Goal: Information Seeking & Learning: Learn about a topic

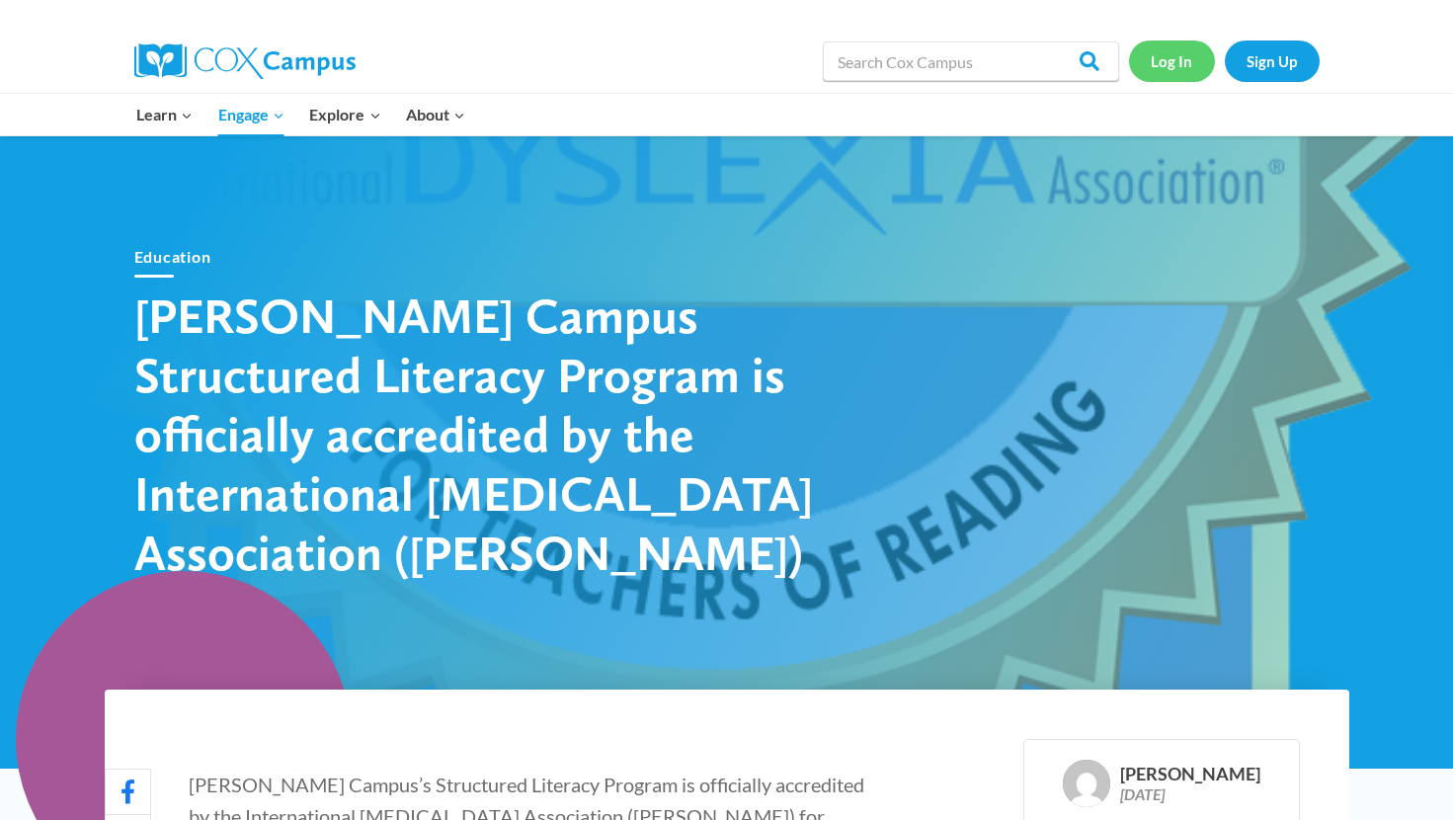
click at [1182, 52] on link "Log In" at bounding box center [1172, 61] width 86 height 41
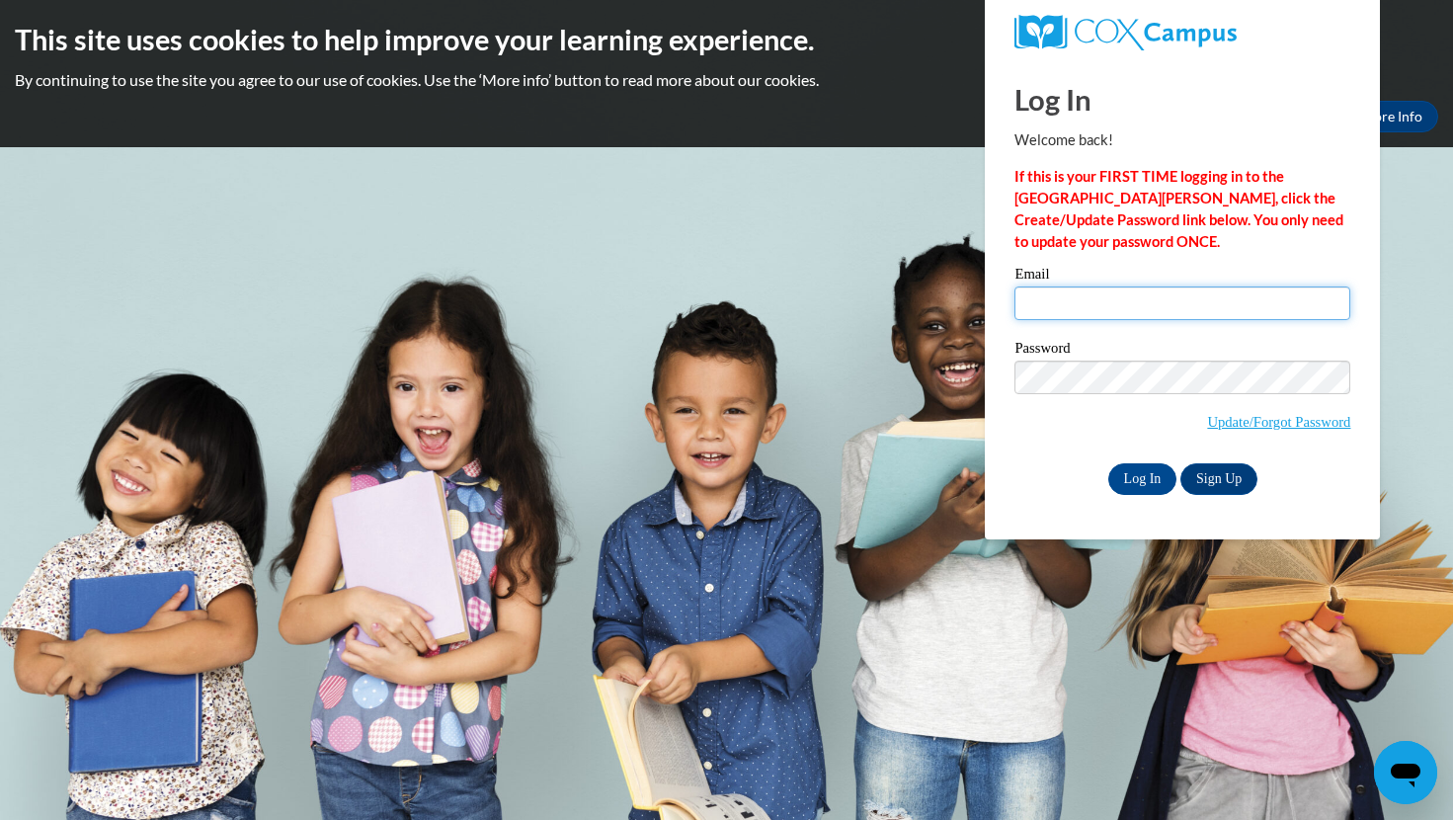
click at [1190, 307] on input "Email" at bounding box center [1182, 303] width 336 height 34
type input "[EMAIL_ADDRESS][DOMAIN_NAME]"
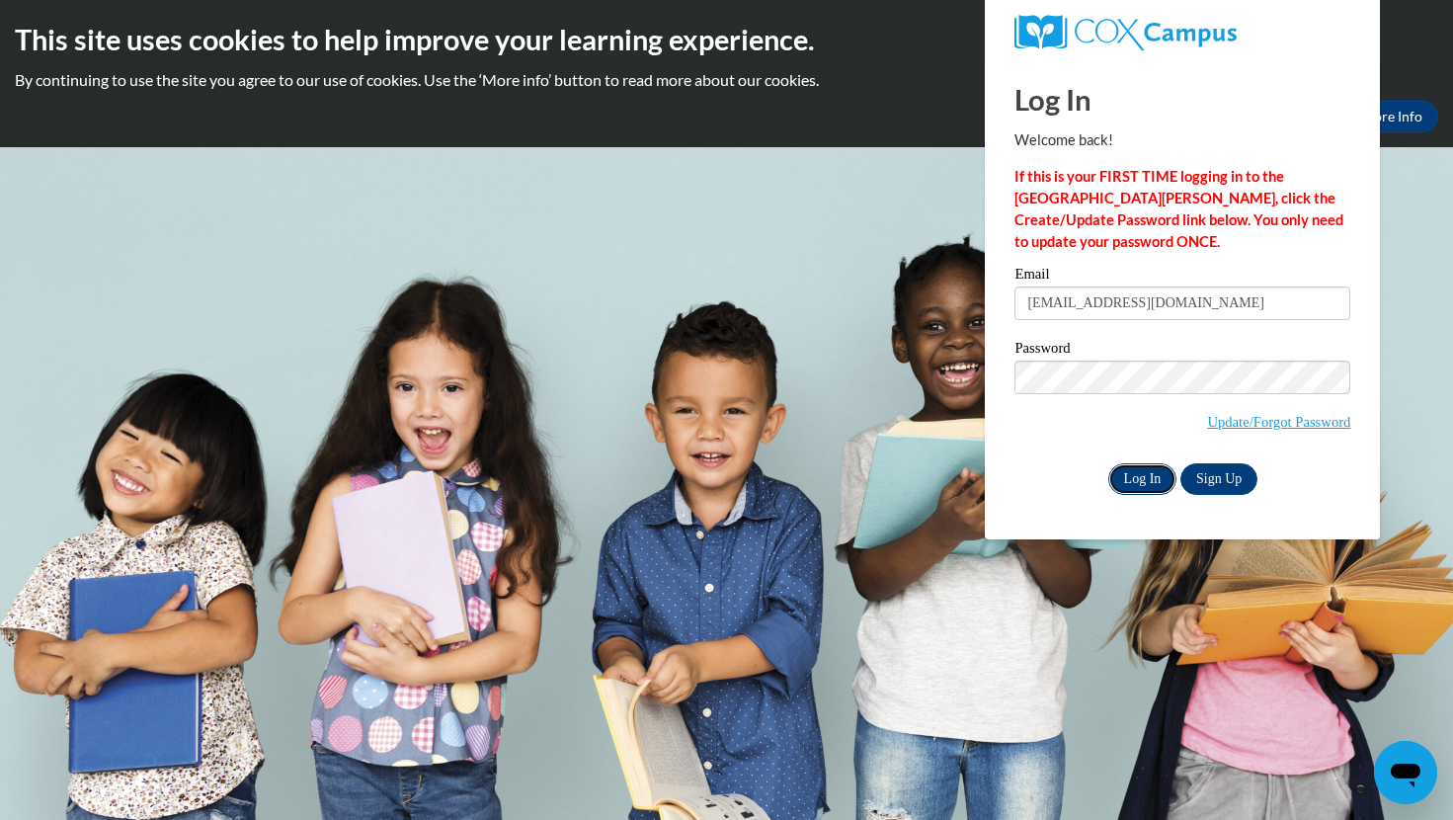
click at [1140, 472] on input "Log In" at bounding box center [1142, 479] width 69 height 32
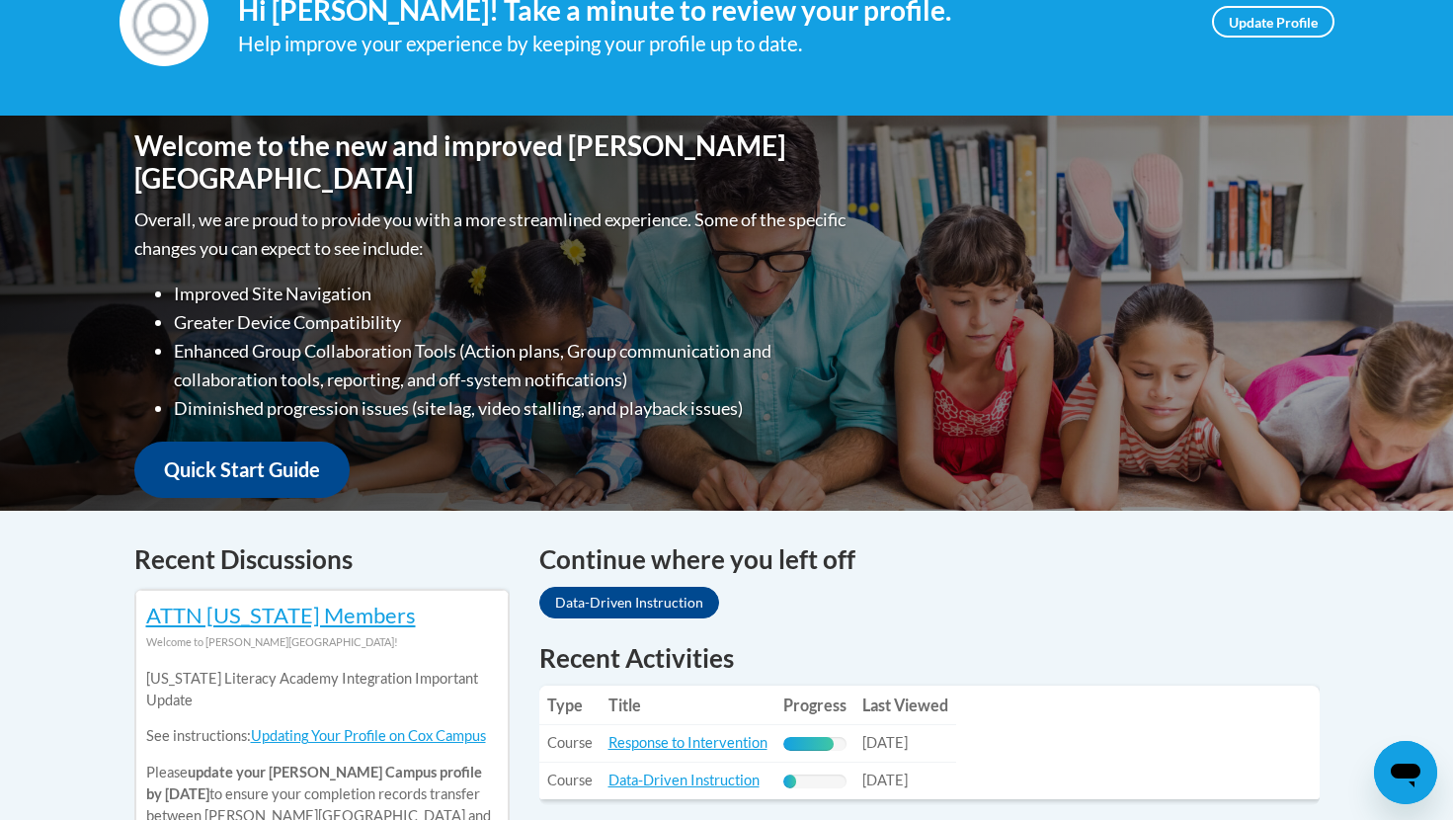
scroll to position [686, 0]
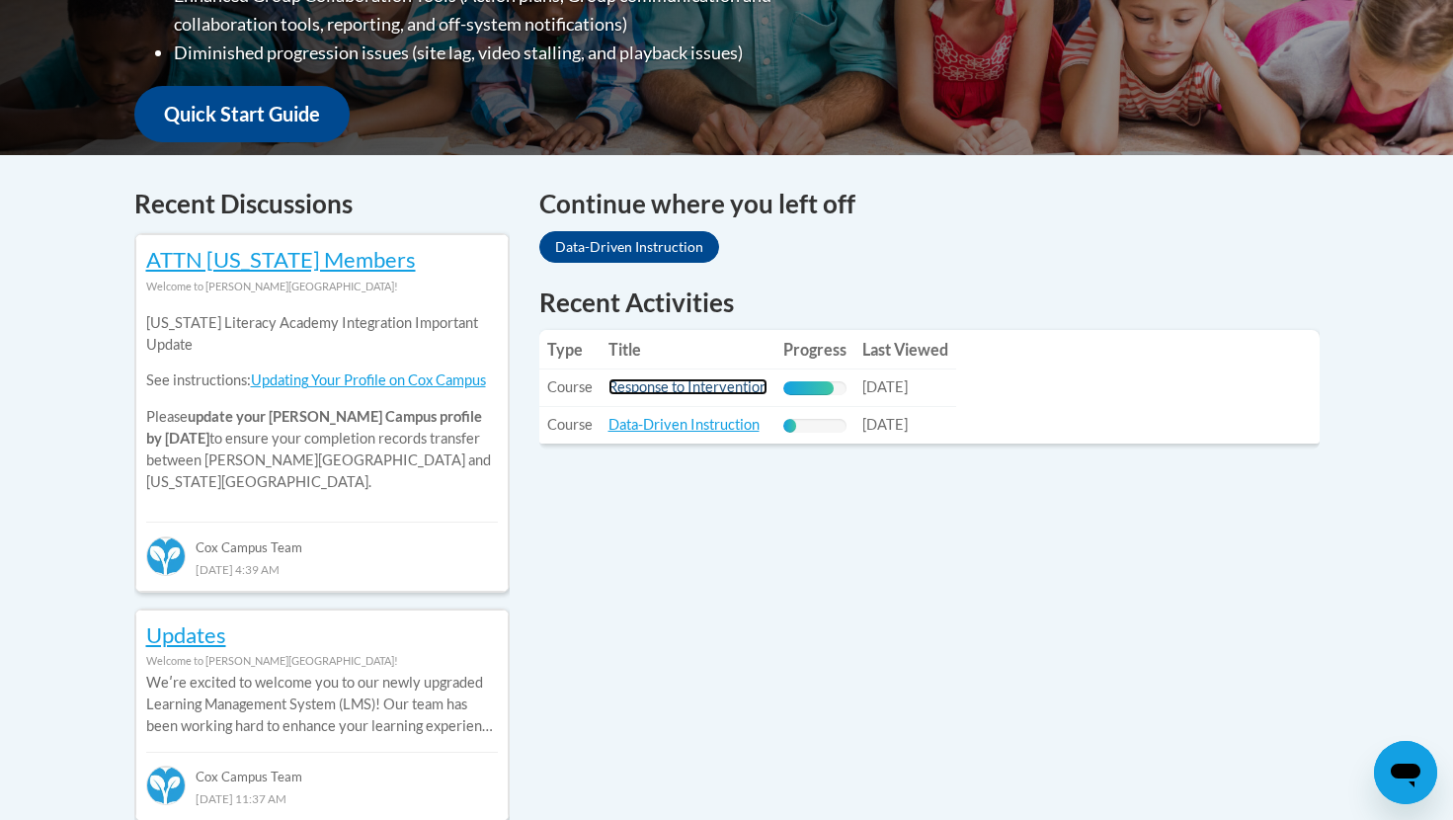
click at [708, 387] on link "Response to Intervention" at bounding box center [687, 386] width 159 height 17
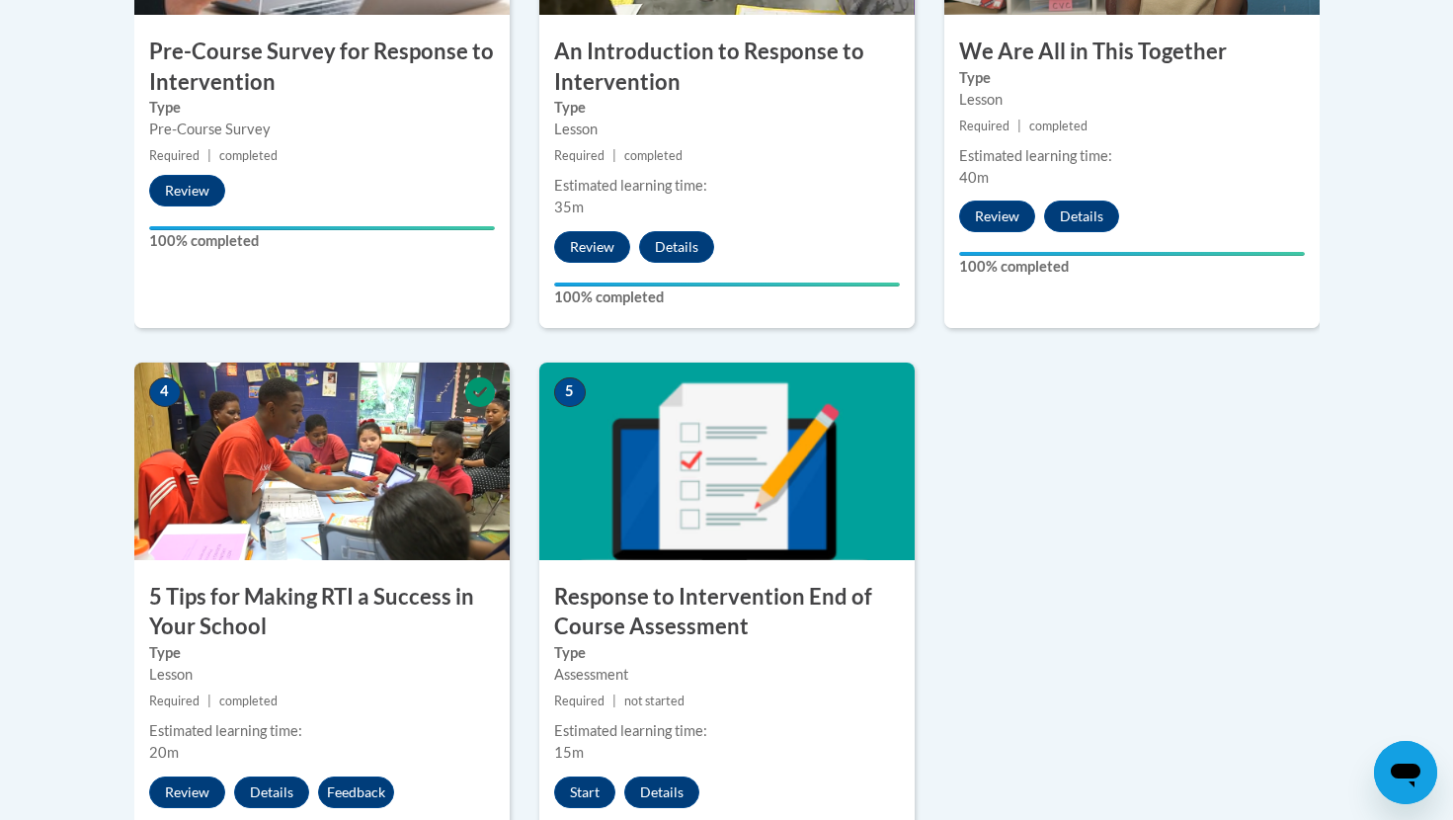
scroll to position [1014, 0]
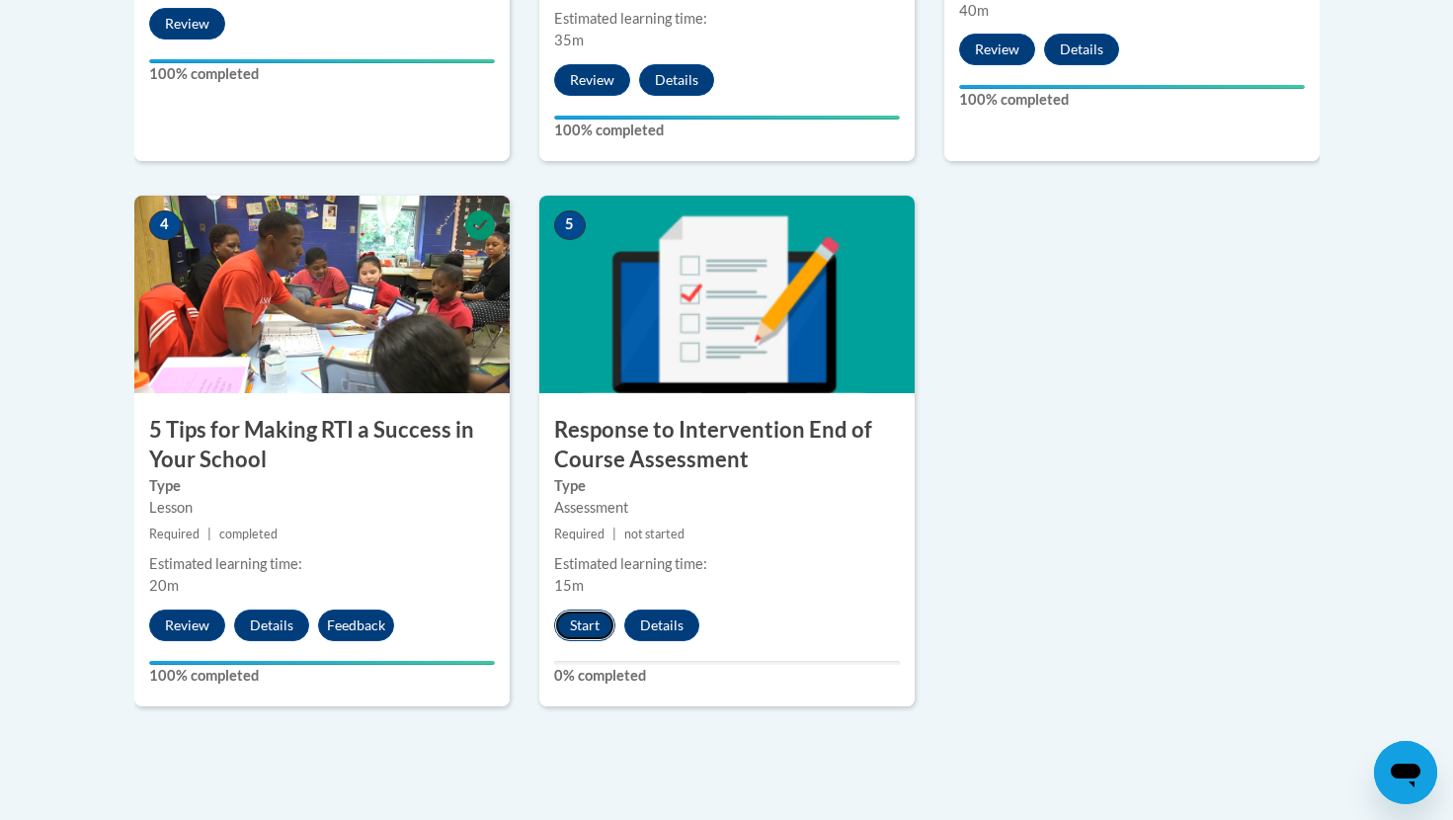
click at [569, 627] on button "Start" at bounding box center [584, 625] width 61 height 32
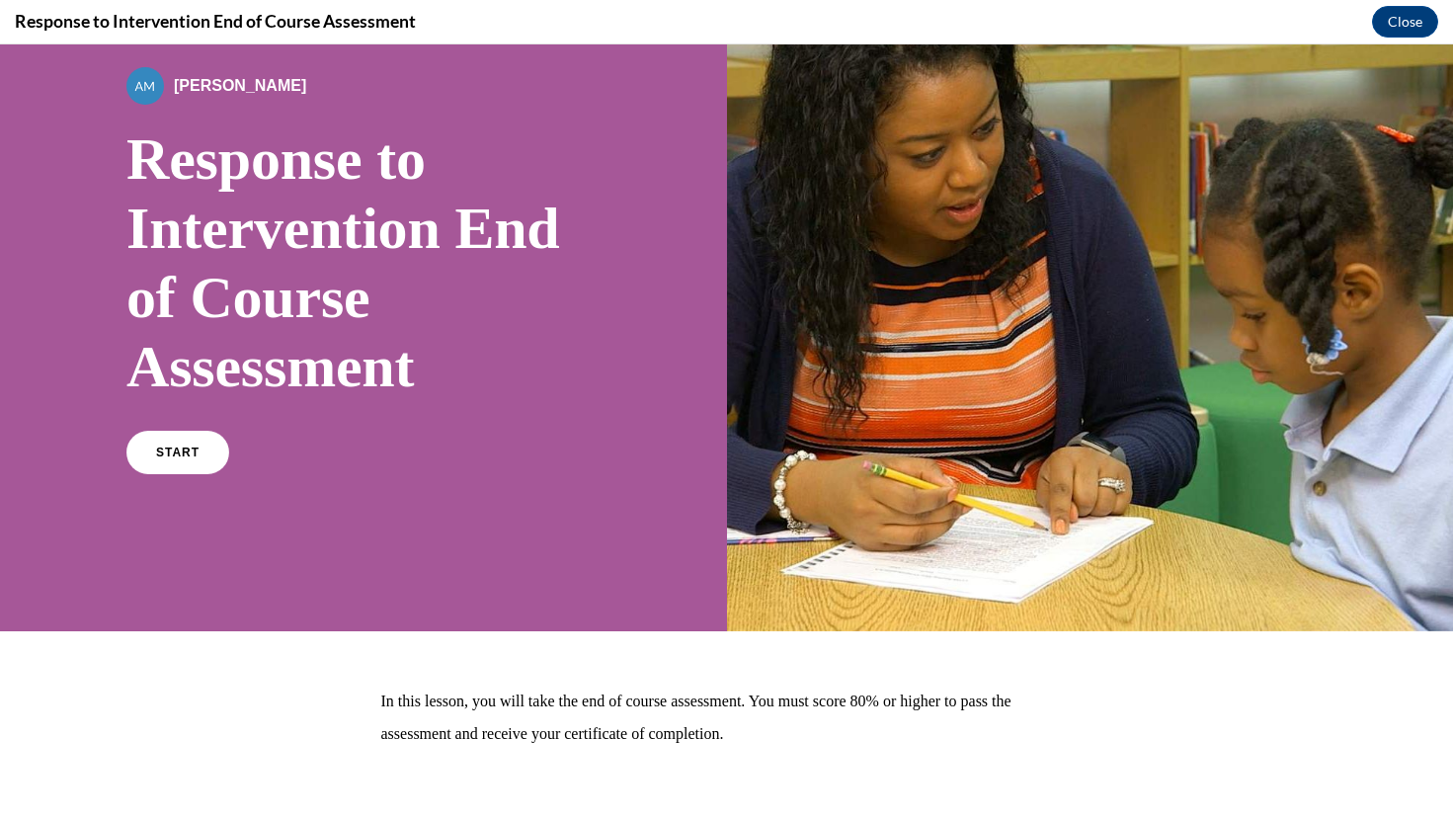
scroll to position [122, 0]
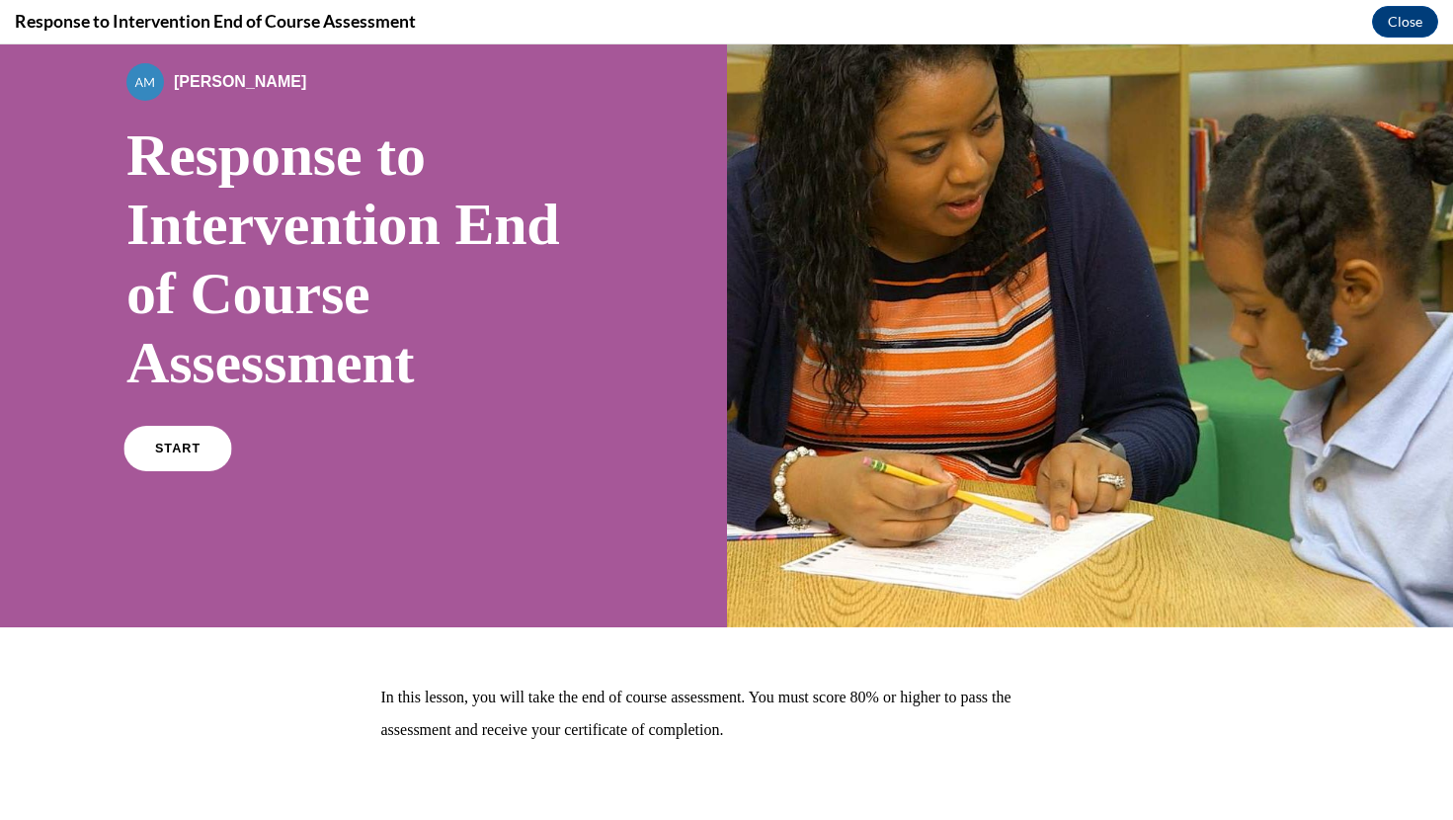
click at [211, 457] on link "START" at bounding box center [177, 448] width 108 height 45
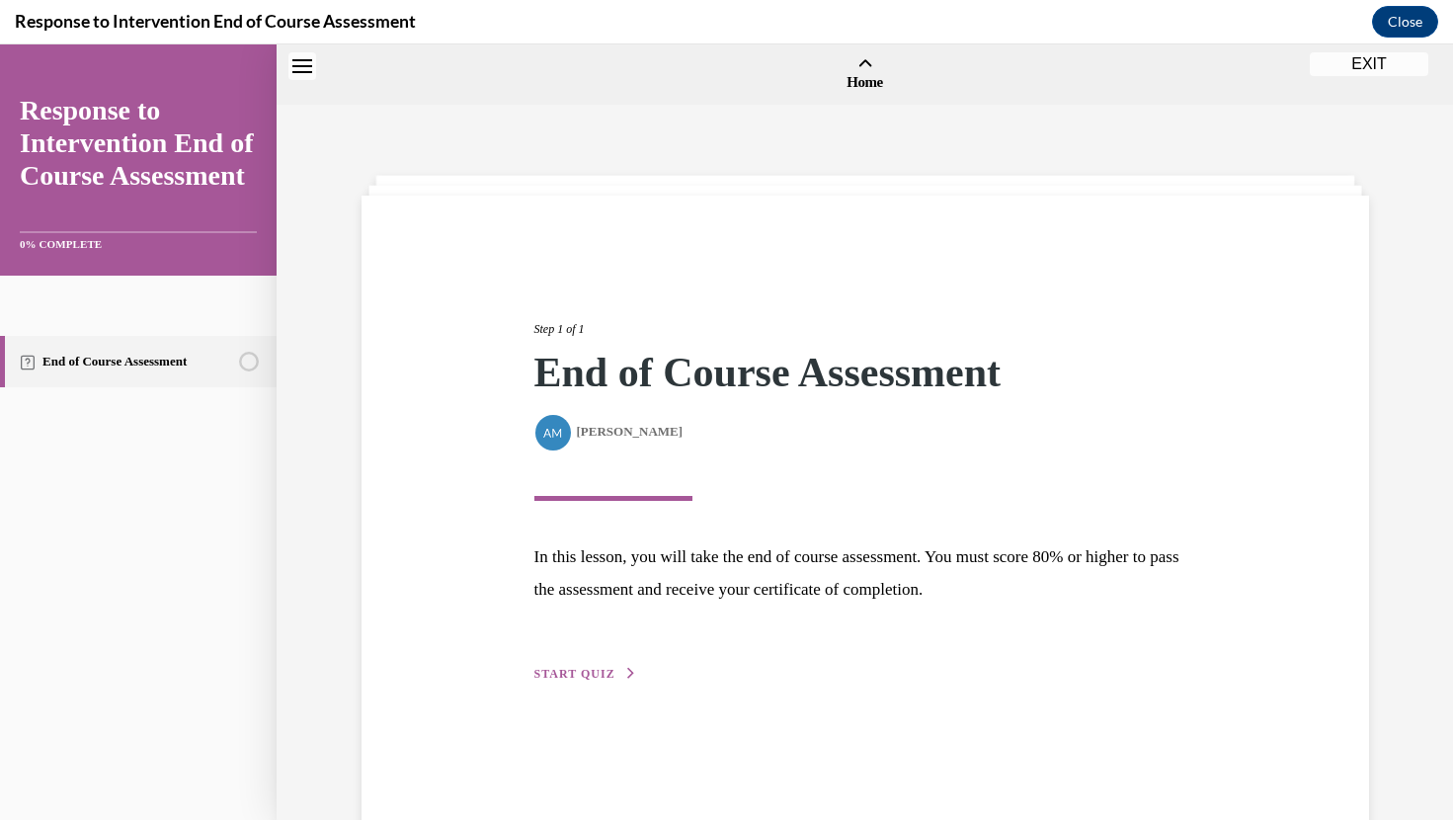
scroll to position [61, 0]
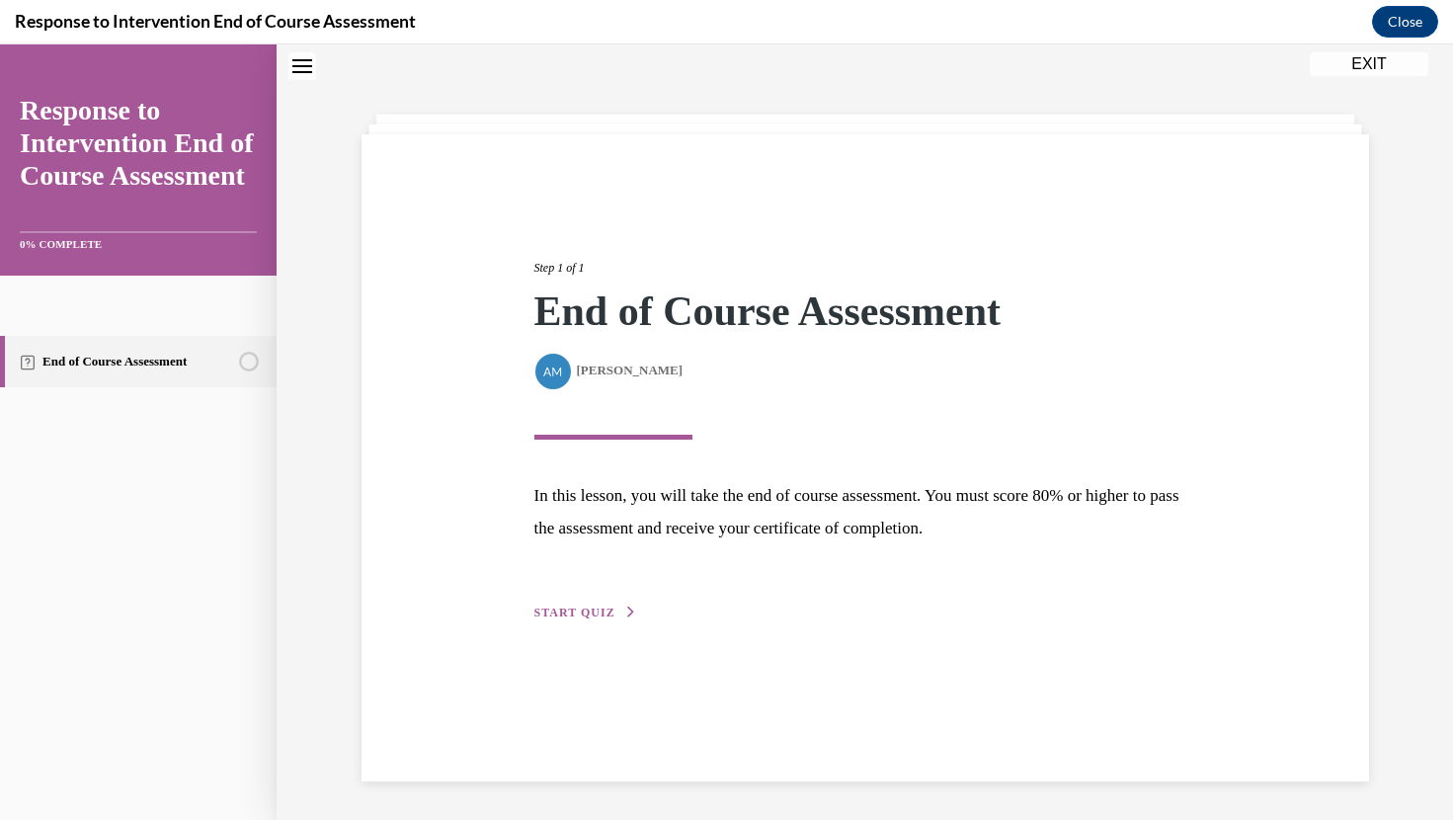
click at [566, 601] on div "Step 1 of 1 End of Course Assessment By Alexander Mackey Alexander Mackey In th…" at bounding box center [865, 418] width 691 height 410
click at [571, 614] on span "START QUIZ" at bounding box center [574, 613] width 81 height 14
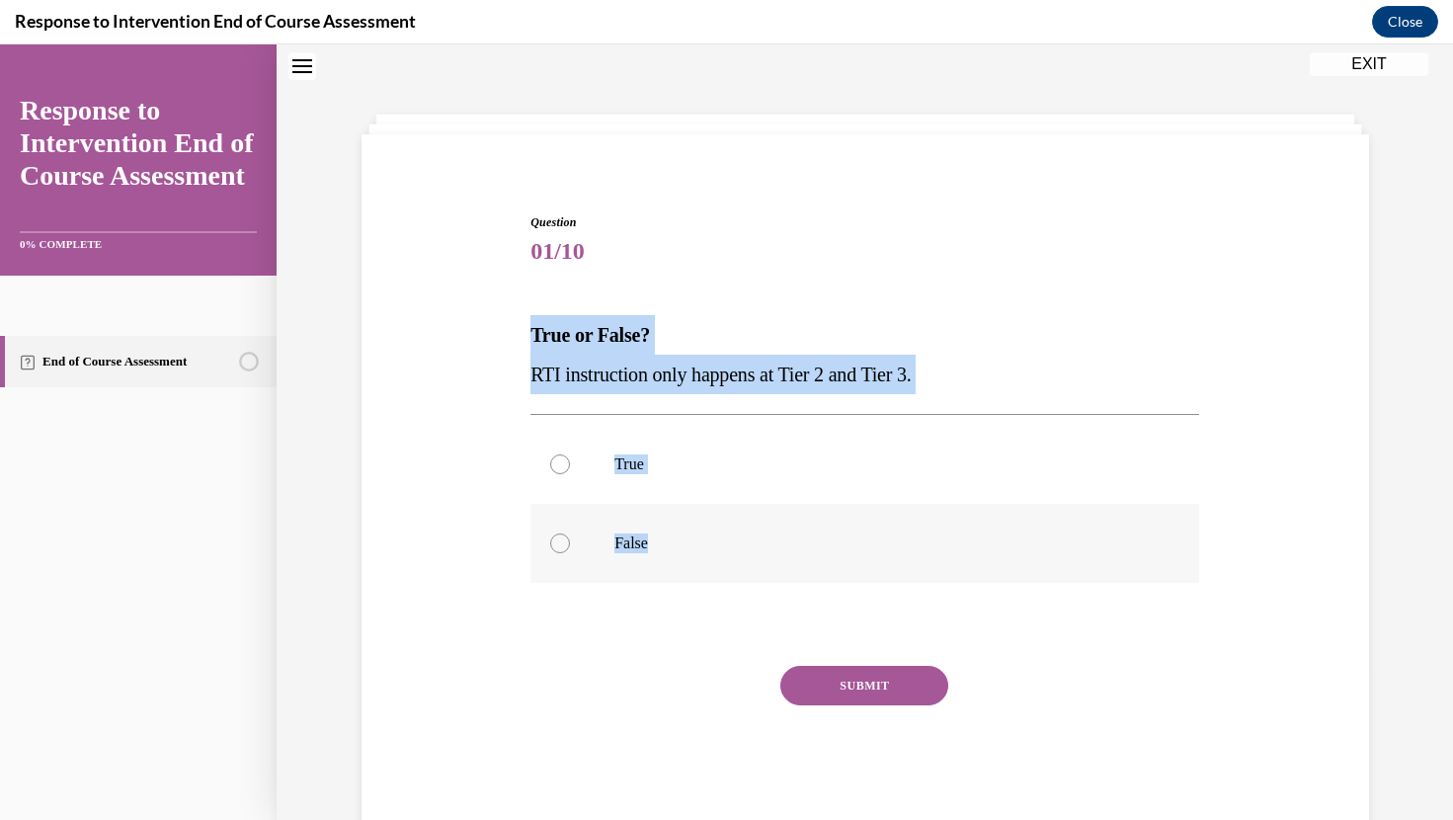
drag, startPoint x: 527, startPoint y: 333, endPoint x: 651, endPoint y: 566, distance: 264.3
click at [651, 566] on div "Question 01/10 True or False? RTI instruction only happens at Tier 2 and Tier 3…" at bounding box center [865, 506] width 679 height 644
copy div "True or False? RTI instruction only happens at Tier 2 and Tier 3. True False"
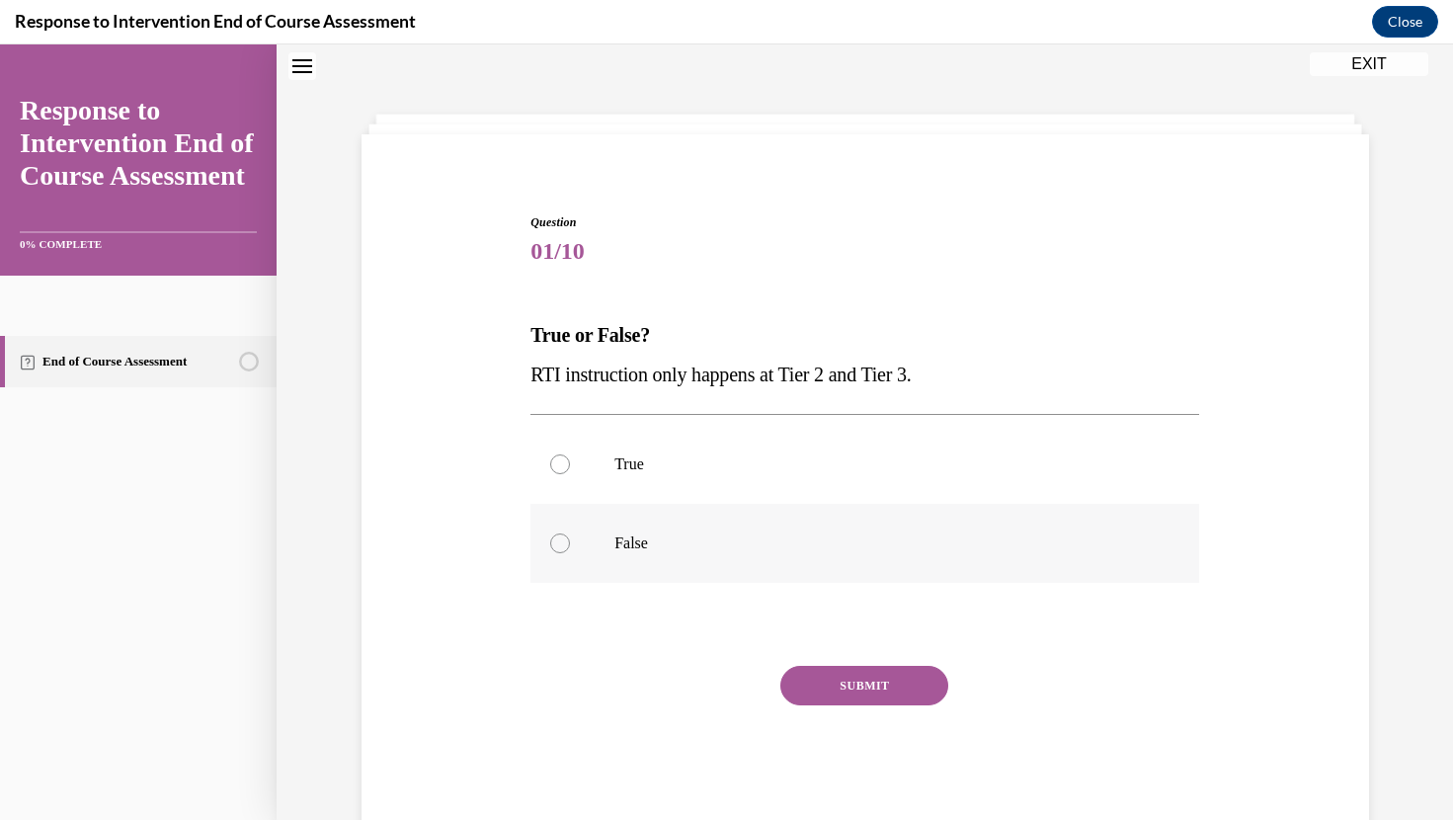
click at [641, 540] on p "False" at bounding box center [881, 543] width 535 height 20
click at [570, 540] on input "False" at bounding box center [560, 543] width 20 height 20
radio input "true"
click at [822, 678] on button "SUBMIT" at bounding box center [864, 686] width 168 height 40
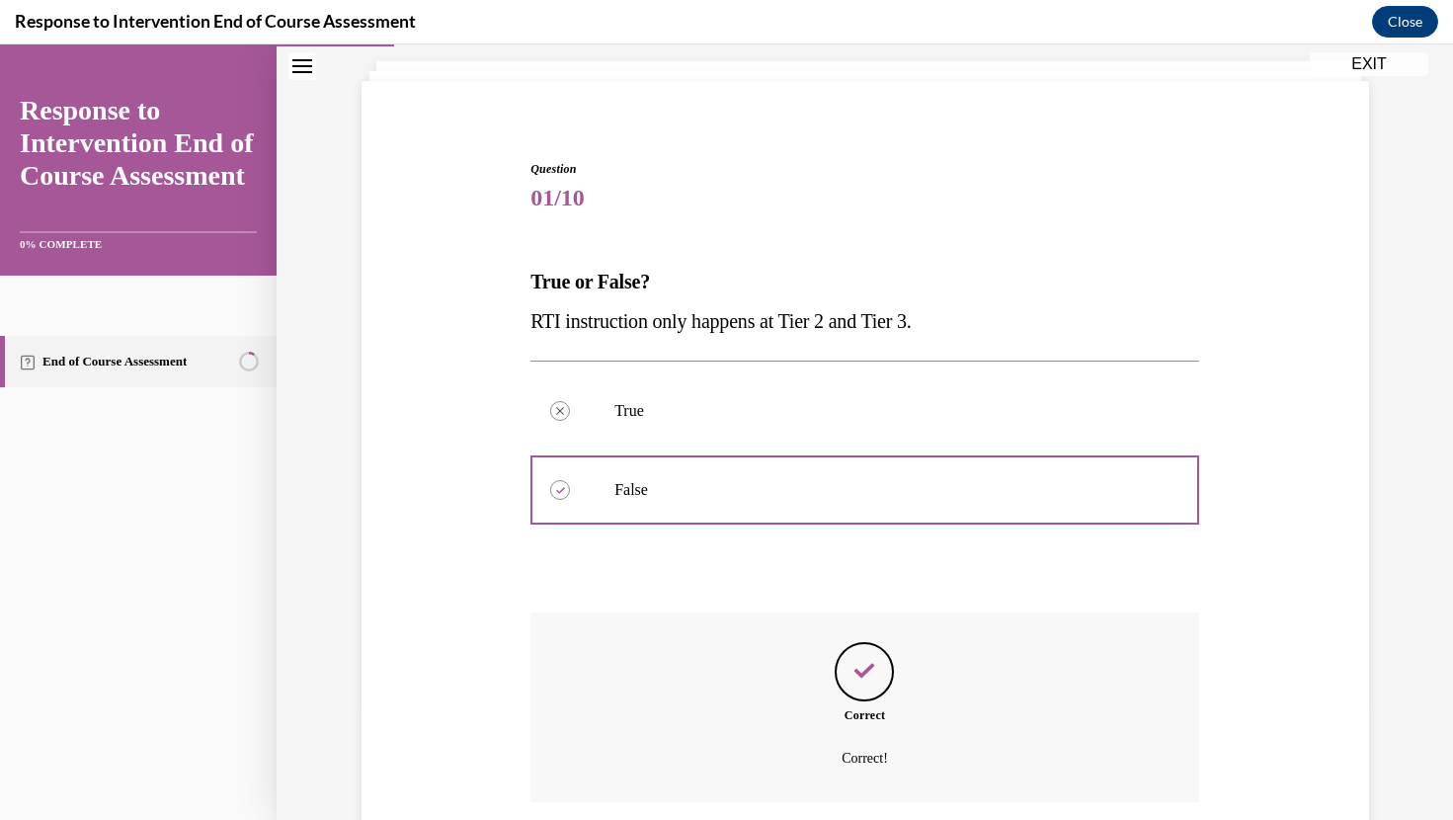
scroll to position [269, 0]
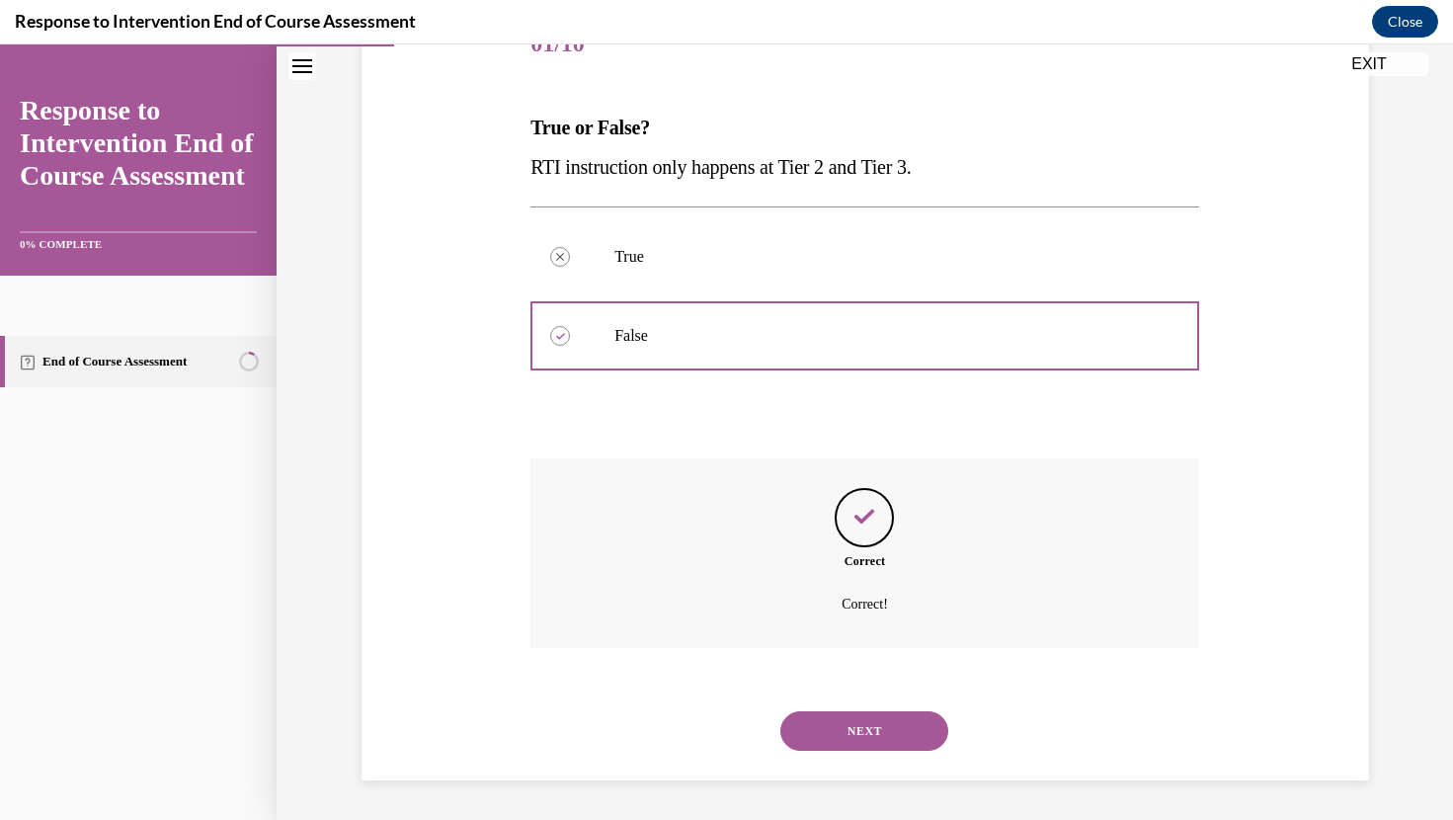
click at [864, 724] on button "NEXT" at bounding box center [864, 731] width 168 height 40
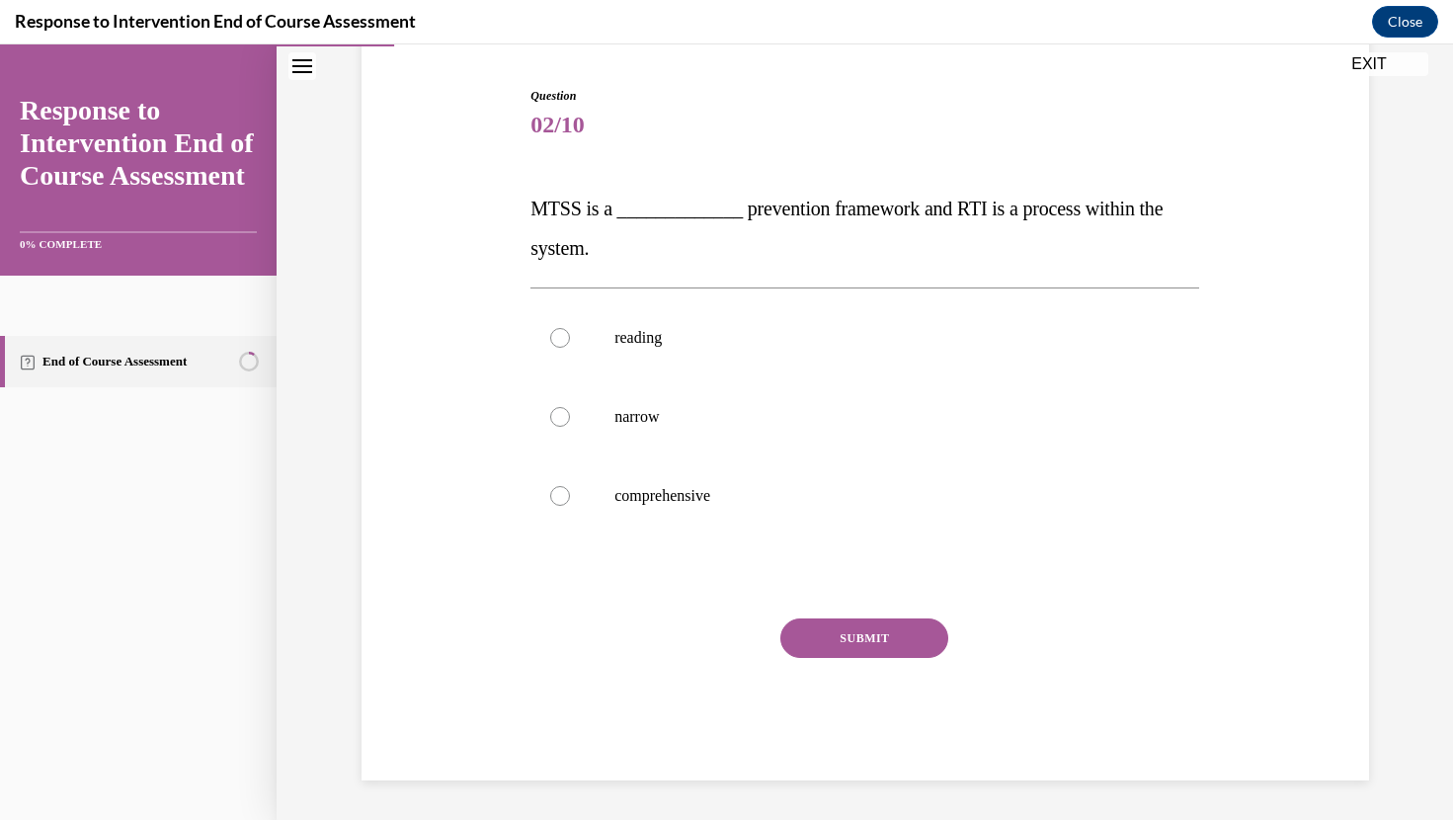
scroll to position [188, 0]
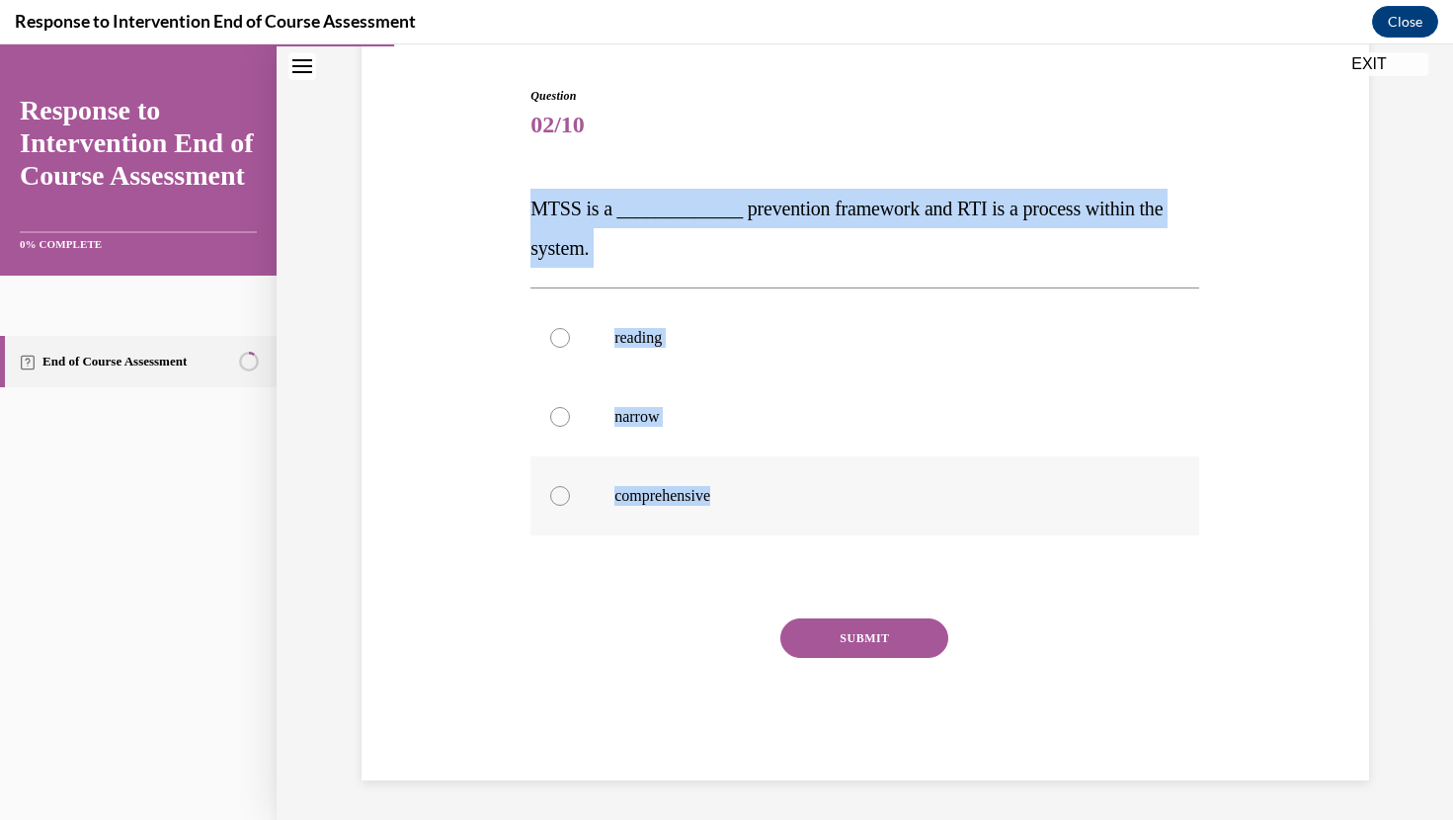
drag, startPoint x: 528, startPoint y: 195, endPoint x: 761, endPoint y: 501, distance: 384.3
click at [761, 501] on div "Question 02/10 MTSS is a _____________ prevention framework and RTI is a proces…" at bounding box center [865, 418] width 679 height 723
copy div "MTSS is a _____________ prevention framework and RTI is a process within the sy…"
click at [668, 498] on p "comprehensive" at bounding box center [881, 496] width 535 height 20
click at [570, 498] on input "comprehensive" at bounding box center [560, 496] width 20 height 20
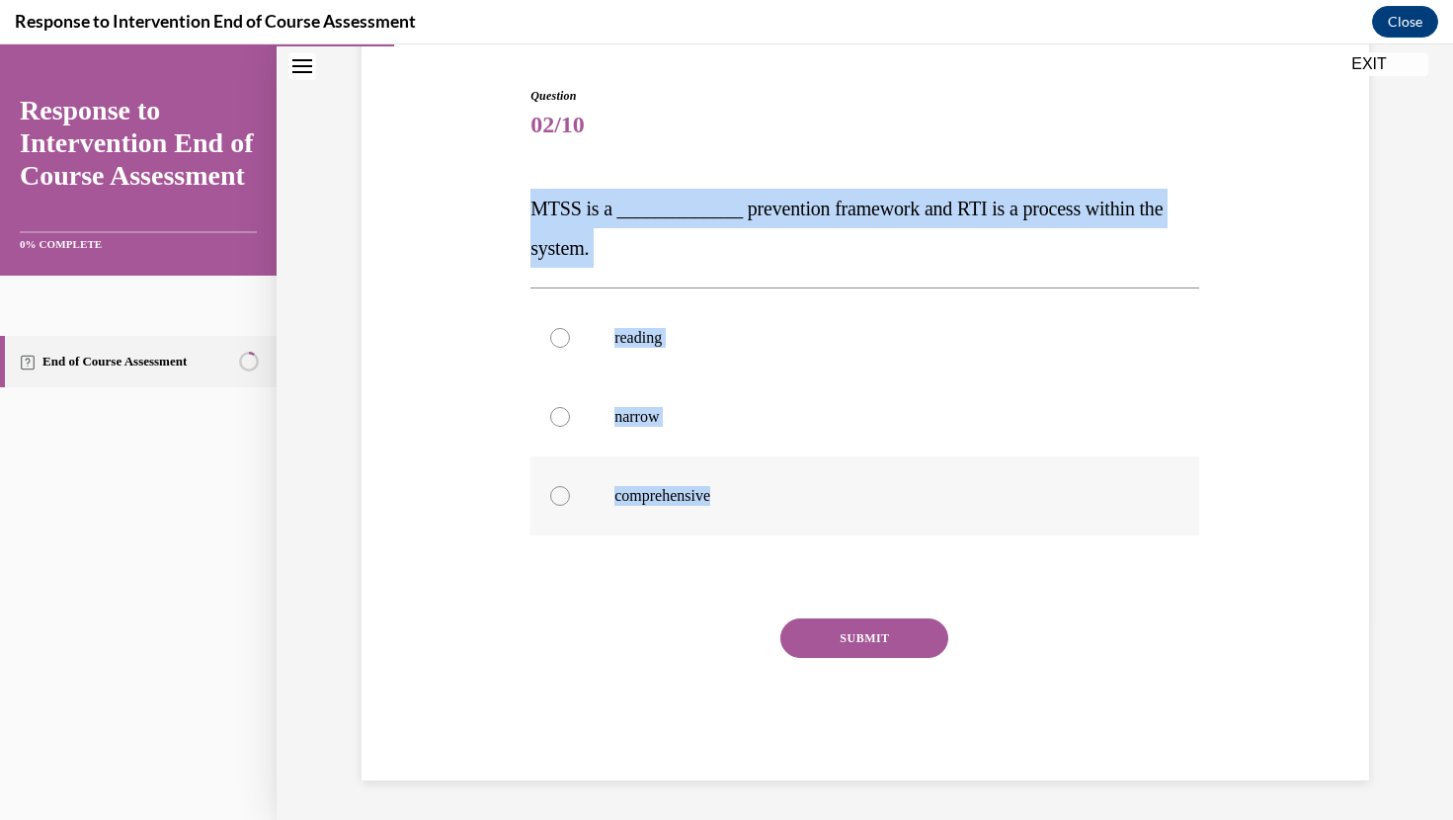
radio input "true"
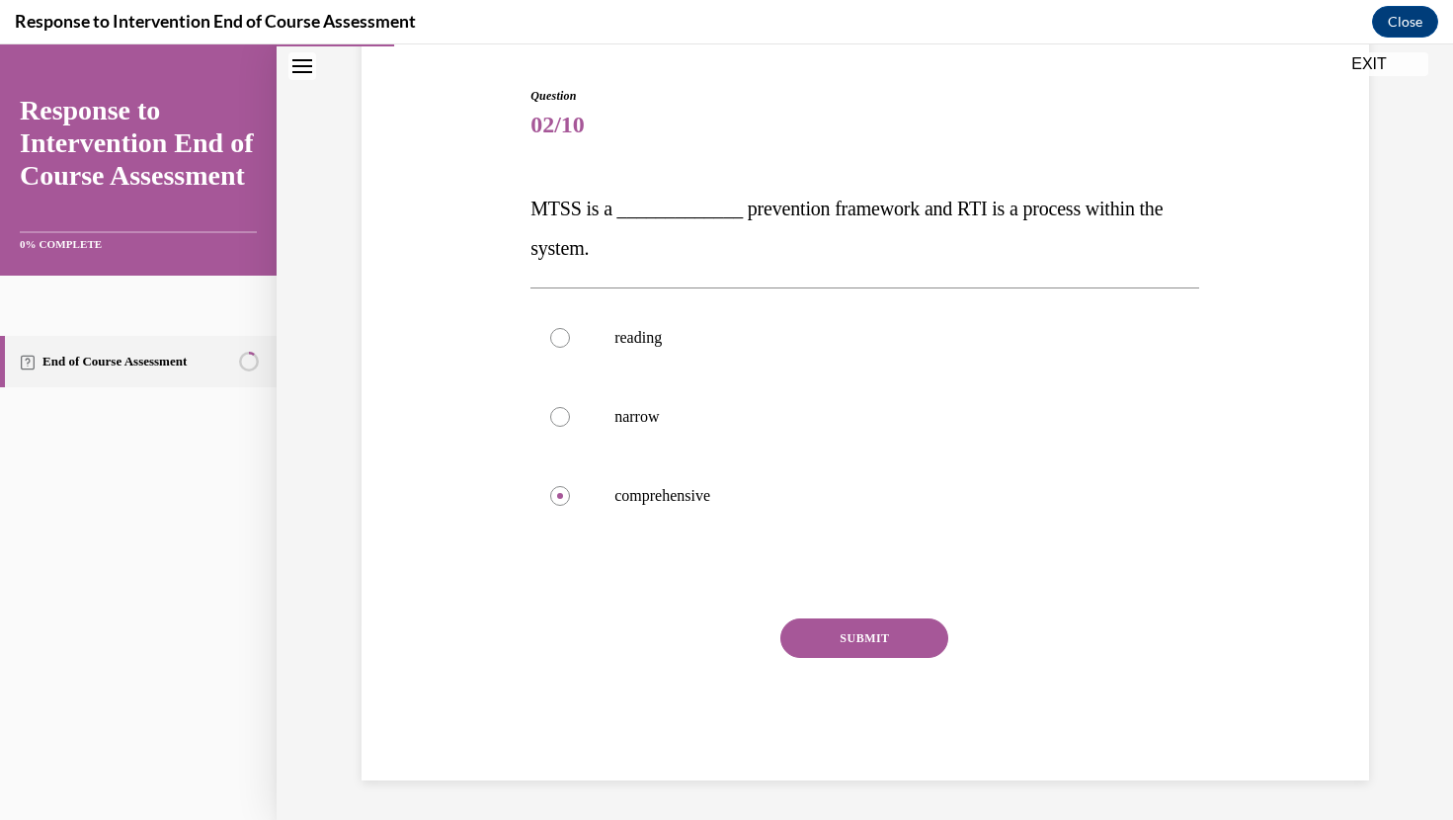
click at [868, 644] on button "SUBMIT" at bounding box center [864, 638] width 168 height 40
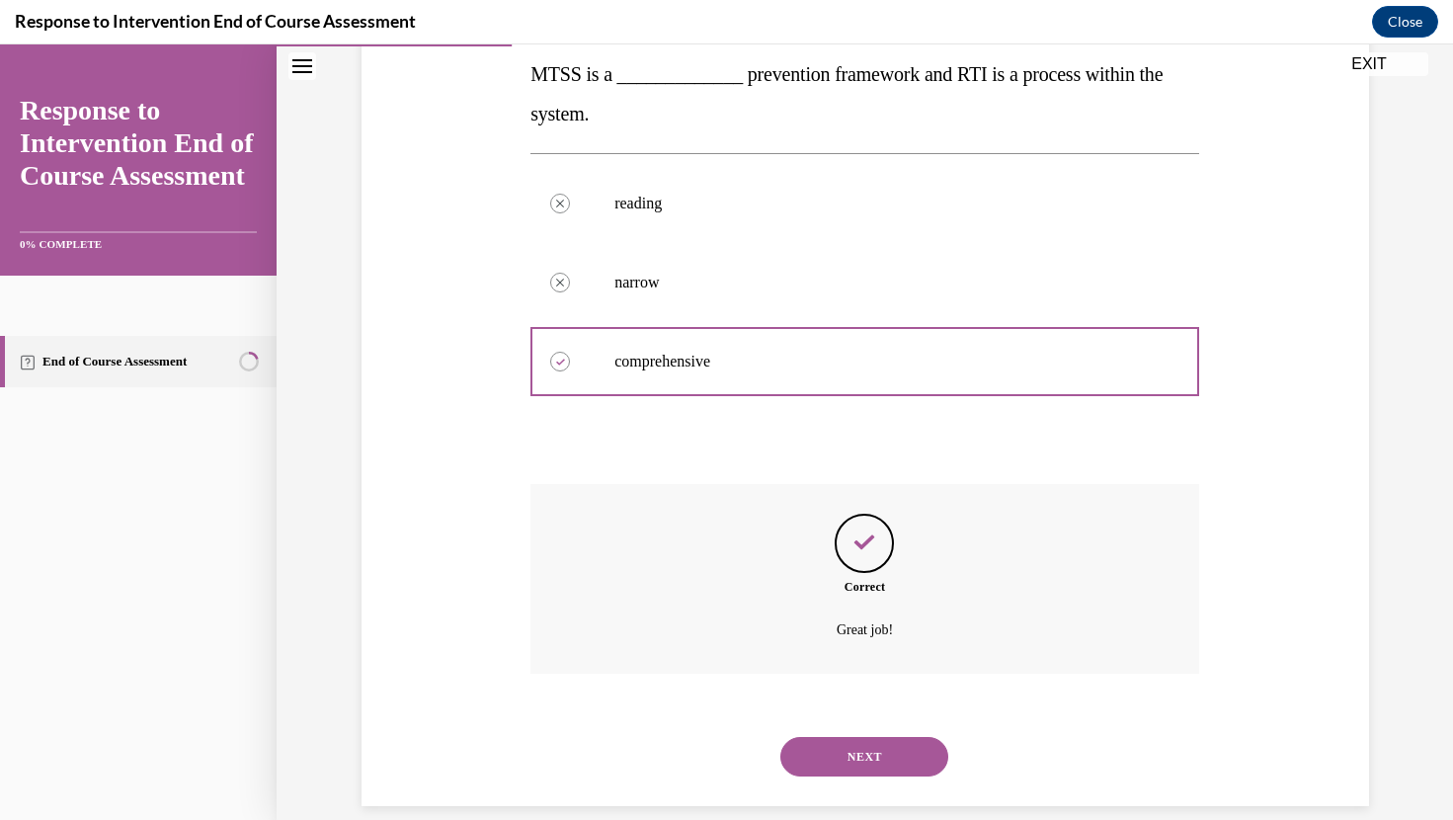
scroll to position [348, 0]
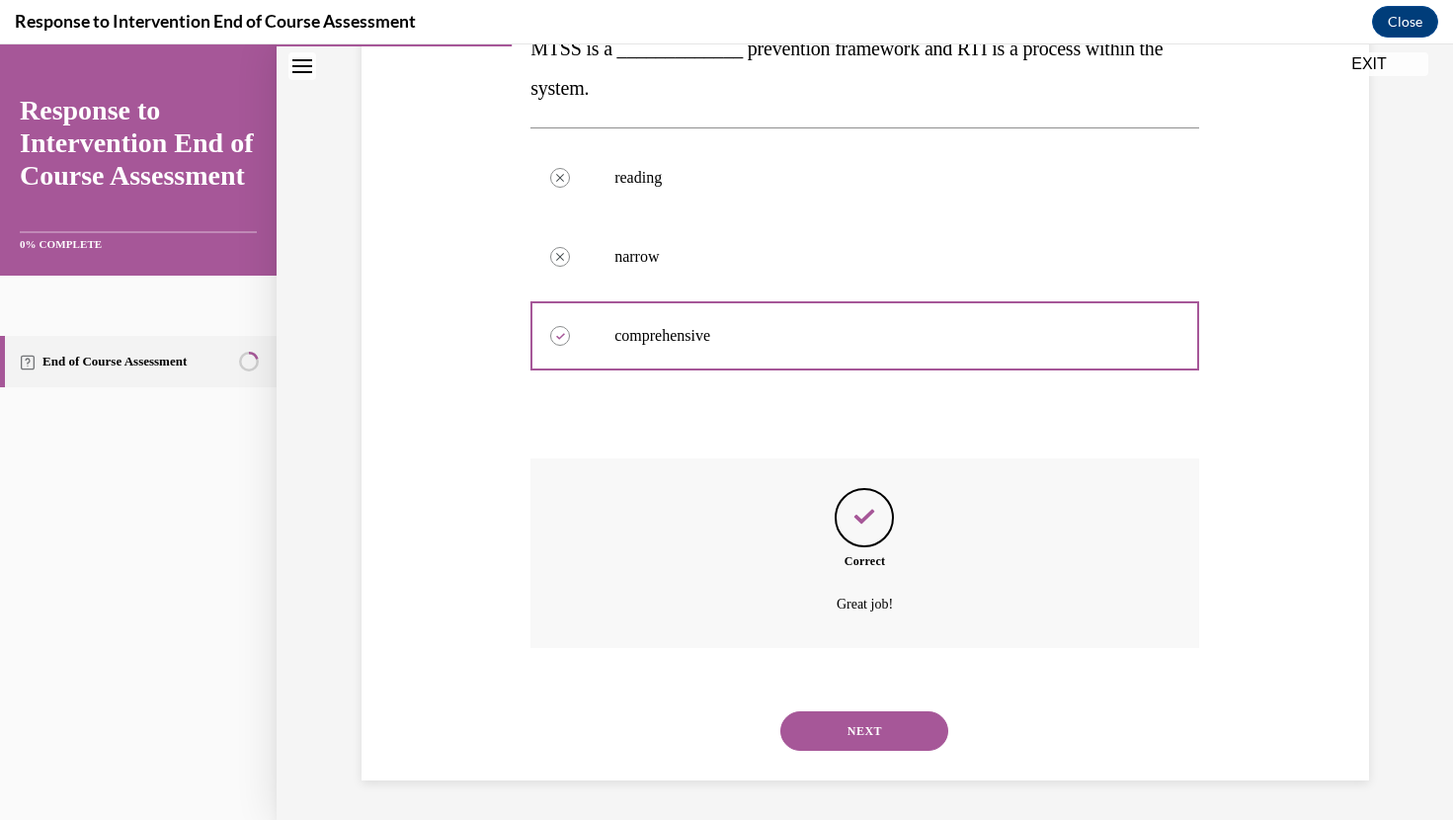
click at [842, 719] on button "NEXT" at bounding box center [864, 731] width 168 height 40
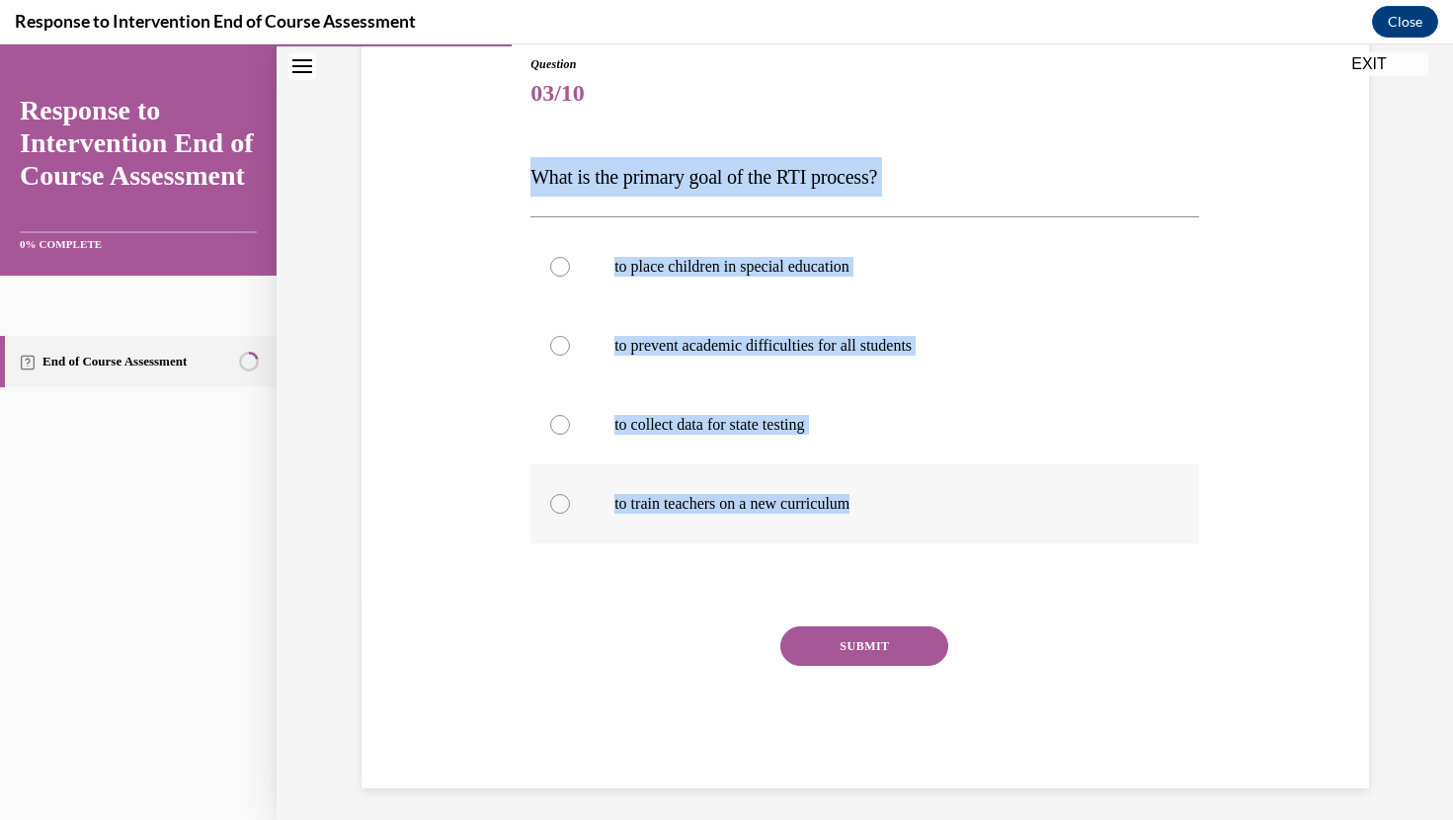
drag, startPoint x: 515, startPoint y: 156, endPoint x: 870, endPoint y: 529, distance: 515.6
click at [871, 529] on div "Question 03/10 What is the primary goal of the RTI process? to place children i…" at bounding box center [865, 392] width 1017 height 792
copy div "What is the primary goal of the RTI process? to place children in special educa…"
click at [685, 328] on label "to prevent academic difficulties for all students" at bounding box center [864, 345] width 669 height 79
click at [570, 336] on input "to prevent academic difficulties for all students" at bounding box center [560, 346] width 20 height 20
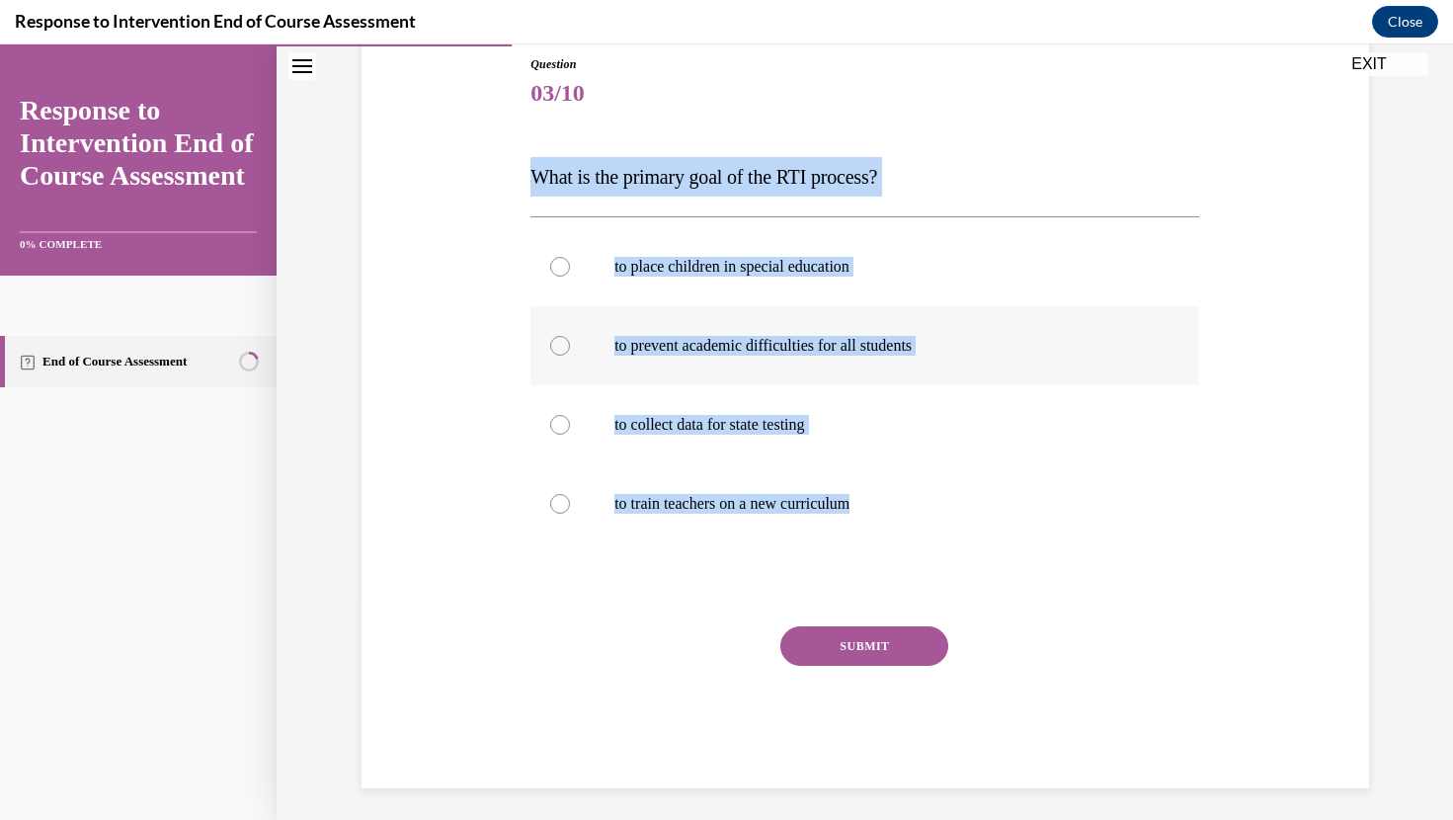
radio input "true"
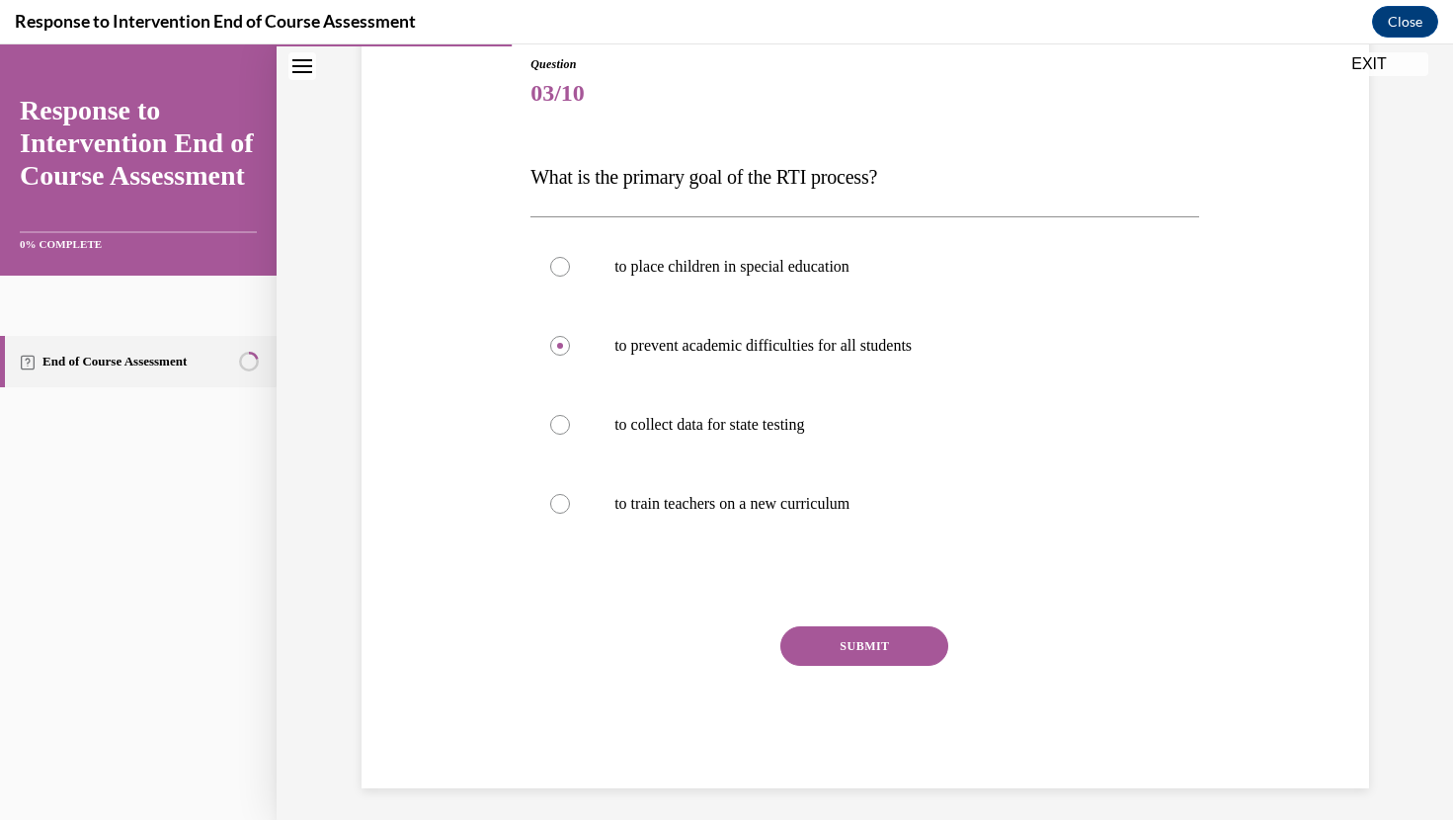
click at [880, 650] on button "SUBMIT" at bounding box center [864, 646] width 168 height 40
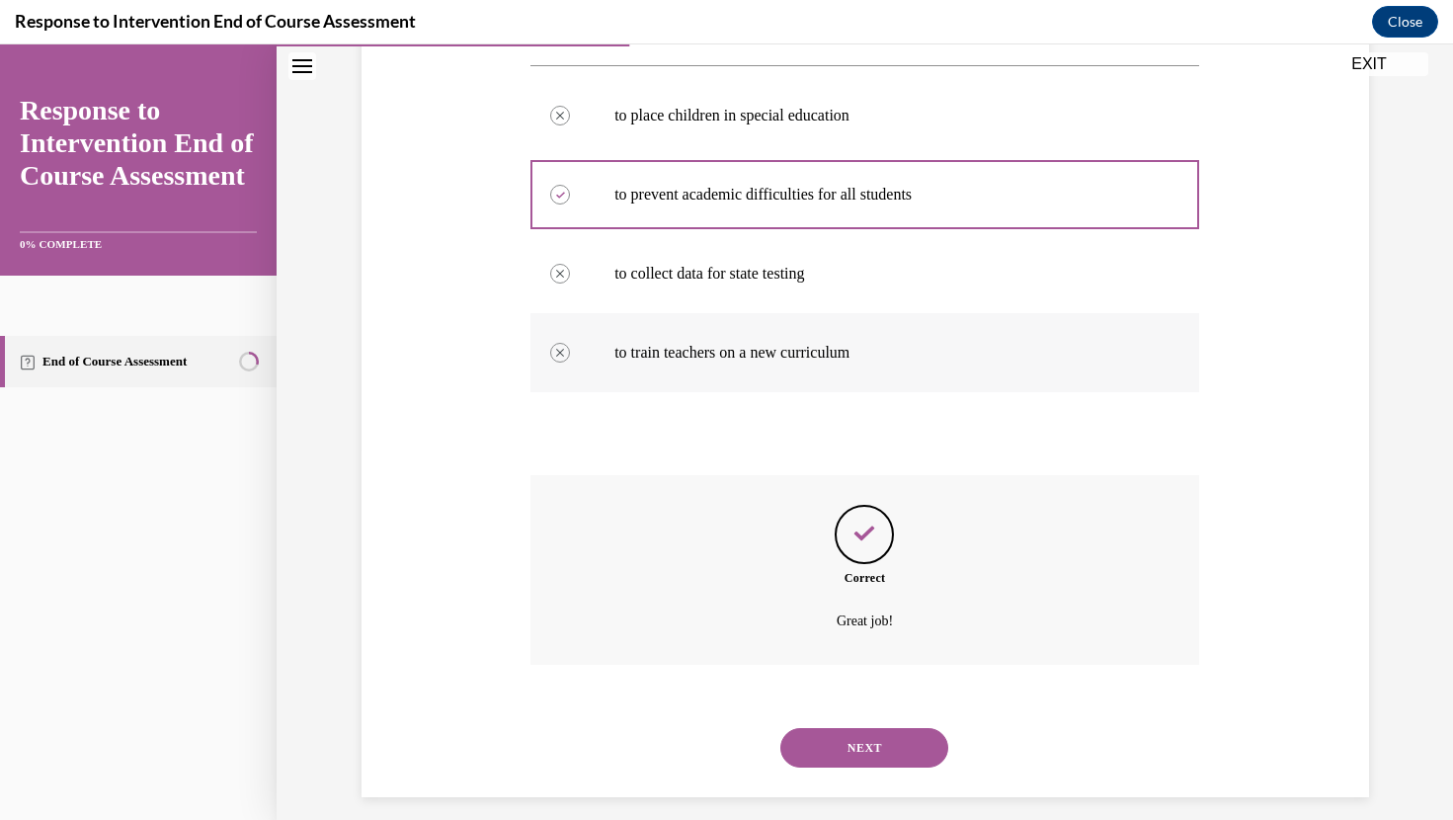
scroll to position [387, 0]
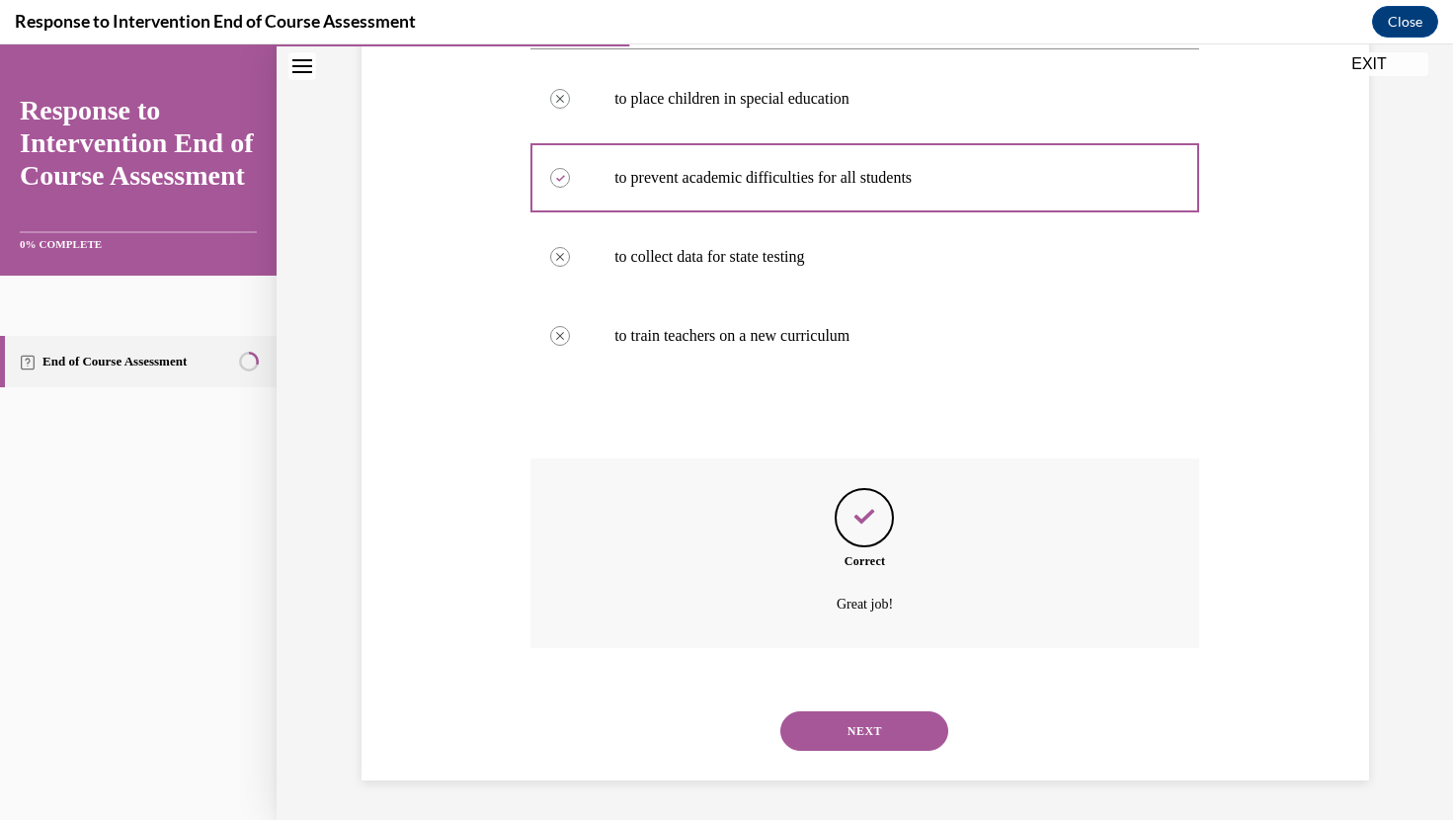
click at [860, 738] on button "NEXT" at bounding box center [864, 731] width 168 height 40
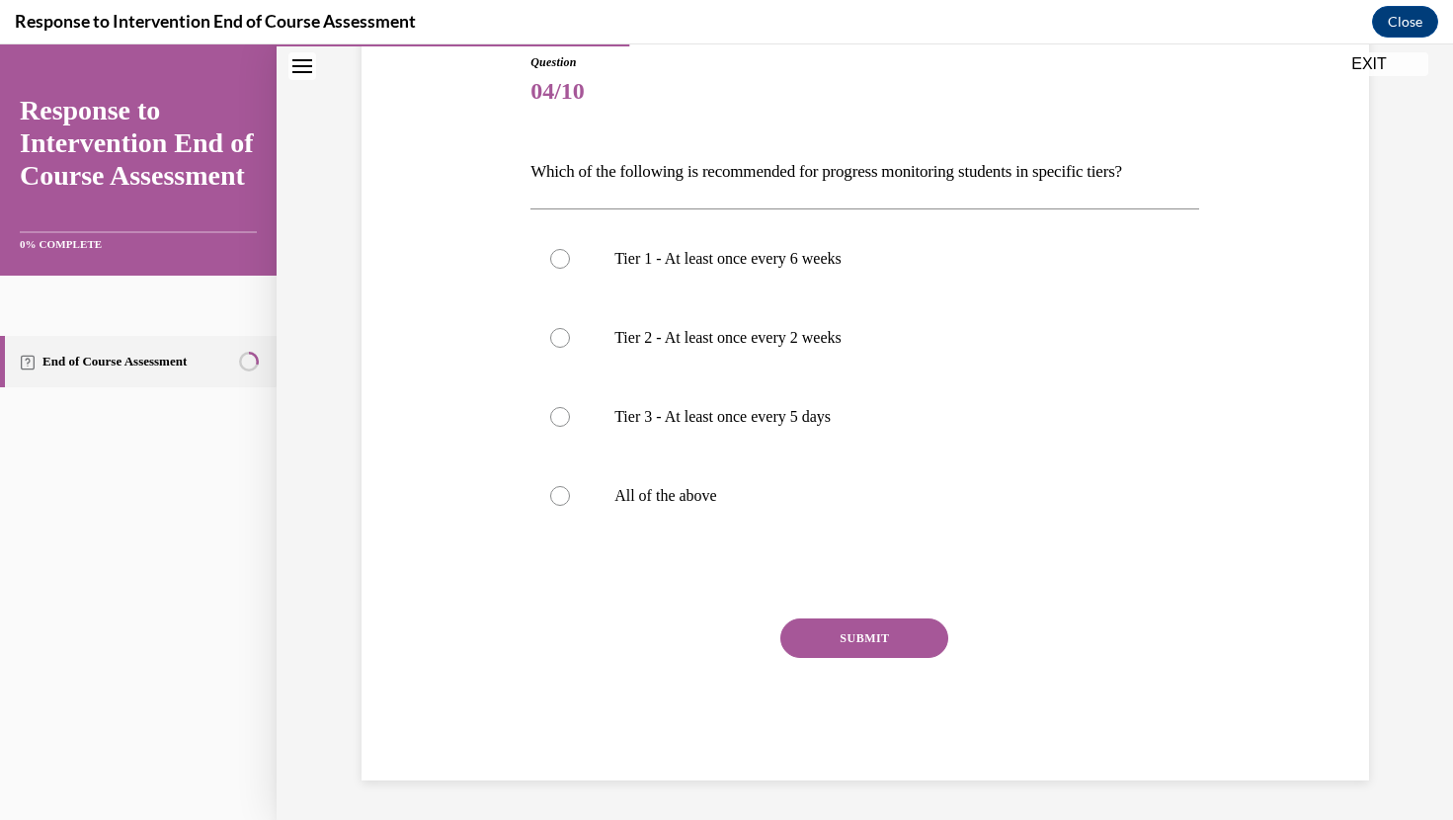
scroll to position [219, 0]
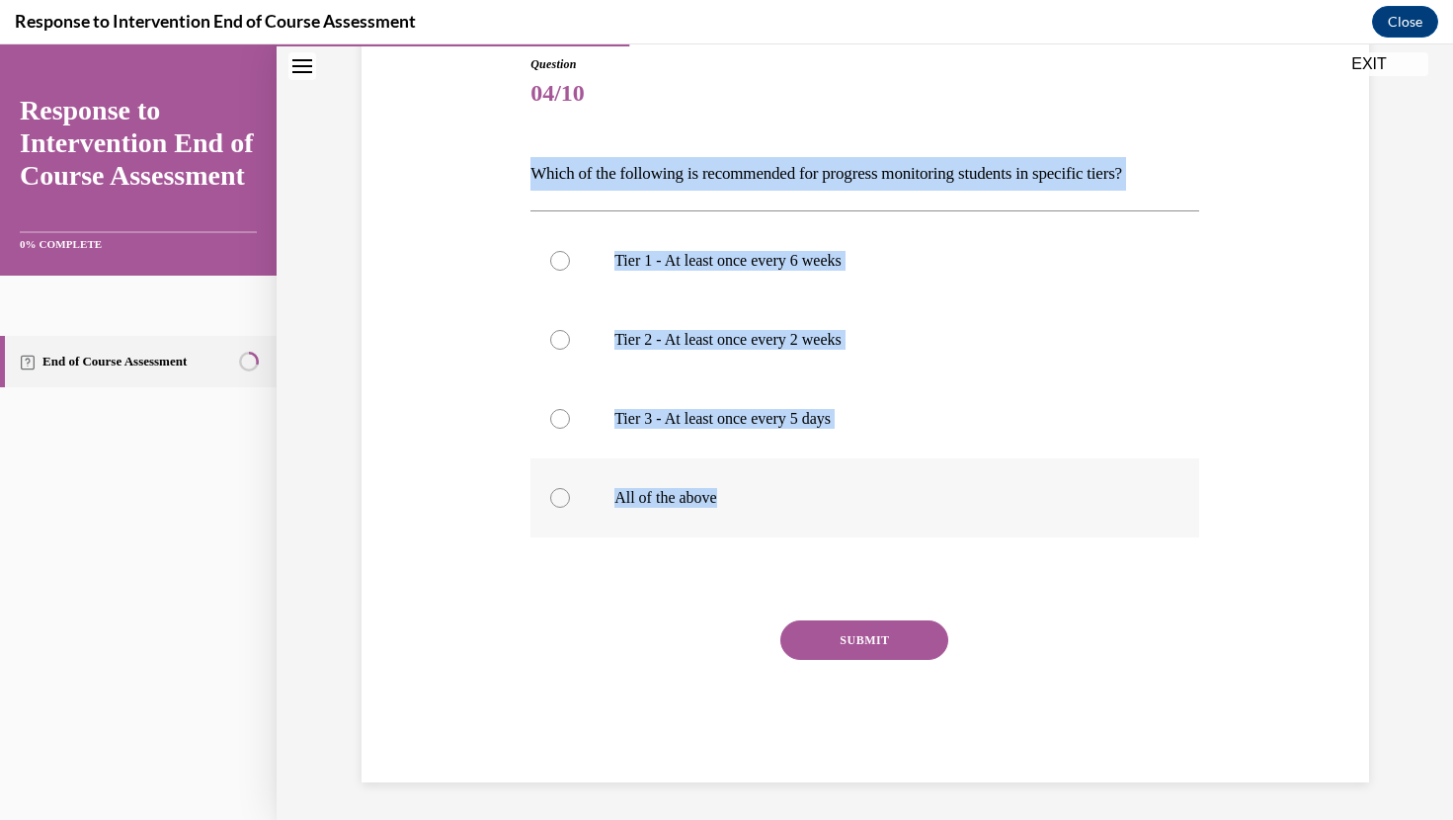
drag, startPoint x: 533, startPoint y: 168, endPoint x: 761, endPoint y: 494, distance: 397.3
click at [762, 495] on div "Question 04/10 Which of the following is recommended for progress monitoring st…" at bounding box center [864, 418] width 669 height 727
copy div "Which of the following is recommended for progress monitoring students in speci…"
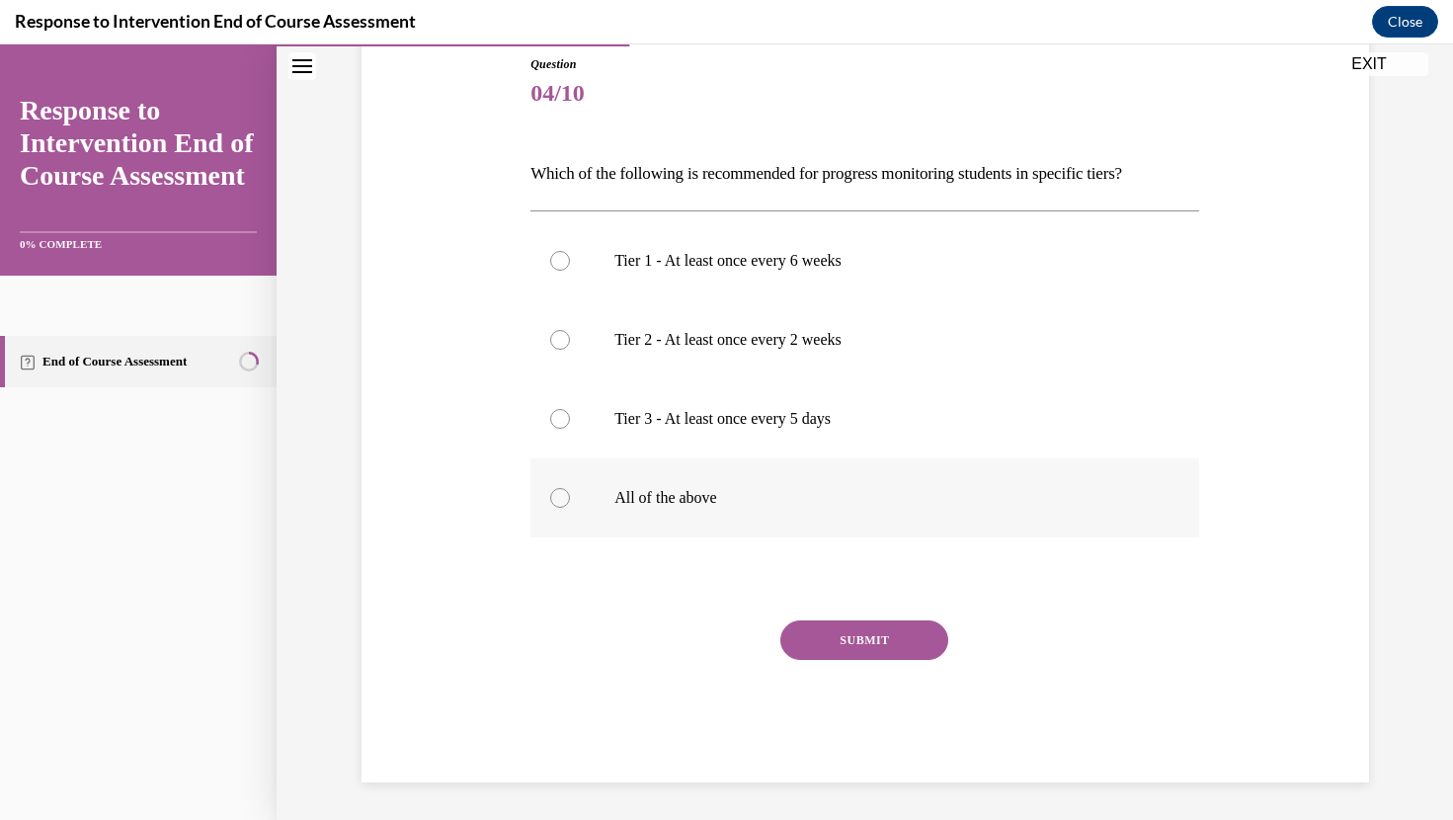
click at [681, 513] on label "All of the above" at bounding box center [864, 497] width 669 height 79
click at [570, 508] on input "All of the above" at bounding box center [560, 498] width 20 height 20
radio input "true"
click at [852, 629] on button "SUBMIT" at bounding box center [864, 640] width 168 height 40
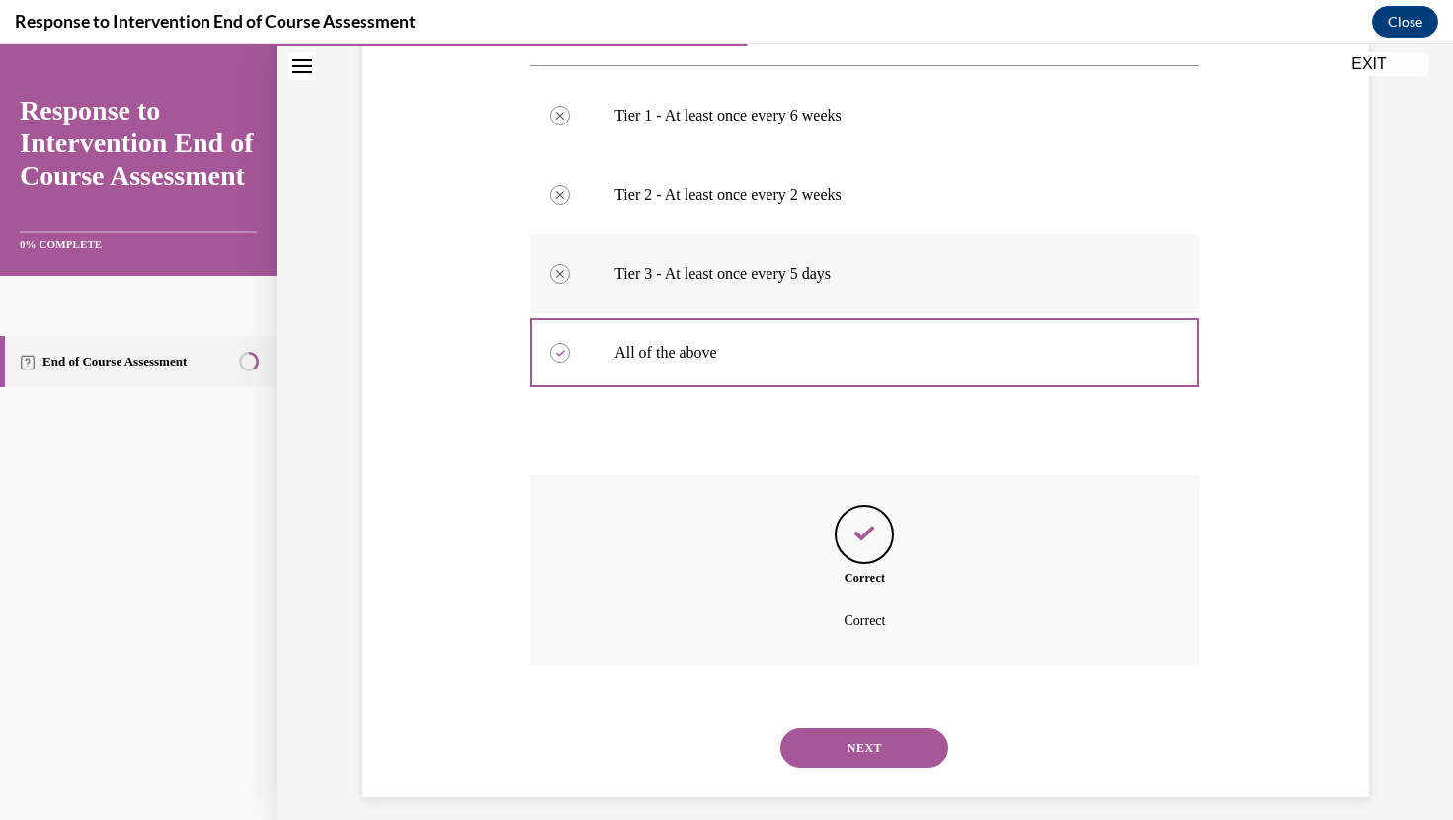
scroll to position [381, 0]
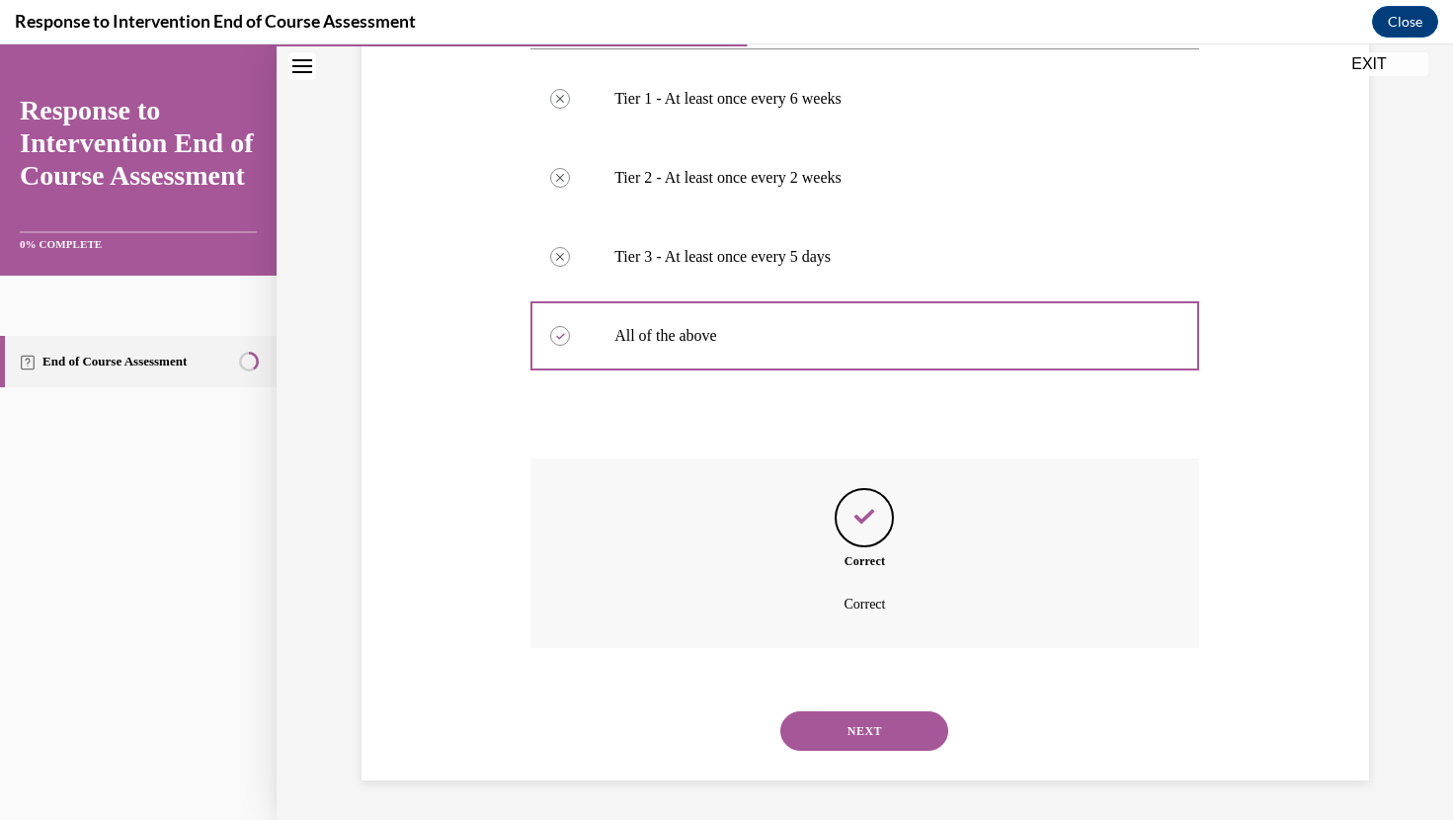
click at [870, 716] on button "NEXT" at bounding box center [864, 731] width 168 height 40
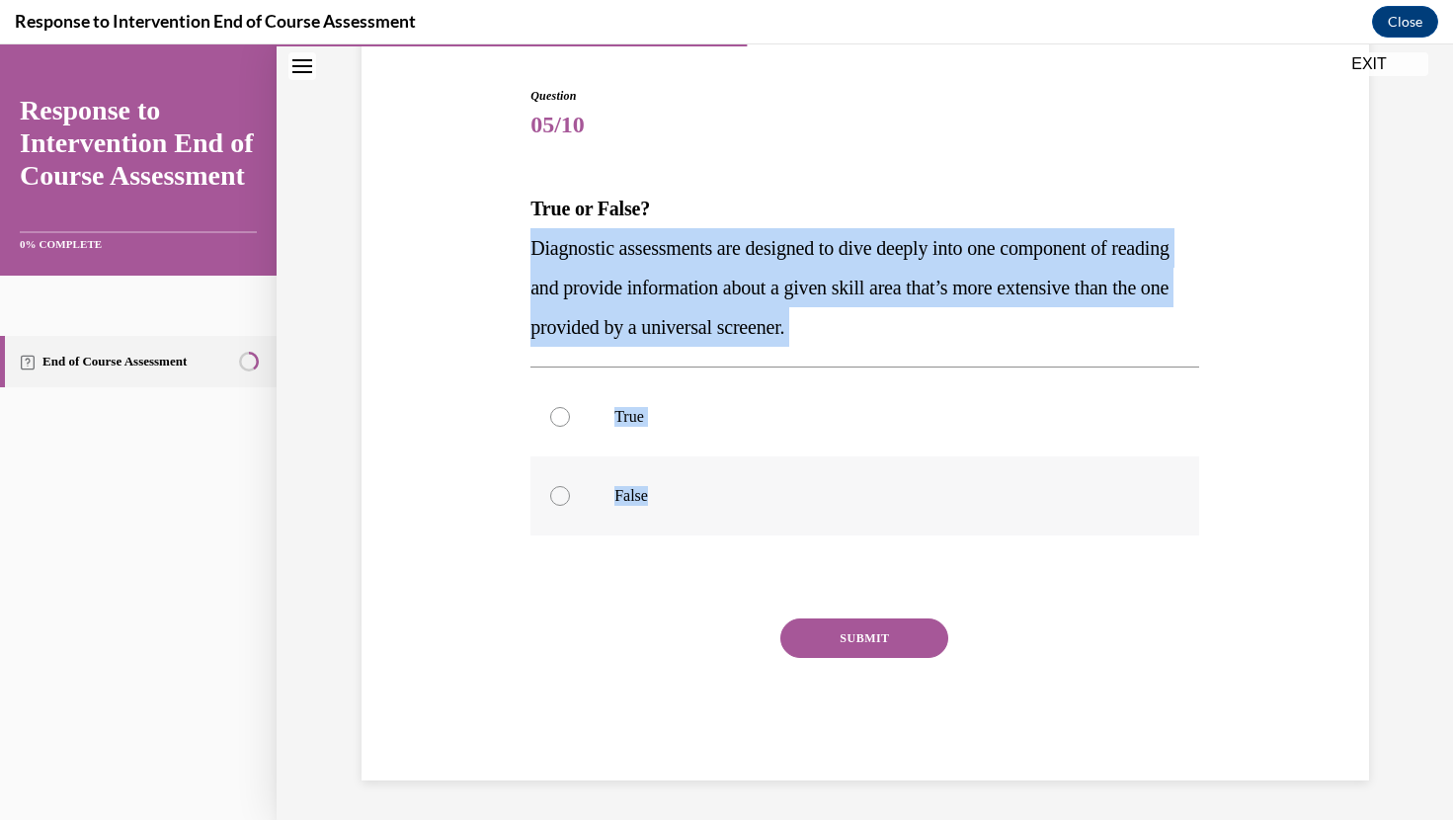
drag, startPoint x: 526, startPoint y: 243, endPoint x: 698, endPoint y: 505, distance: 313.7
click at [699, 505] on div "Question 05/10 True or False? Diagnostic assessments are designed to dive deepl…" at bounding box center [865, 418] width 679 height 723
copy div "Diagnostic assessments are designed to dive deeply into one component of readin…"
click at [652, 426] on p "True" at bounding box center [881, 417] width 535 height 20
click at [570, 426] on input "True" at bounding box center [560, 417] width 20 height 20
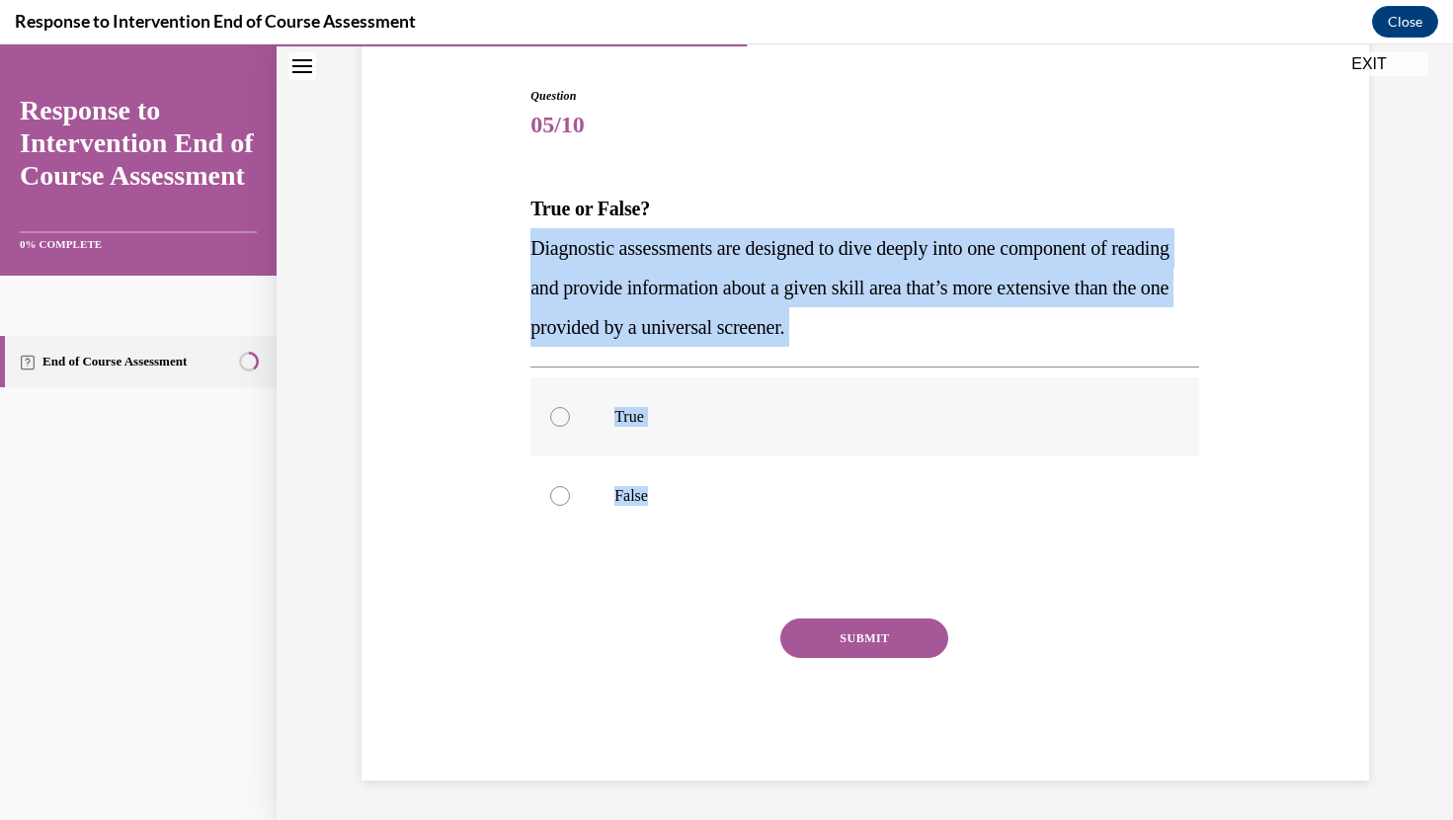
radio input "true"
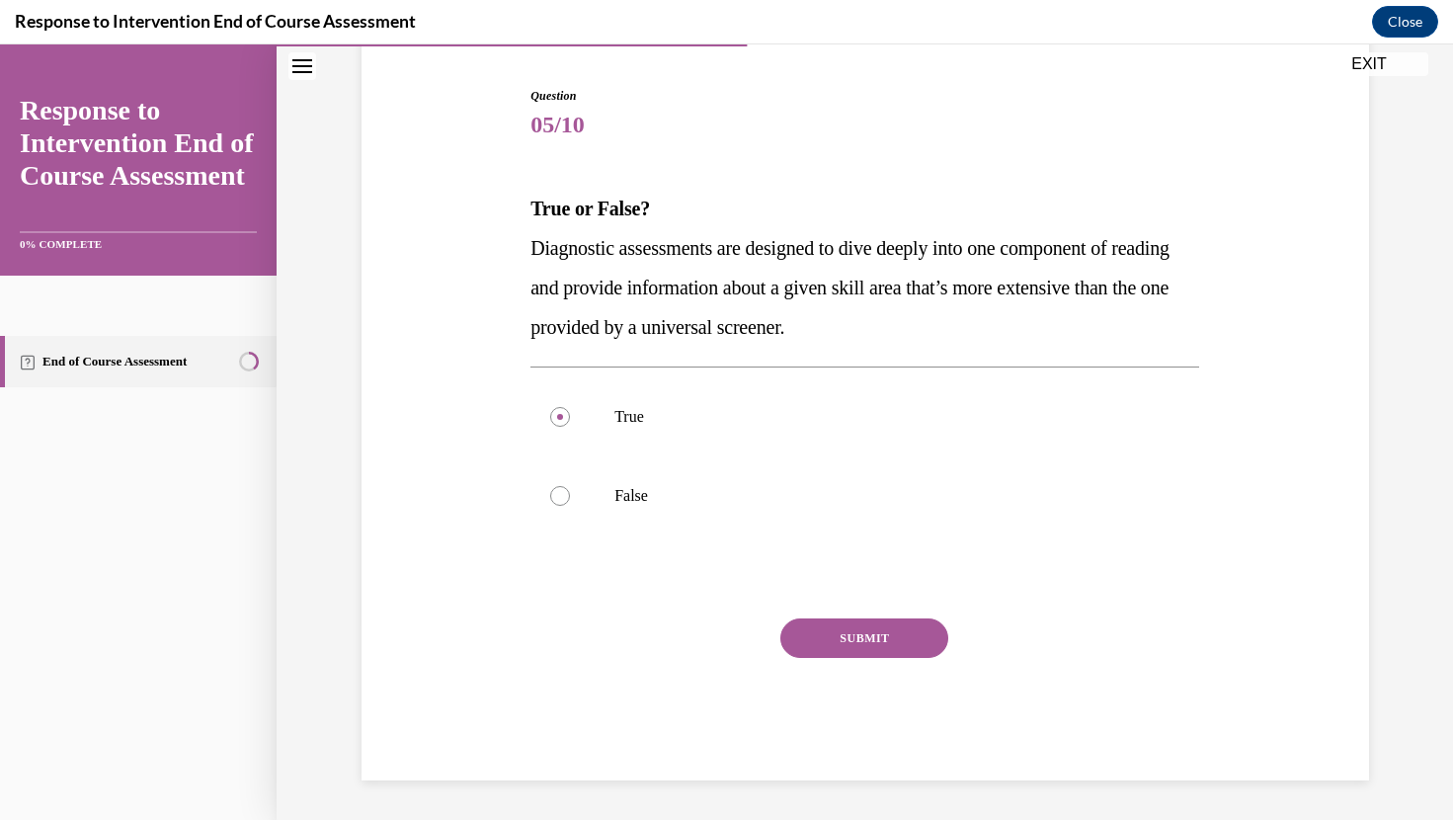
click at [824, 647] on button "SUBMIT" at bounding box center [864, 638] width 168 height 40
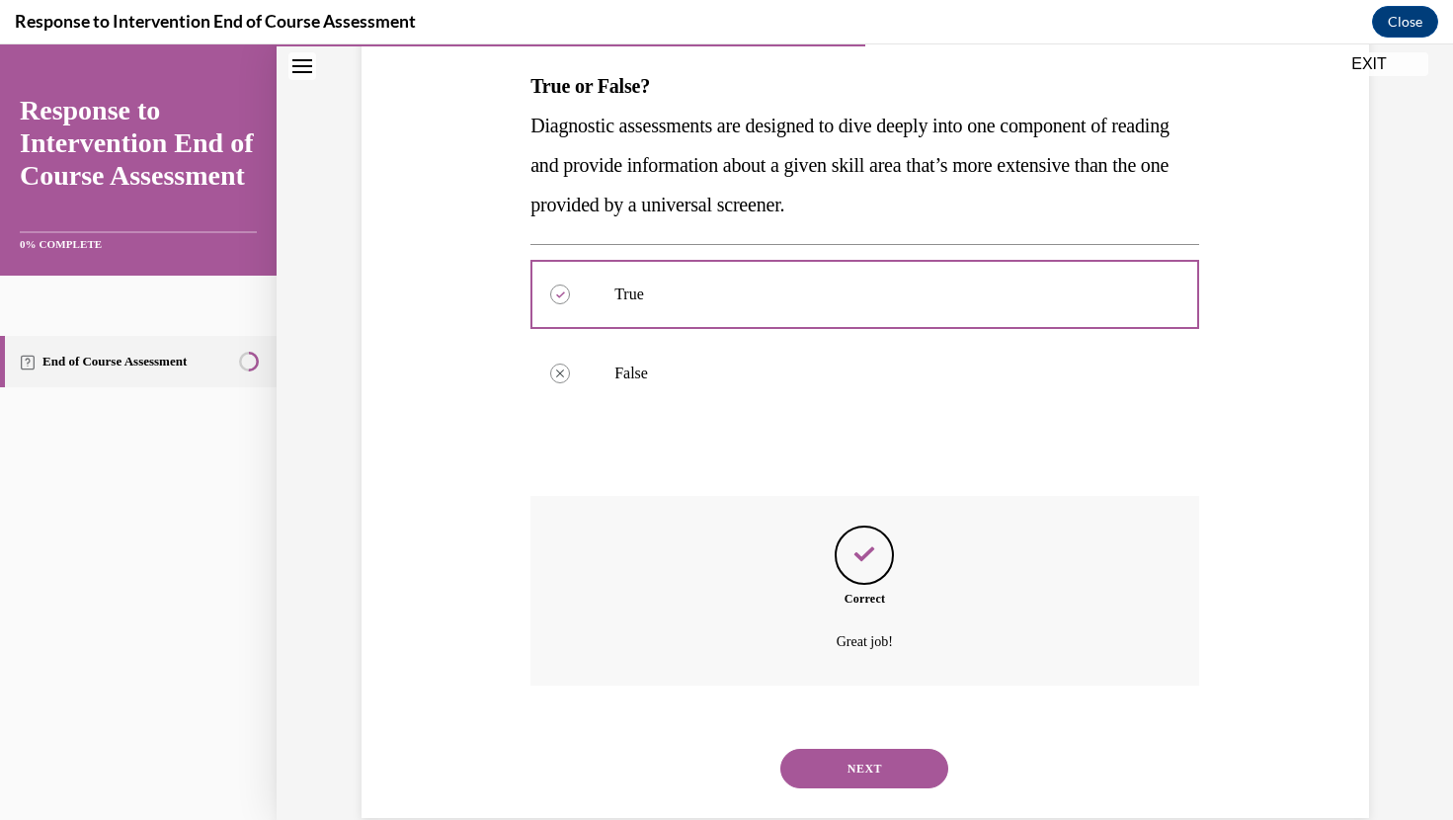
scroll to position [348, 0]
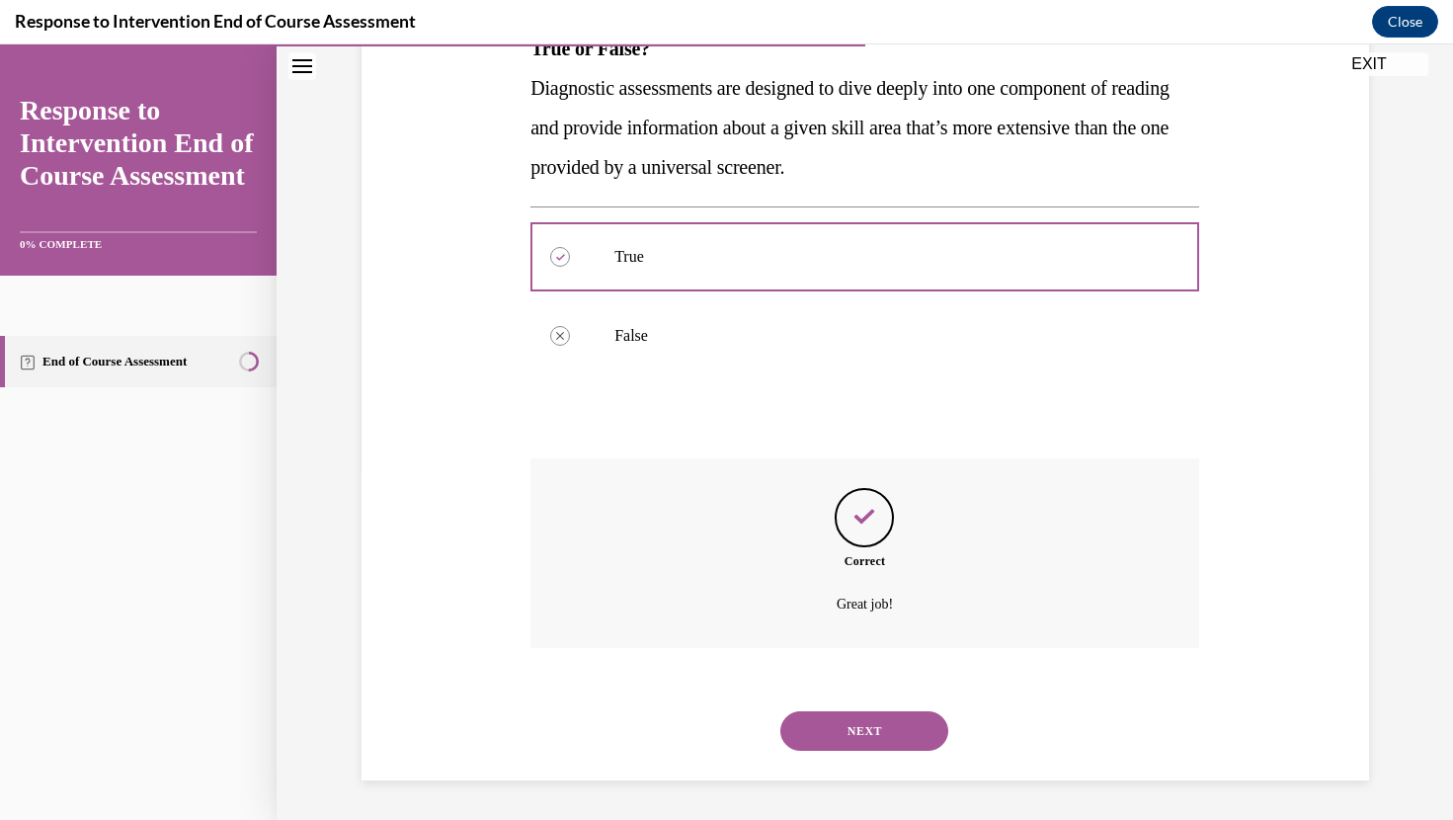
click at [868, 717] on button "NEXT" at bounding box center [864, 731] width 168 height 40
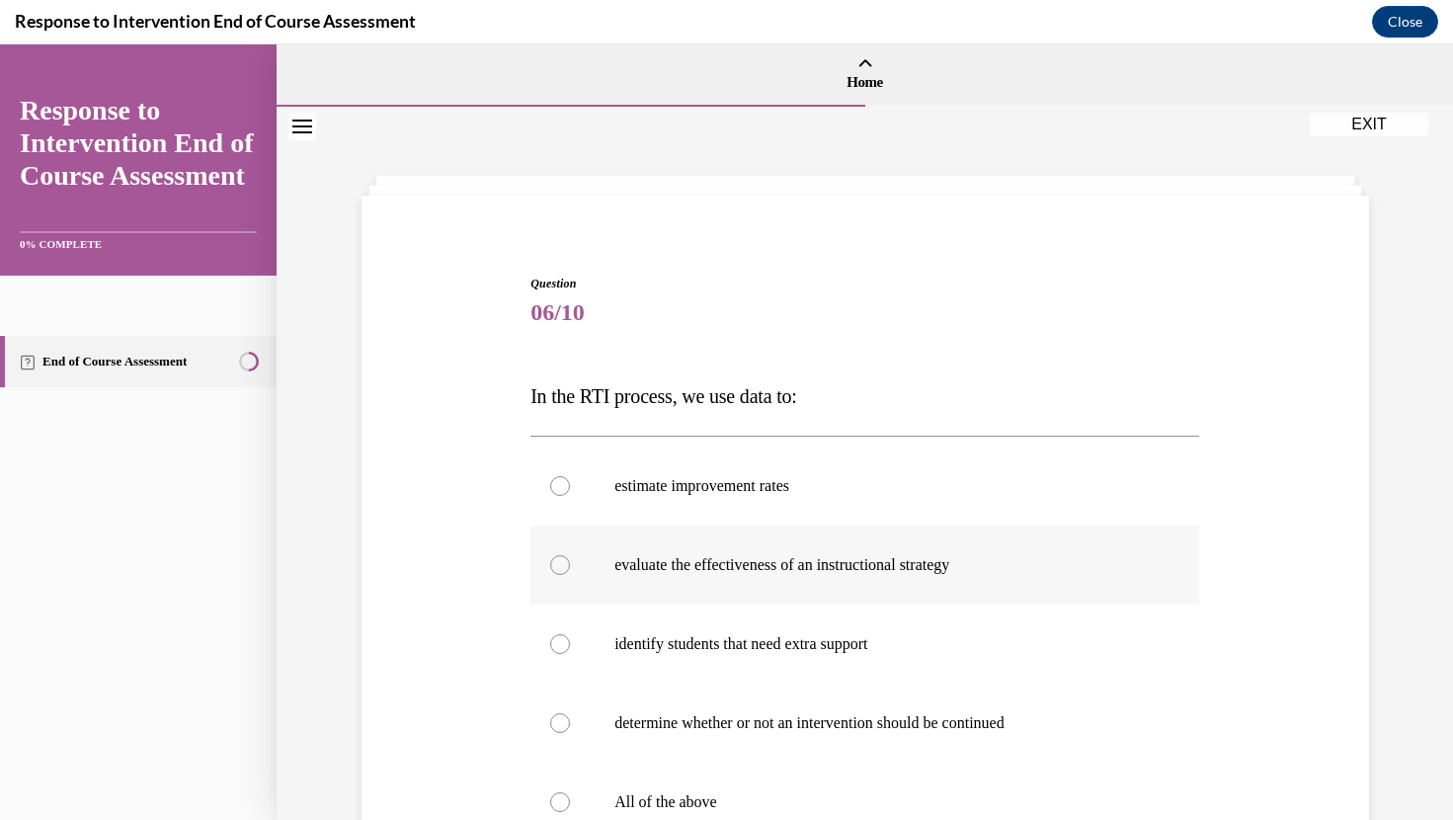
scroll to position [184, 0]
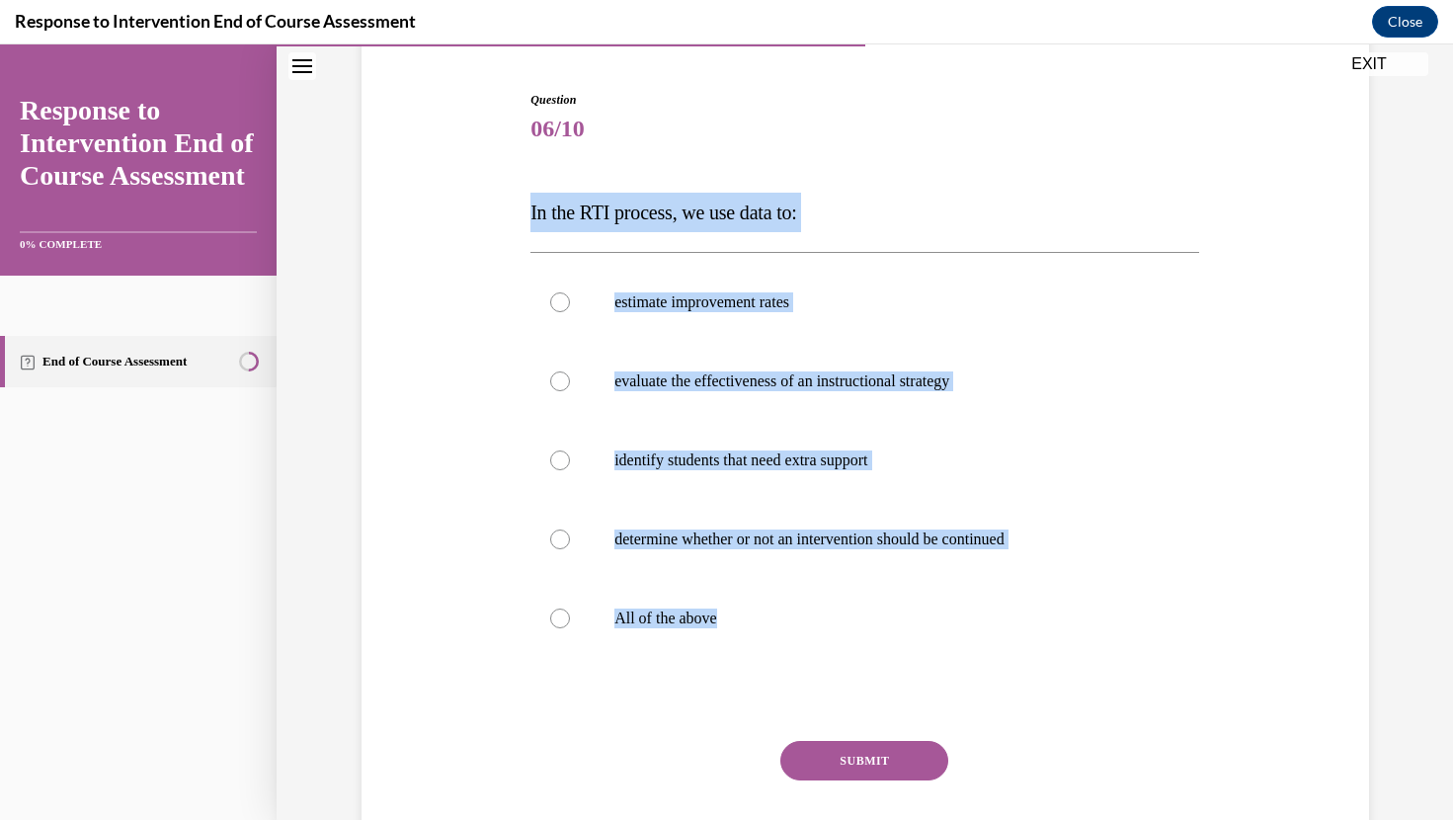
drag, startPoint x: 516, startPoint y: 210, endPoint x: 762, endPoint y: 661, distance: 513.2
click at [762, 661] on div "Question 06/10 In the RTI process, we use data to: estimate improvement rates e…" at bounding box center [865, 467] width 1017 height 871
copy div "In the RTI process, we use data to: estimate improvement rates evaluate the eff…"
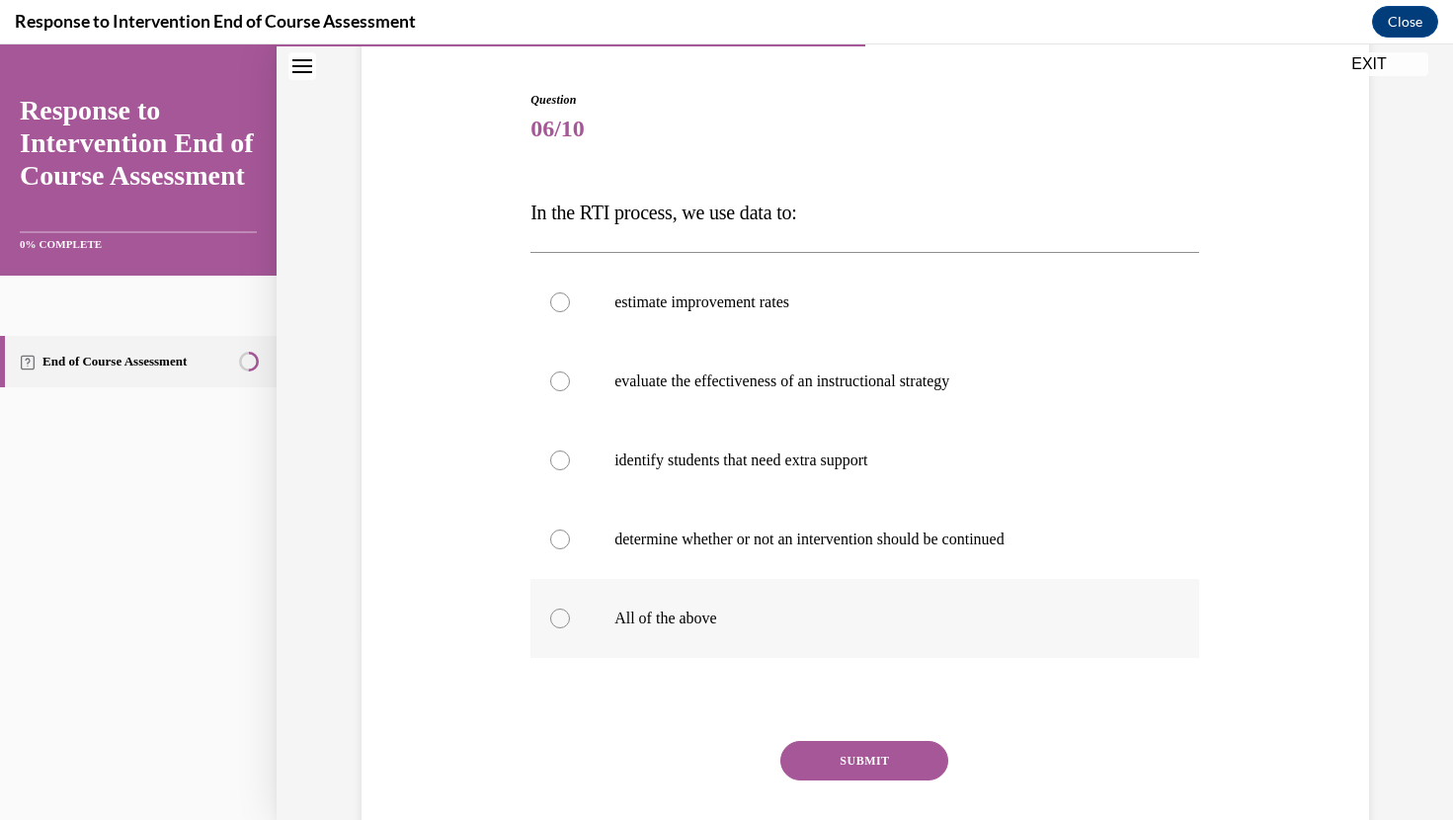
click at [678, 594] on label "All of the above" at bounding box center [864, 618] width 669 height 79
click at [570, 608] on input "All of the above" at bounding box center [560, 618] width 20 height 20
radio input "true"
click at [838, 749] on button "SUBMIT" at bounding box center [864, 761] width 168 height 40
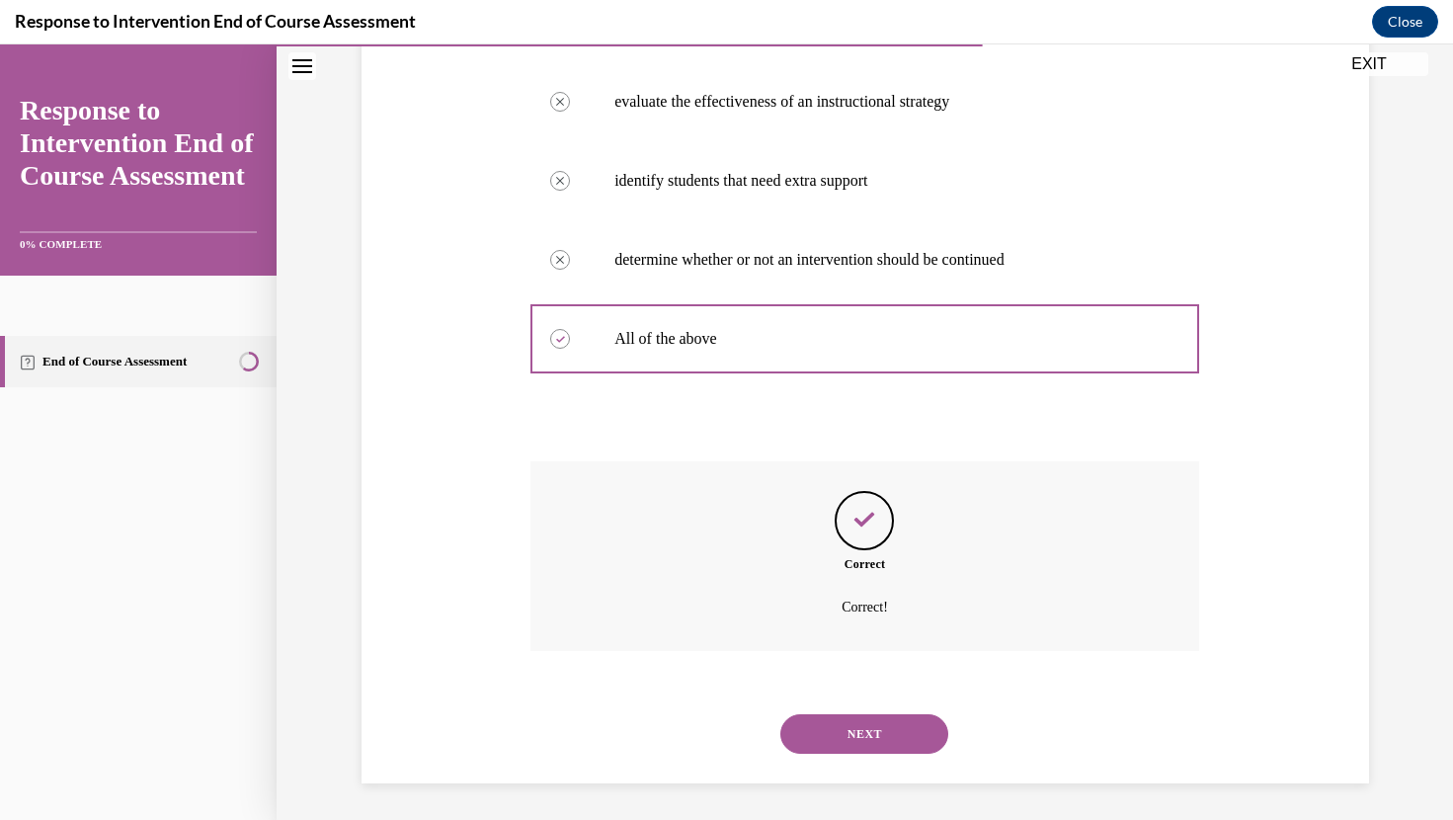
scroll to position [466, 0]
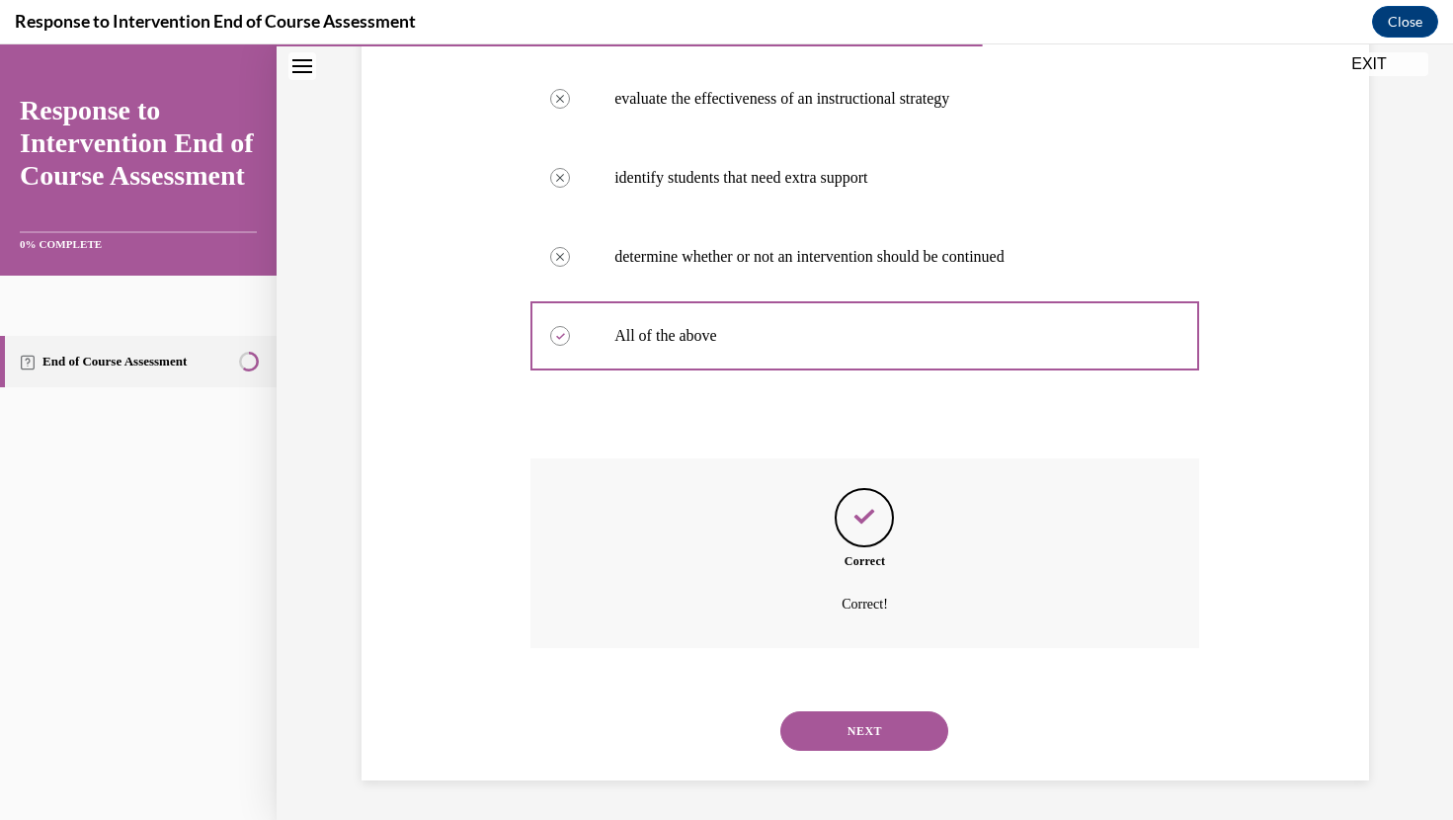
click at [847, 750] on div "NEXT" at bounding box center [864, 730] width 669 height 79
click at [828, 735] on button "NEXT" at bounding box center [864, 731] width 168 height 40
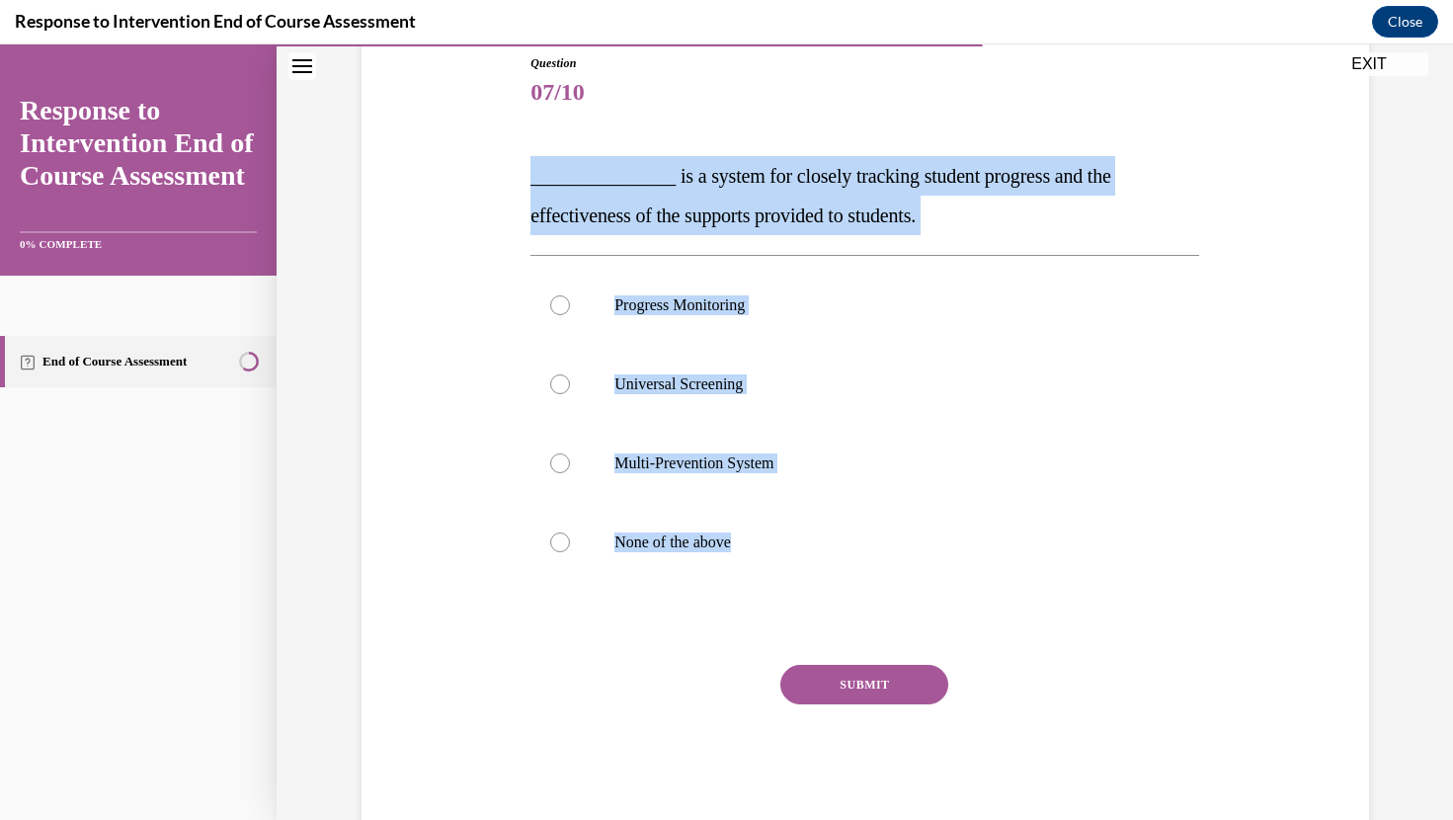
drag, startPoint x: 532, startPoint y: 156, endPoint x: 796, endPoint y: 592, distance: 509.3
click at [796, 594] on div "Question 07/10 _______________ is a system for closely tracking student progres…" at bounding box center [864, 440] width 669 height 772
copy div "_______________ is a system for closely tracking student progress and the effec…"
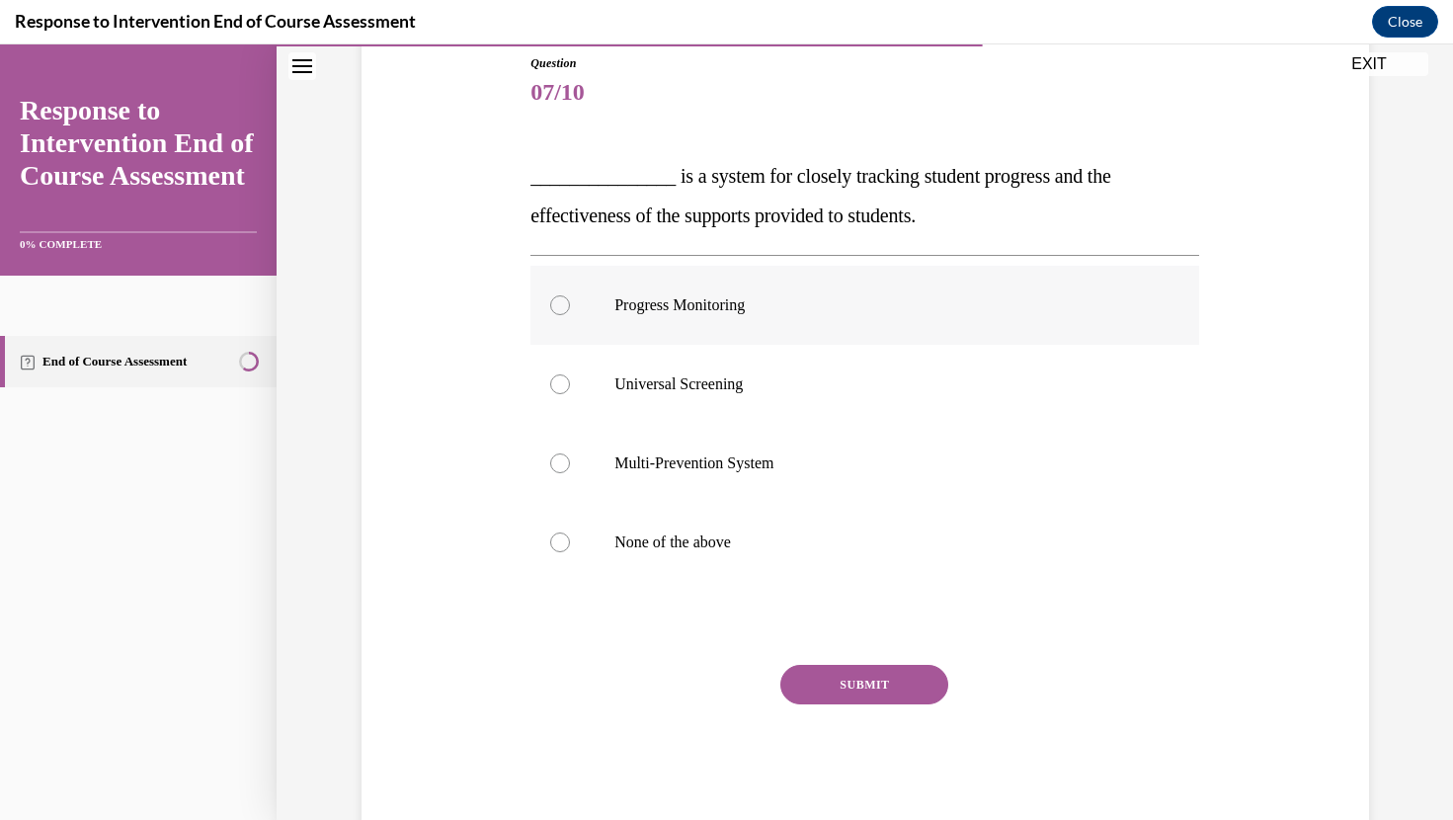
click at [773, 321] on label "Progress Monitoring" at bounding box center [864, 305] width 669 height 79
click at [570, 315] on input "Progress Monitoring" at bounding box center [560, 305] width 20 height 20
radio input "true"
click at [852, 683] on button "SUBMIT" at bounding box center [864, 685] width 168 height 40
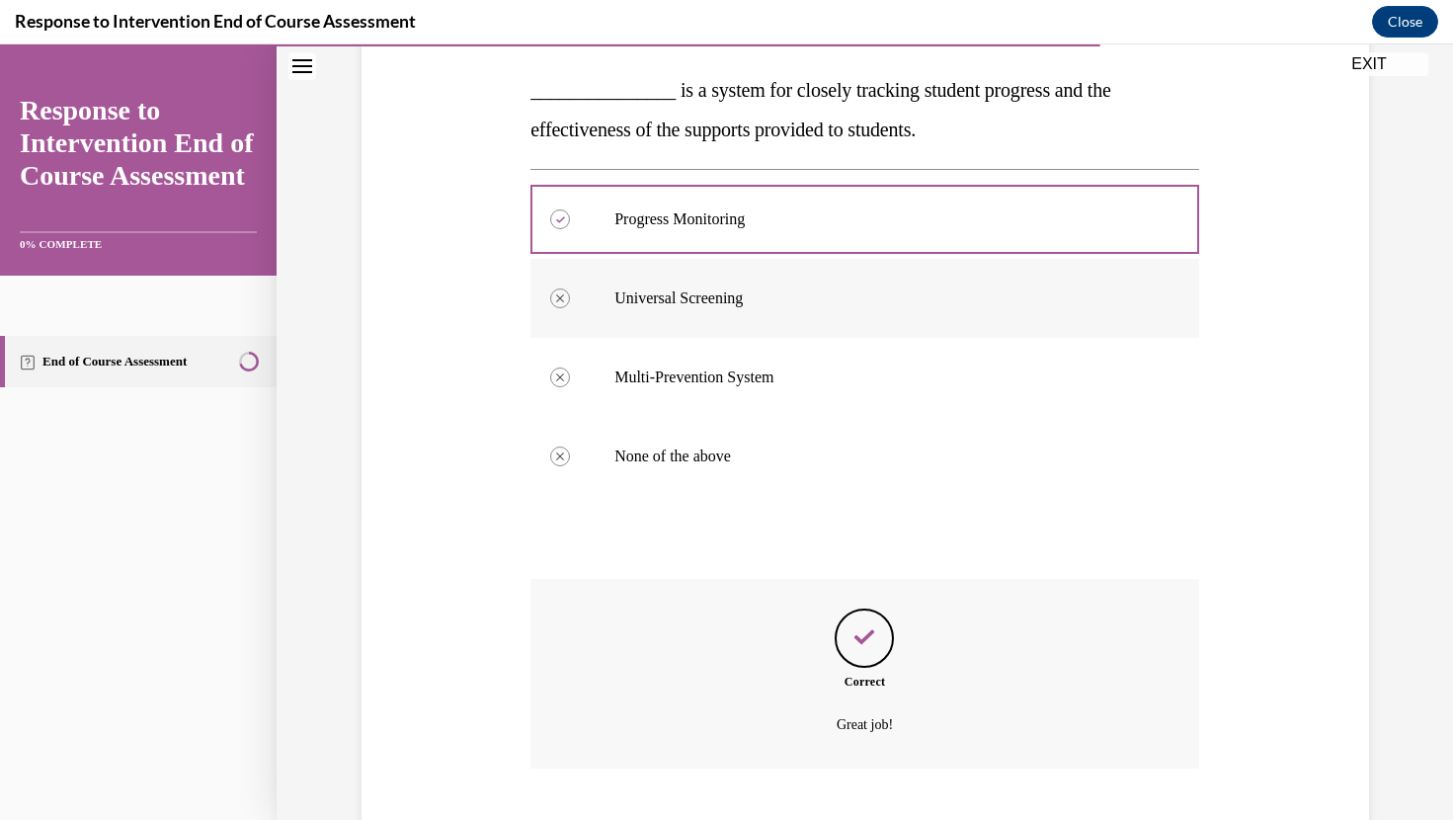
scroll to position [427, 0]
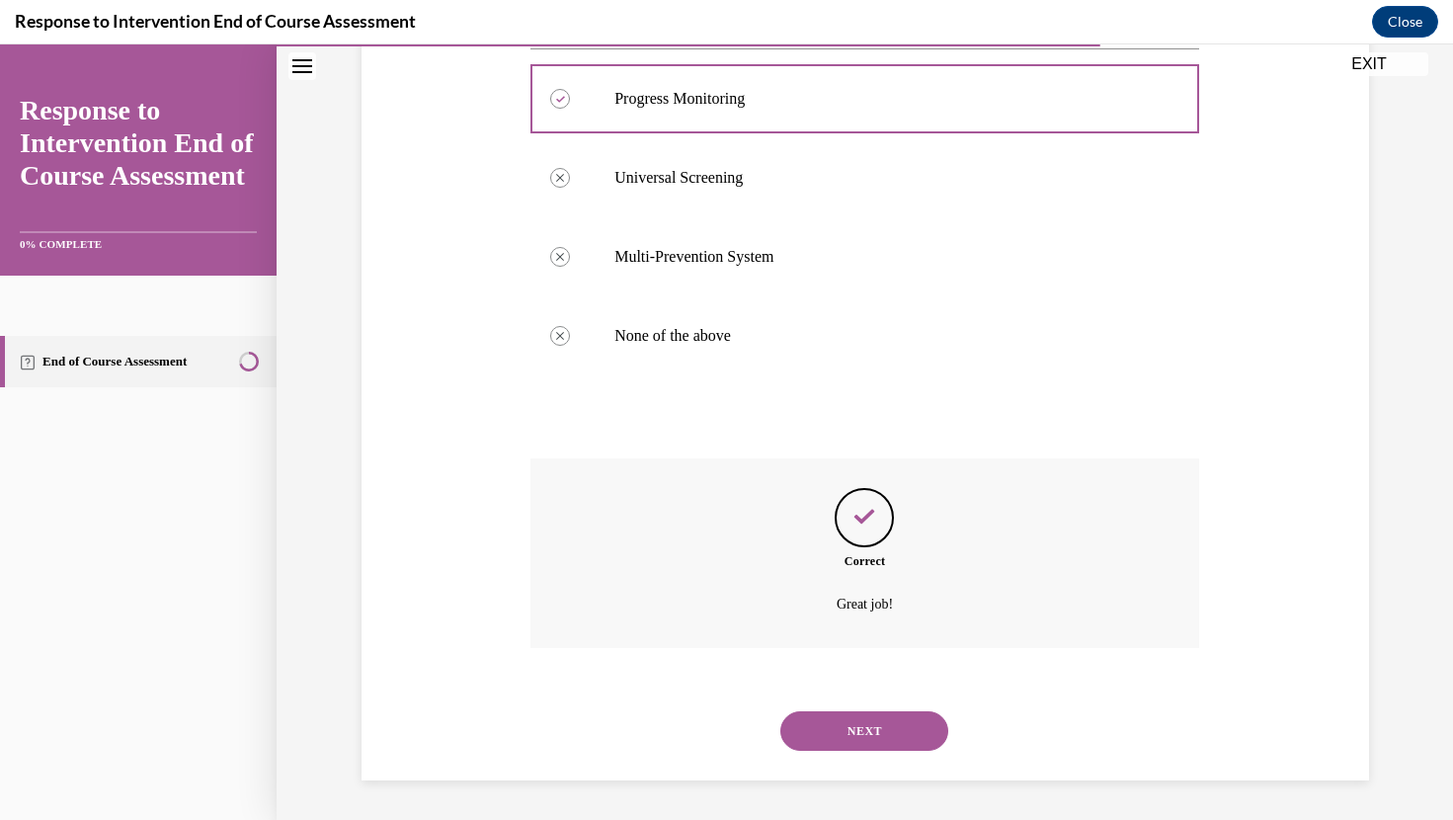
click at [839, 712] on button "NEXT" at bounding box center [864, 731] width 168 height 40
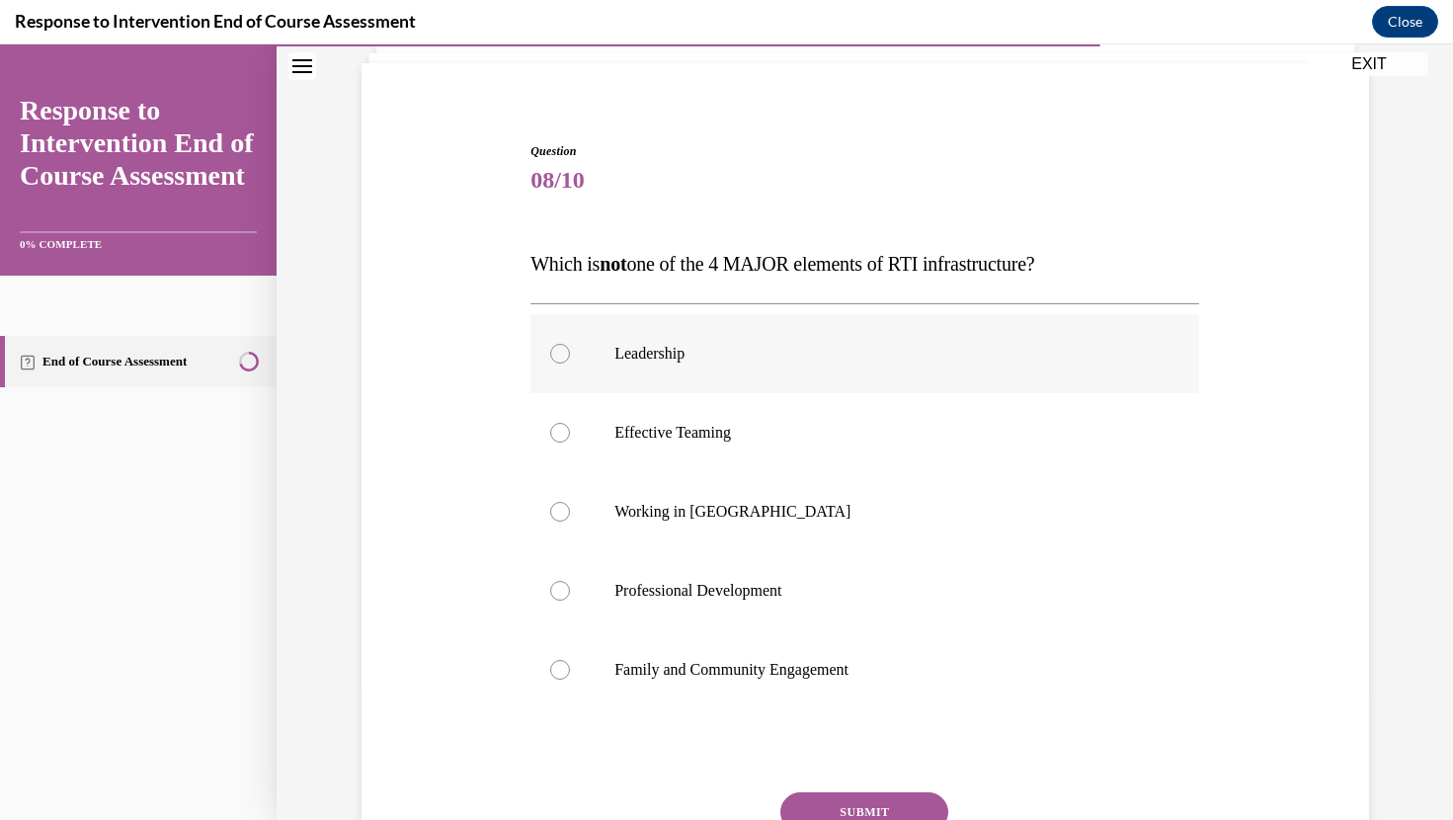
scroll to position [147, 0]
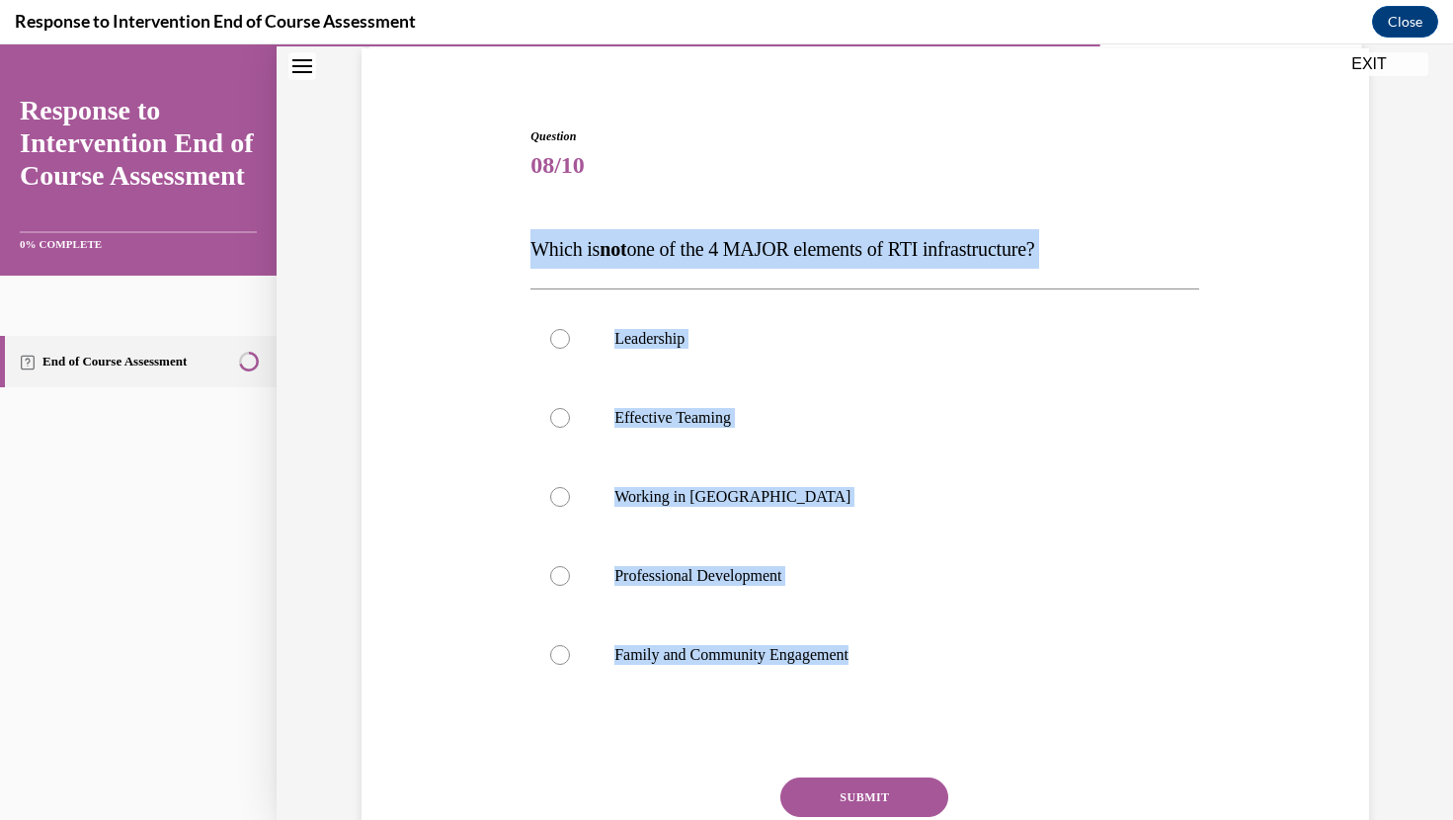
drag, startPoint x: 520, startPoint y: 246, endPoint x: 830, endPoint y: 762, distance: 601.7
click at [830, 763] on div "Question 08/10 Which is not one of the 4 MAJOR elements of RTI infrastructure? …" at bounding box center [865, 503] width 1017 height 871
copy div "Which is not one of the 4 MAJOR elements of RTI infrastructure? Leadership Effe…"
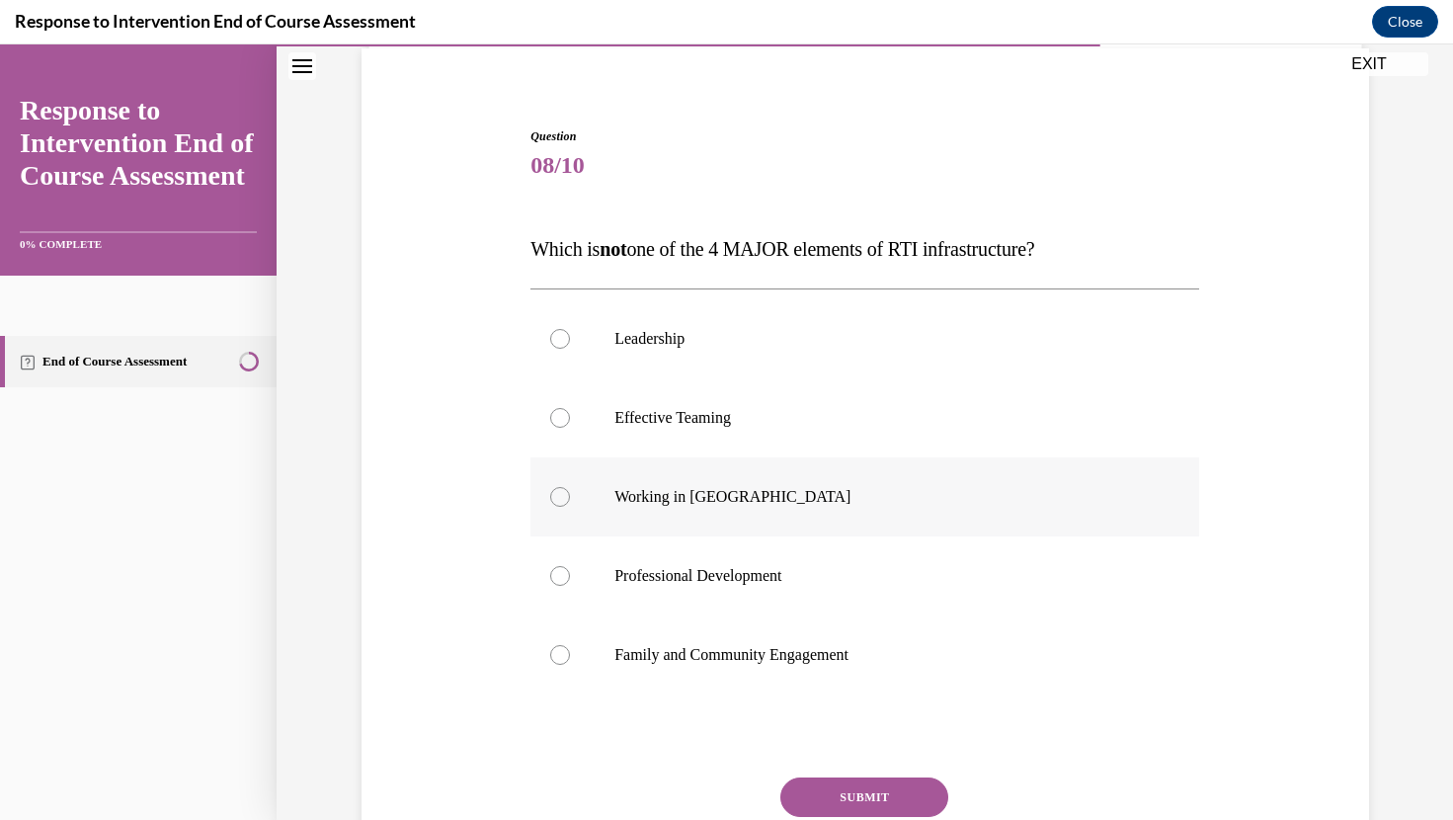
click at [743, 508] on label "Working in Silos" at bounding box center [864, 496] width 669 height 79
click at [570, 507] on input "Working in Silos" at bounding box center [560, 497] width 20 height 20
radio input "true"
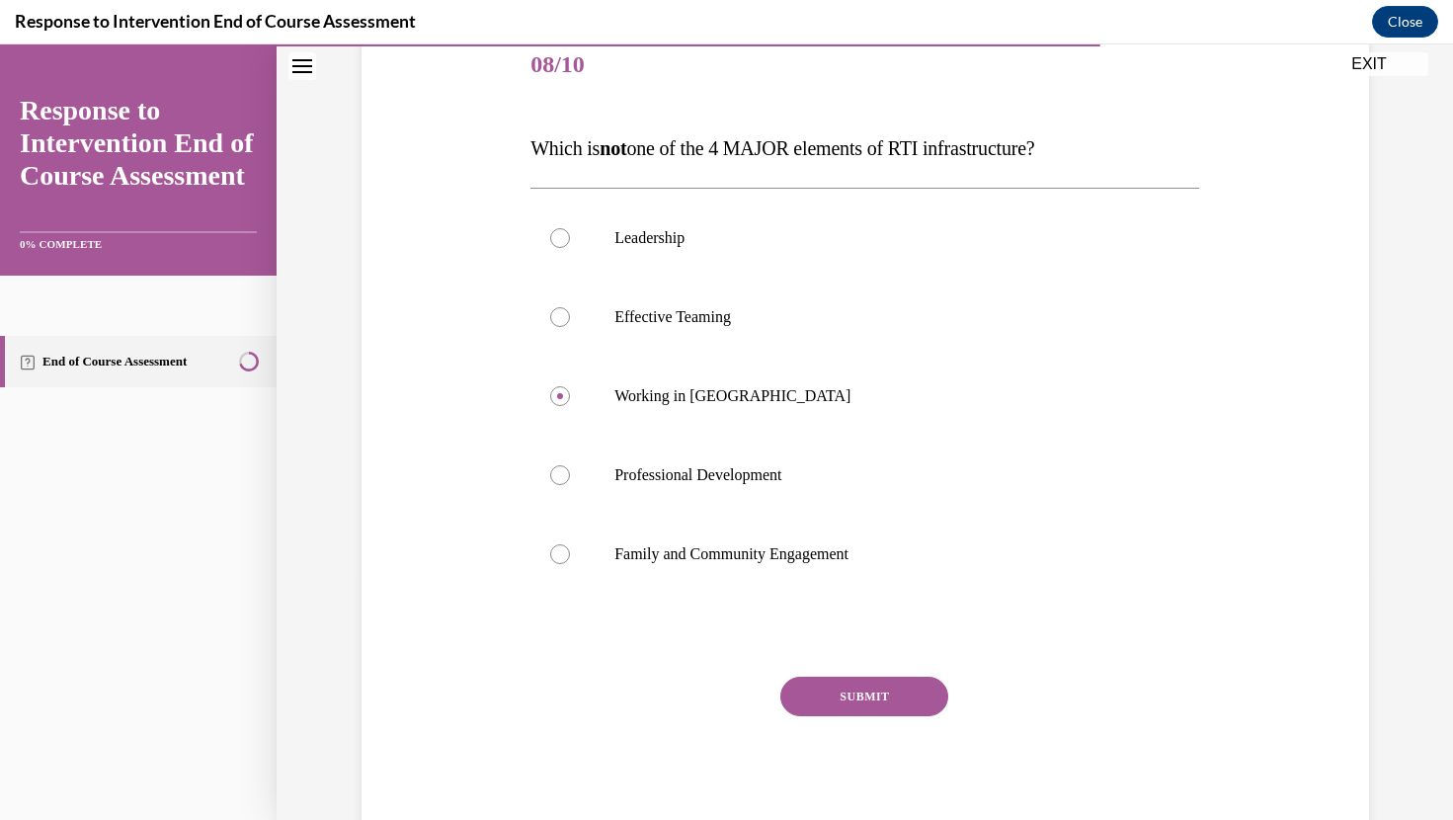
click at [836, 689] on button "SUBMIT" at bounding box center [864, 697] width 168 height 40
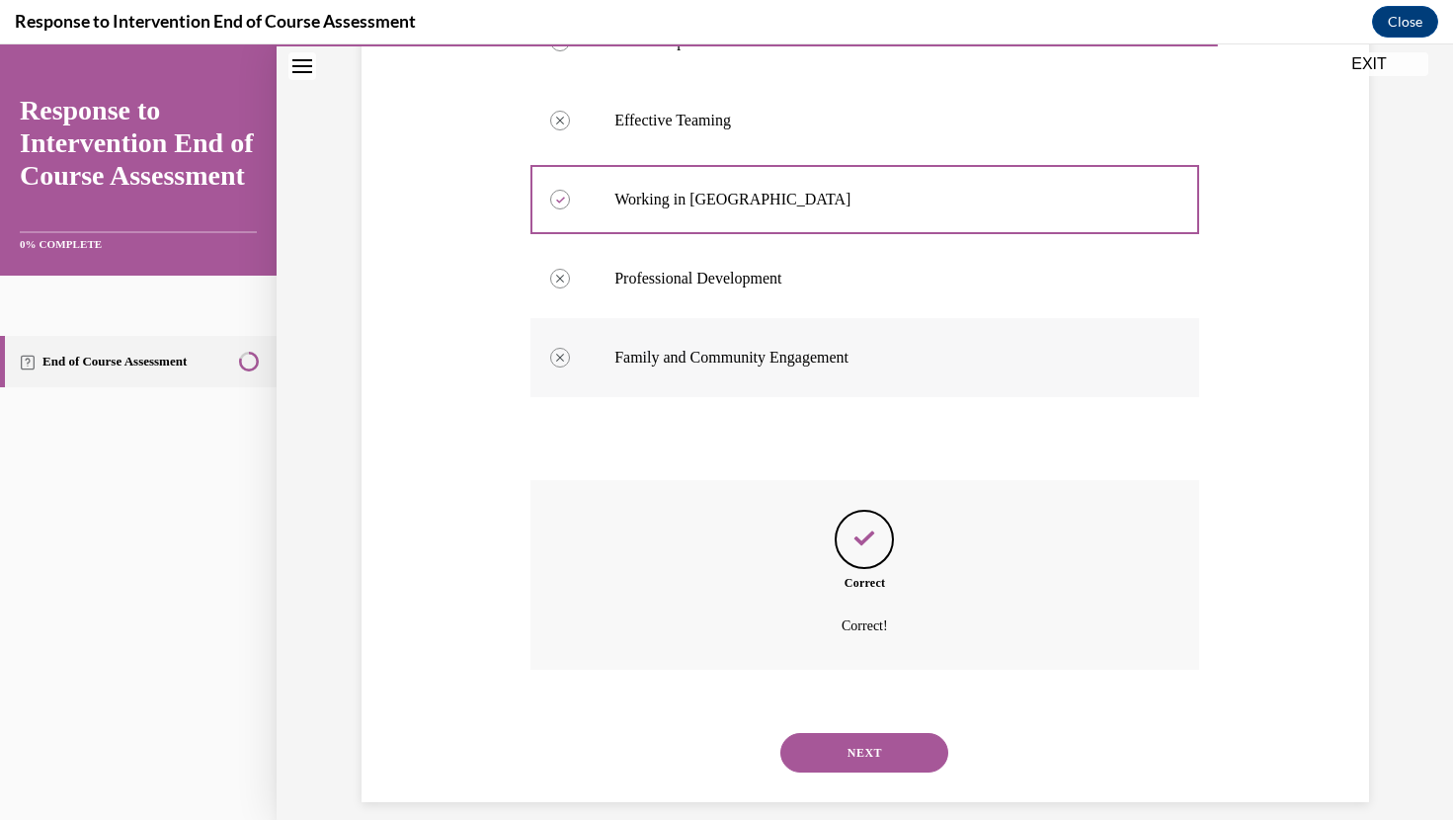
scroll to position [466, 0]
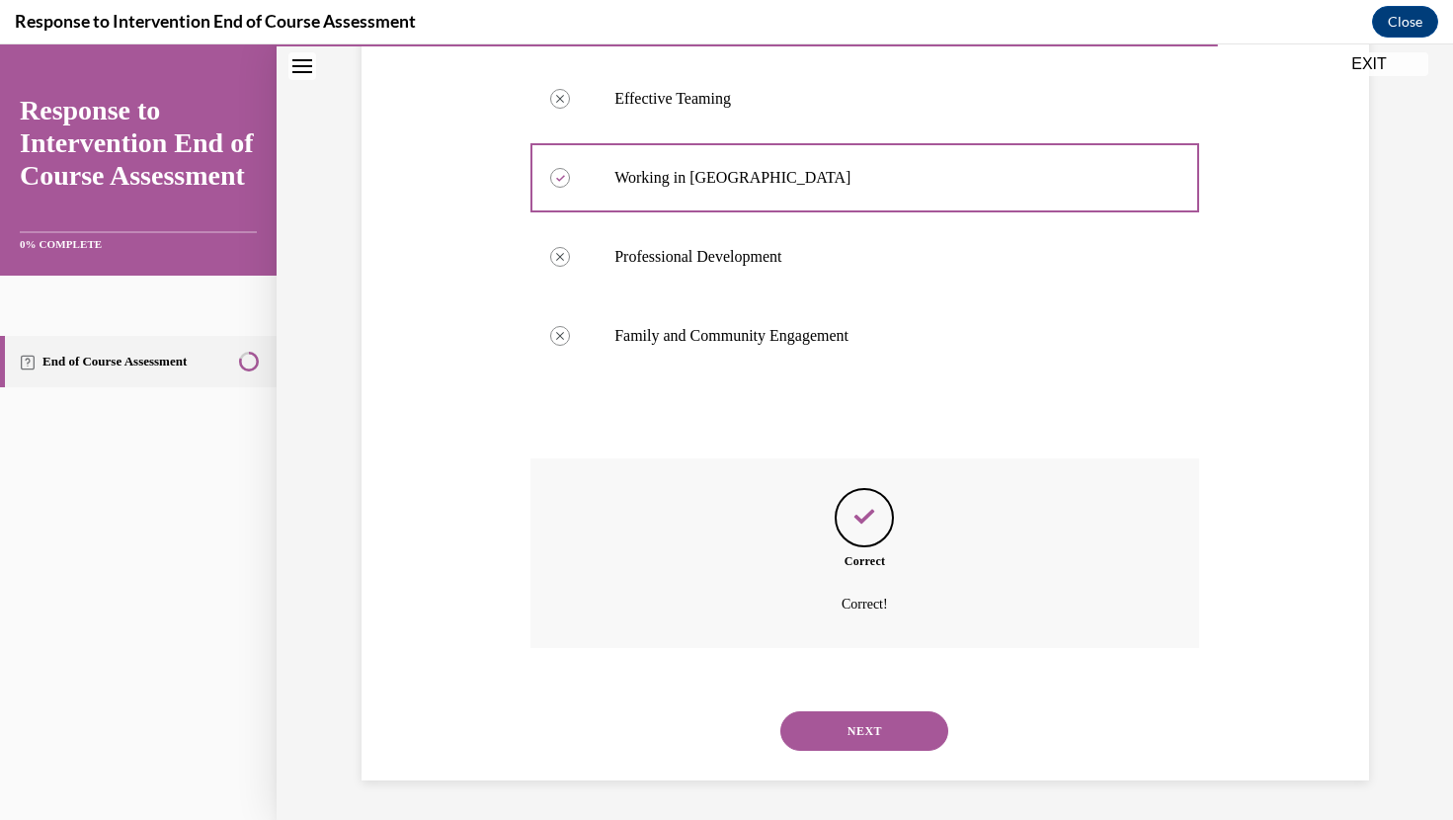
click at [847, 729] on button "NEXT" at bounding box center [864, 731] width 168 height 40
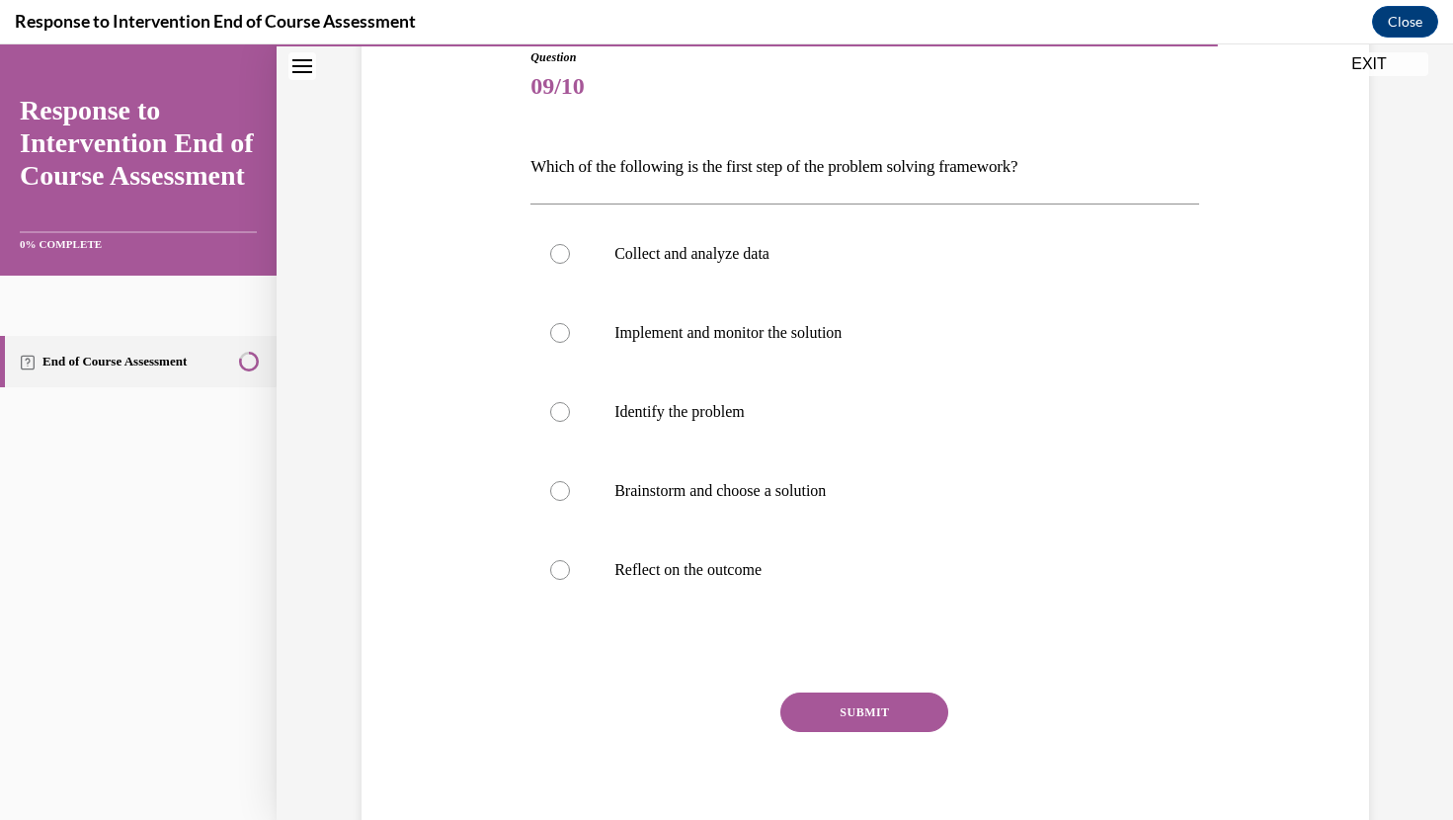
scroll to position [300, 0]
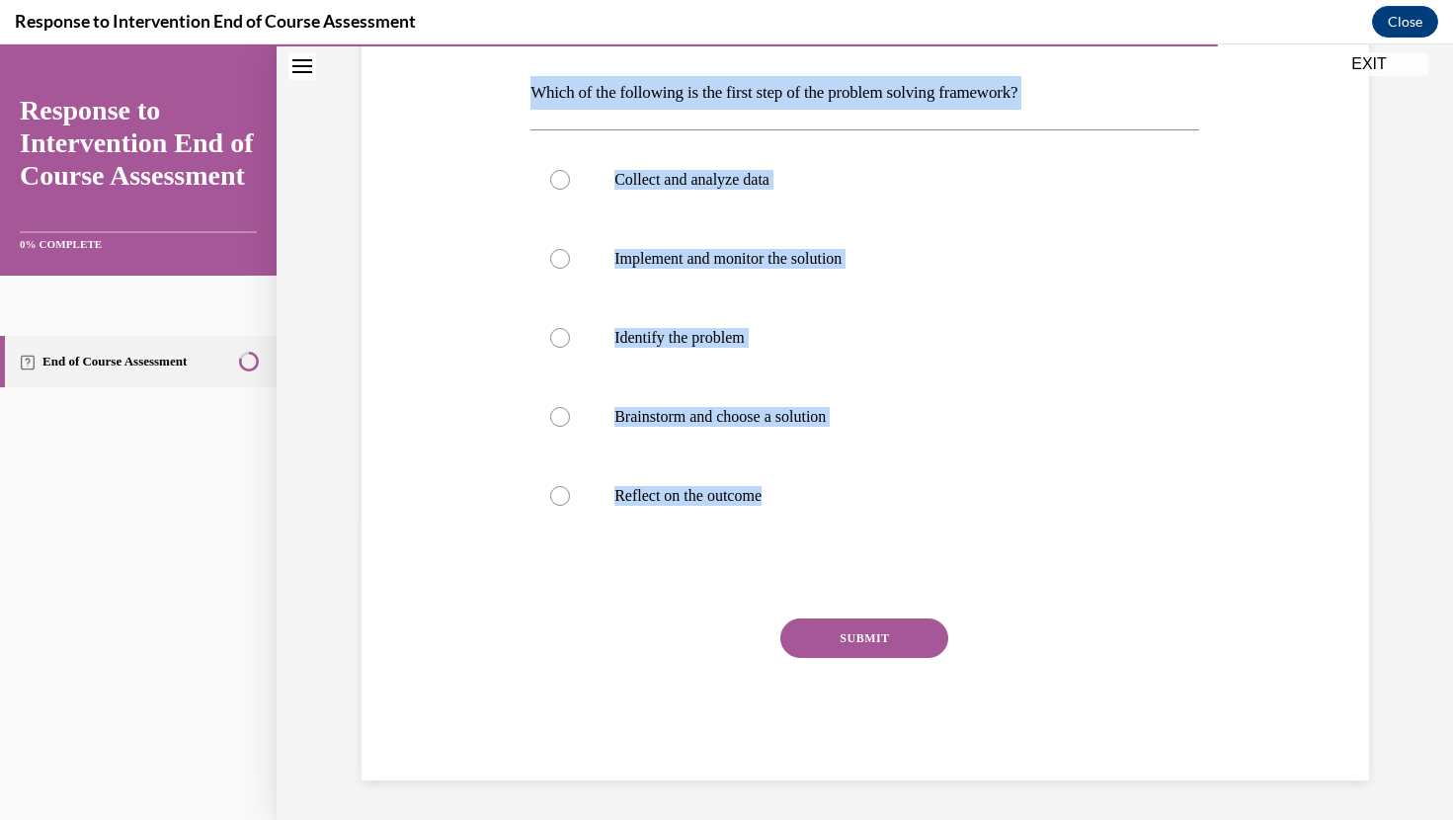
drag, startPoint x: 527, startPoint y: 100, endPoint x: 793, endPoint y: 591, distance: 558.2
click at [793, 592] on div "Question 09/10 Which of the following is the first step of the problem solving …" at bounding box center [865, 347] width 1017 height 865
copy div "Which of the following is the first step of the problem solving framework? Coll…"
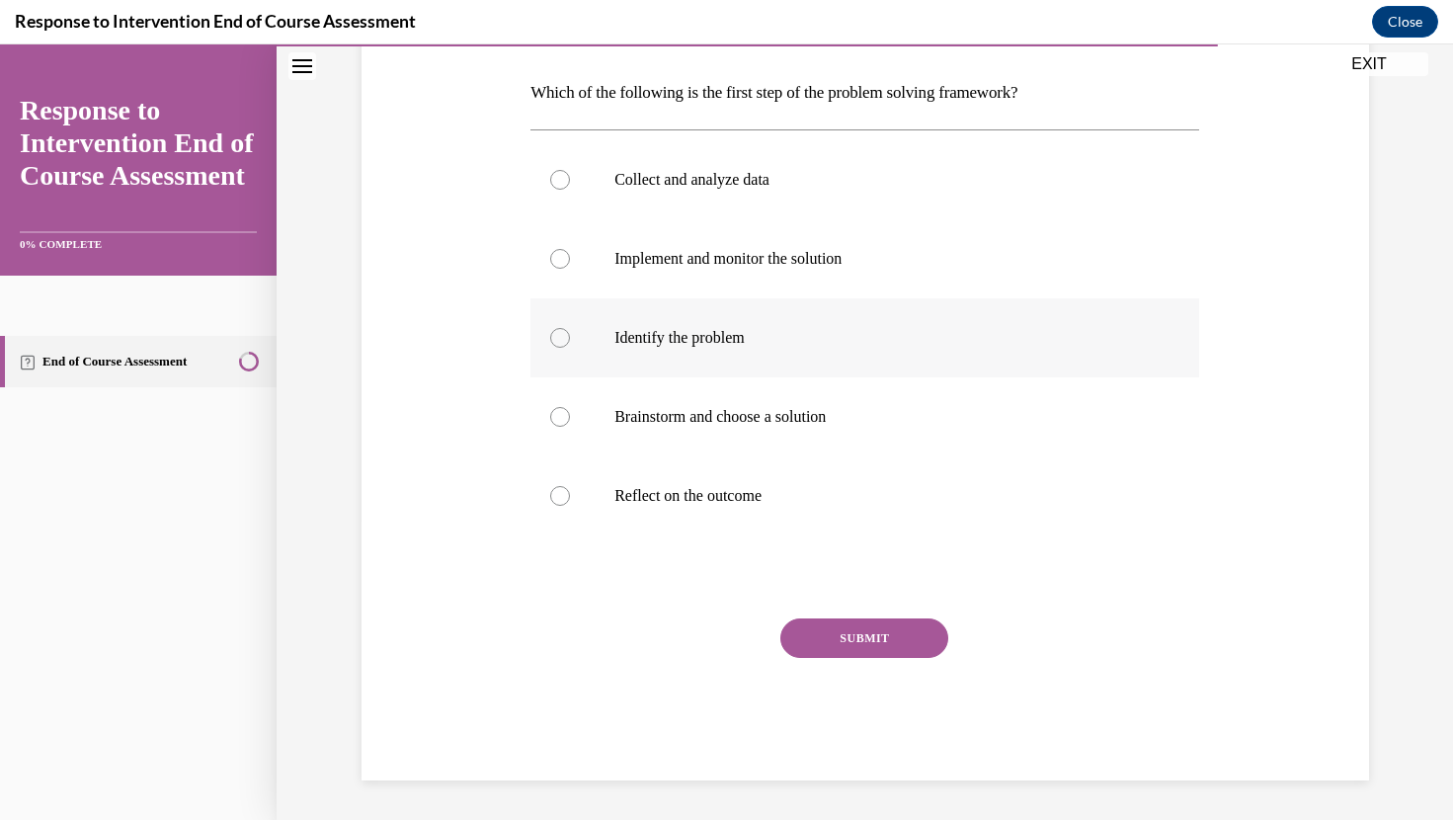
click at [697, 353] on label "Identify the problem" at bounding box center [864, 337] width 669 height 79
click at [570, 348] on input "Identify the problem" at bounding box center [560, 338] width 20 height 20
radio input "true"
click at [832, 628] on button "SUBMIT" at bounding box center [864, 638] width 168 height 40
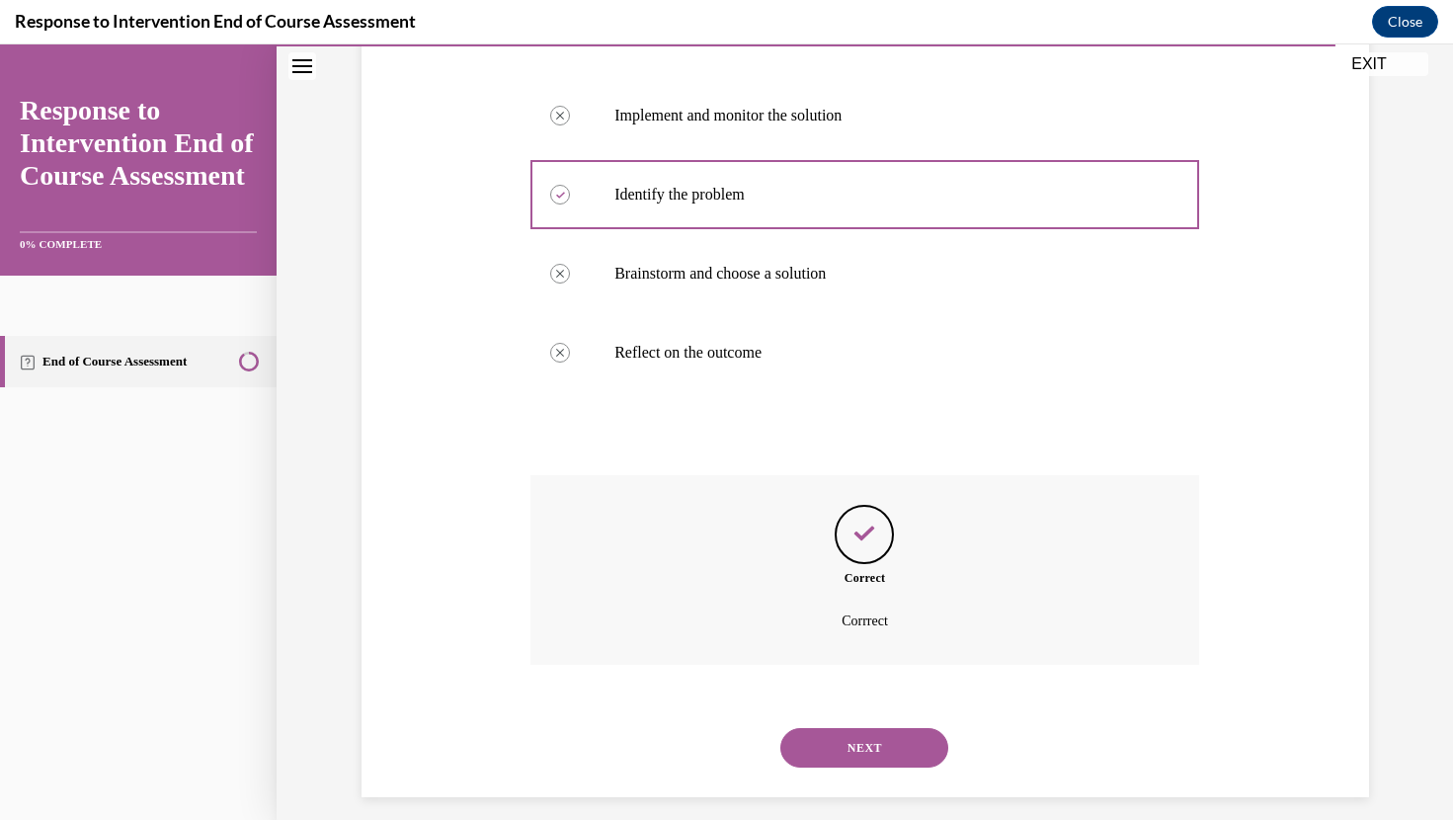
scroll to position [460, 0]
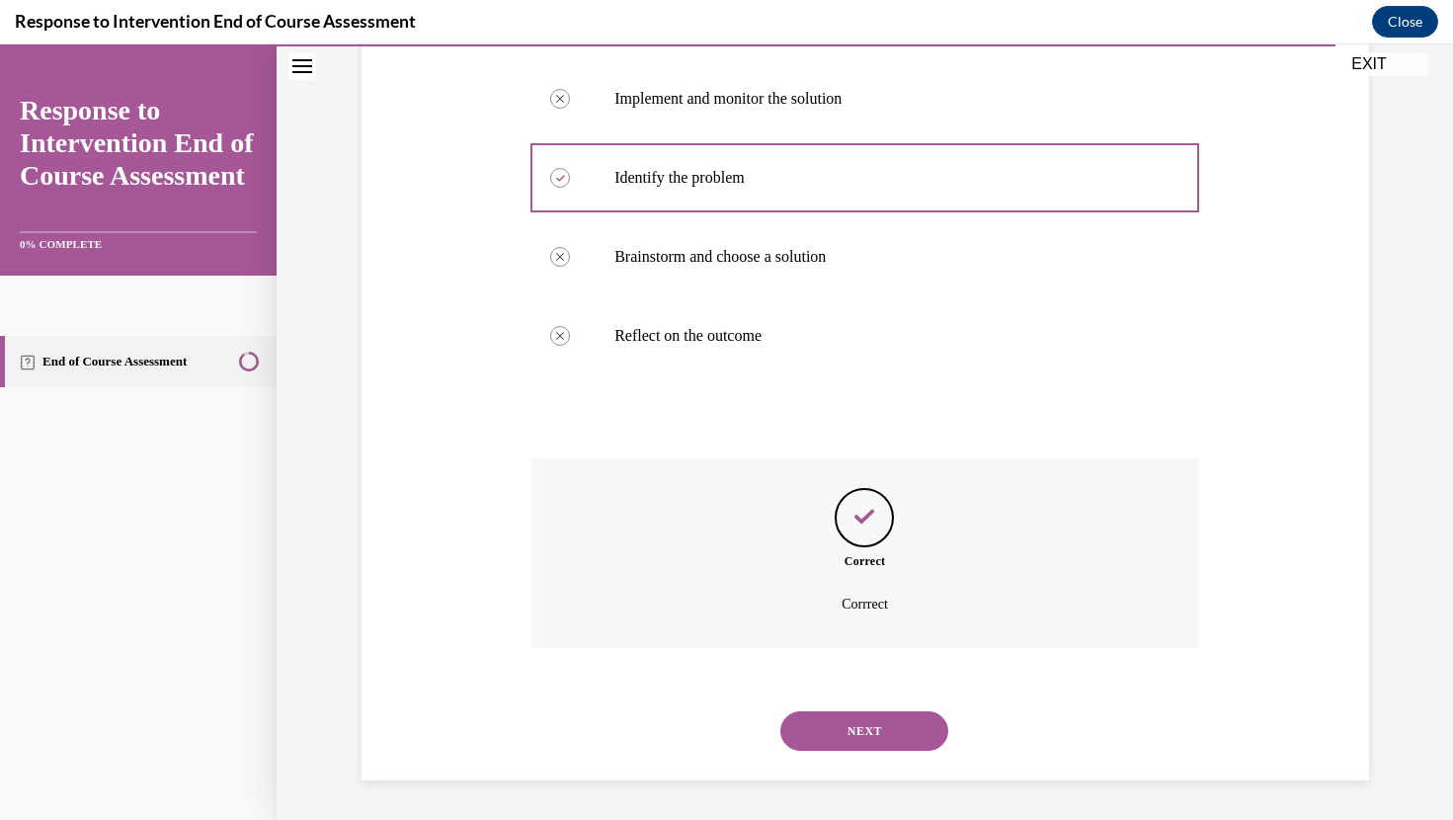
click at [856, 740] on button "NEXT" at bounding box center [864, 731] width 168 height 40
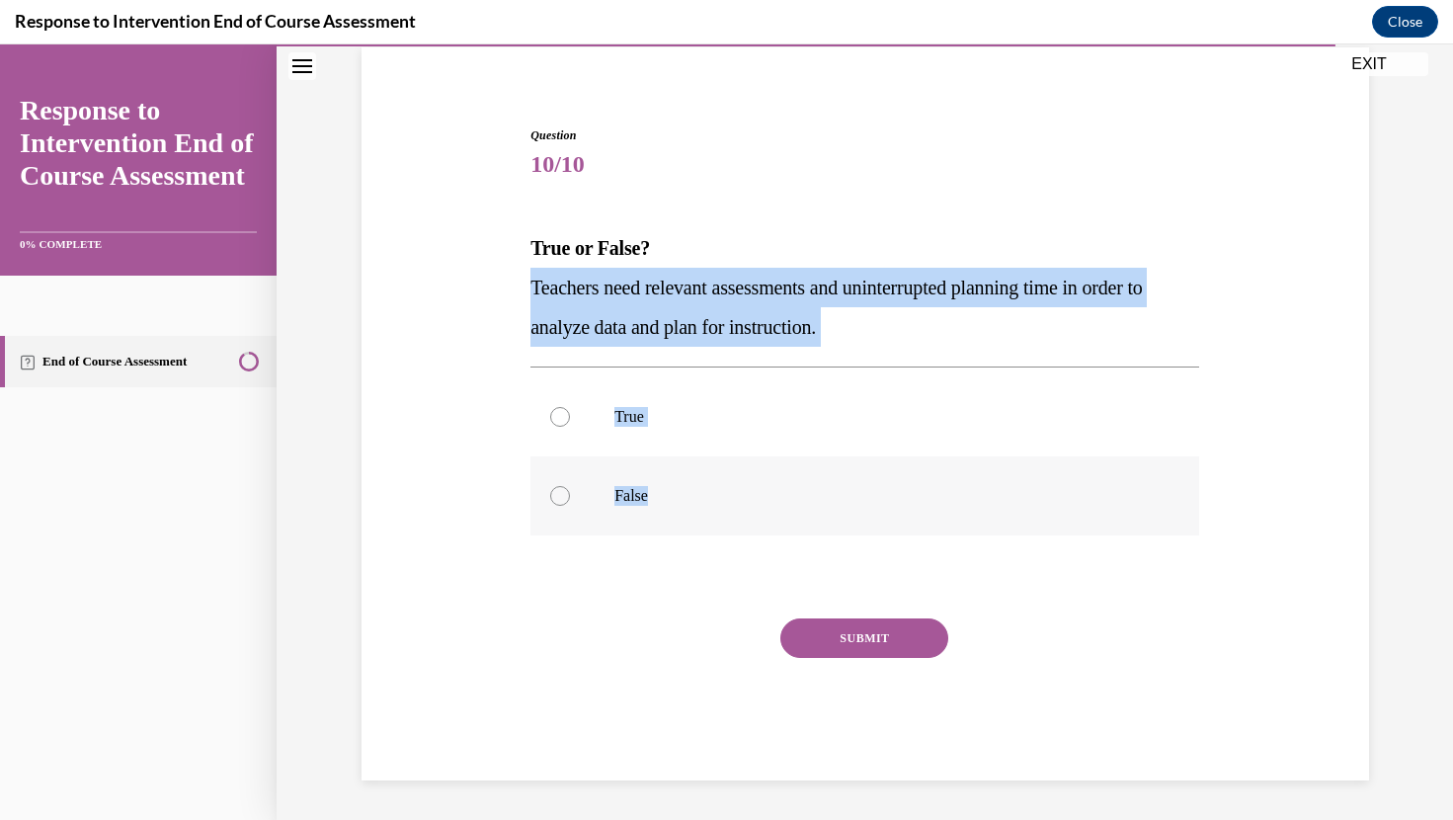
drag, startPoint x: 533, startPoint y: 284, endPoint x: 794, endPoint y: 522, distance: 352.4
click at [794, 522] on div "Question 10/10 True or False? Teachers need relevant assessments and uninterrup…" at bounding box center [864, 453] width 669 height 654
copy div "Teachers need relevant assessments and uninterrupted planning time in order to …"
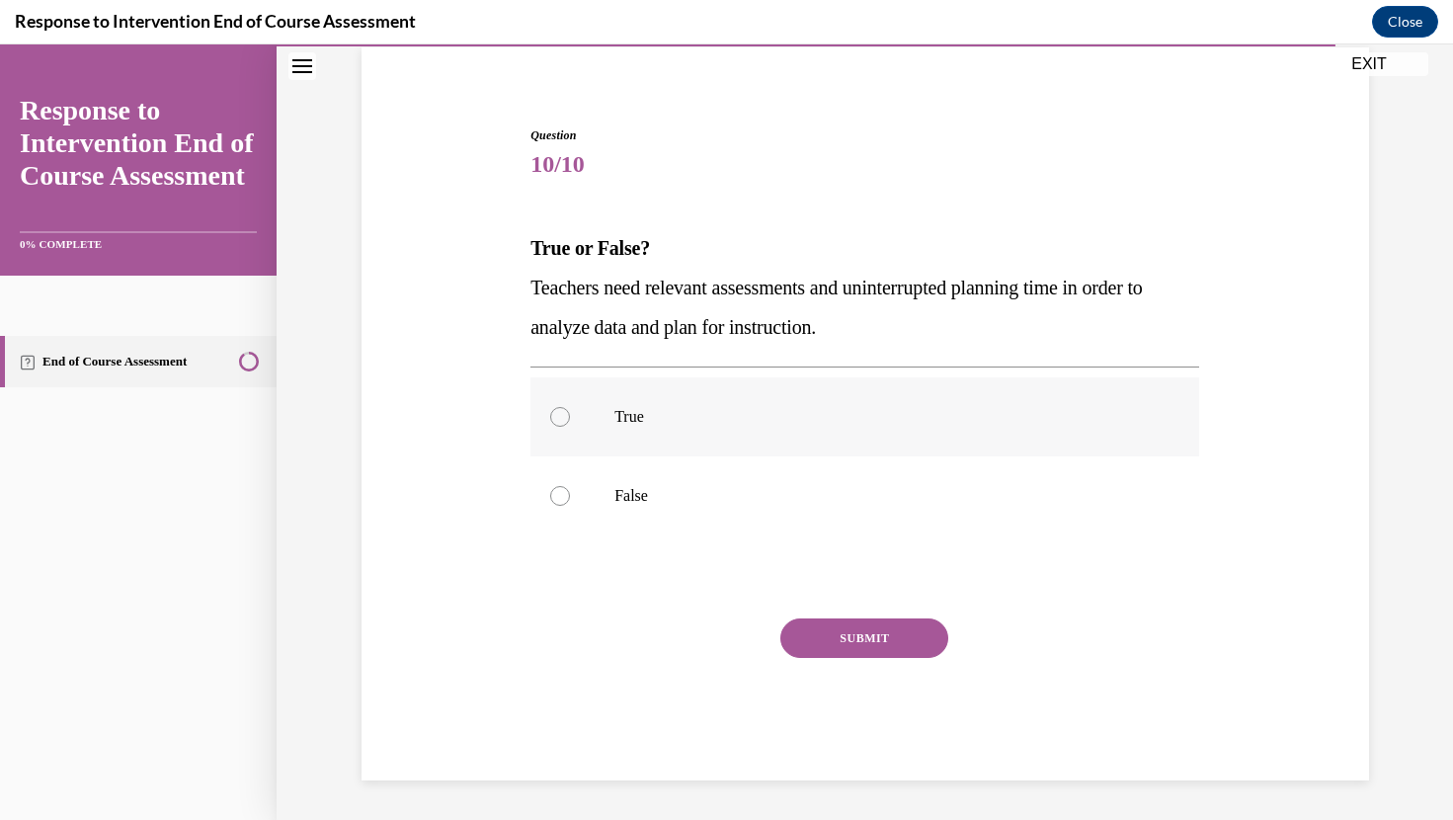
click at [635, 441] on label "True" at bounding box center [864, 416] width 669 height 79
click at [570, 427] on input "True" at bounding box center [560, 417] width 20 height 20
radio input "true"
click at [900, 655] on button "SUBMIT" at bounding box center [864, 638] width 168 height 40
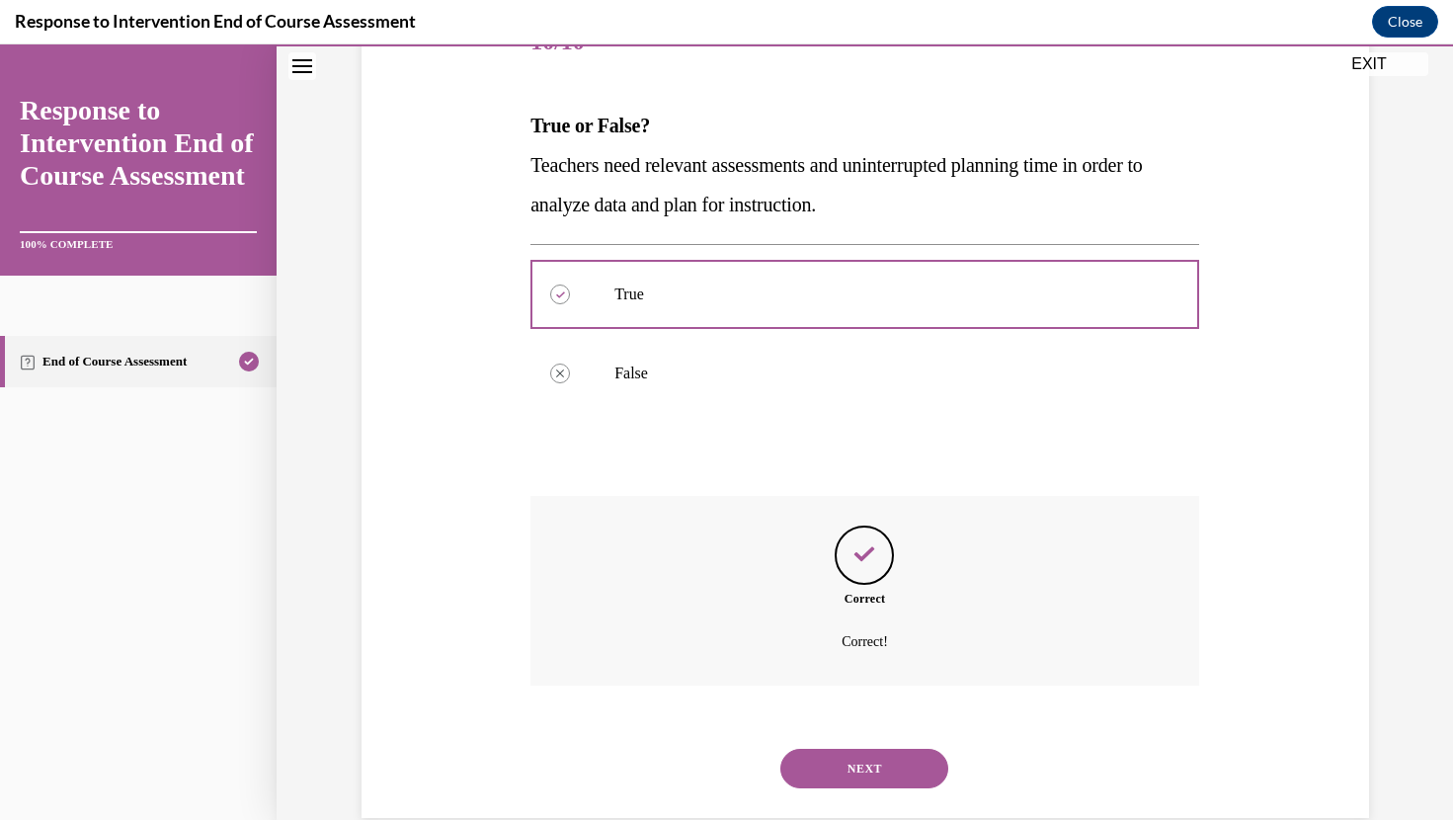
scroll to position [308, 0]
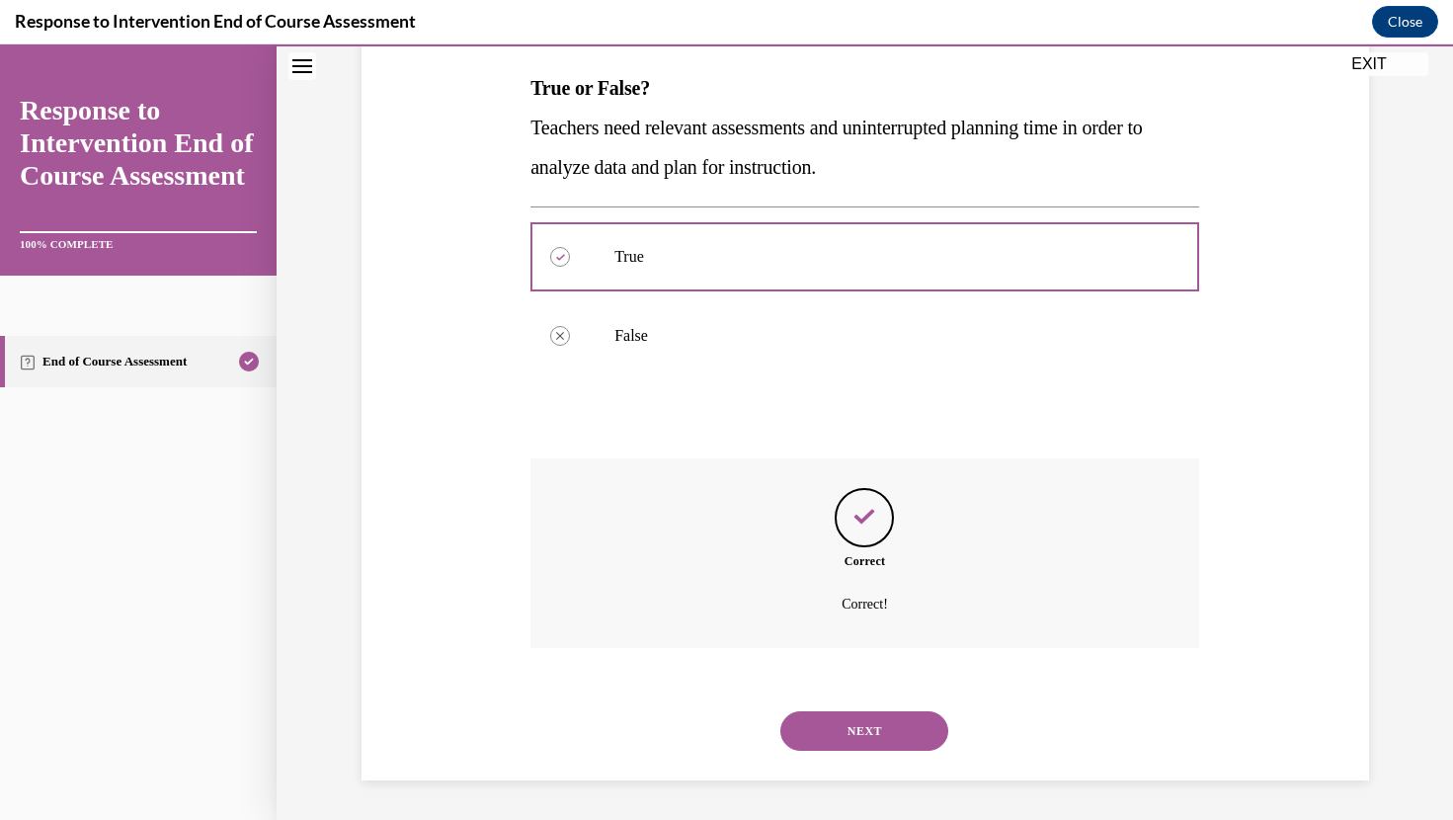
click at [871, 712] on button "NEXT" at bounding box center [864, 731] width 168 height 40
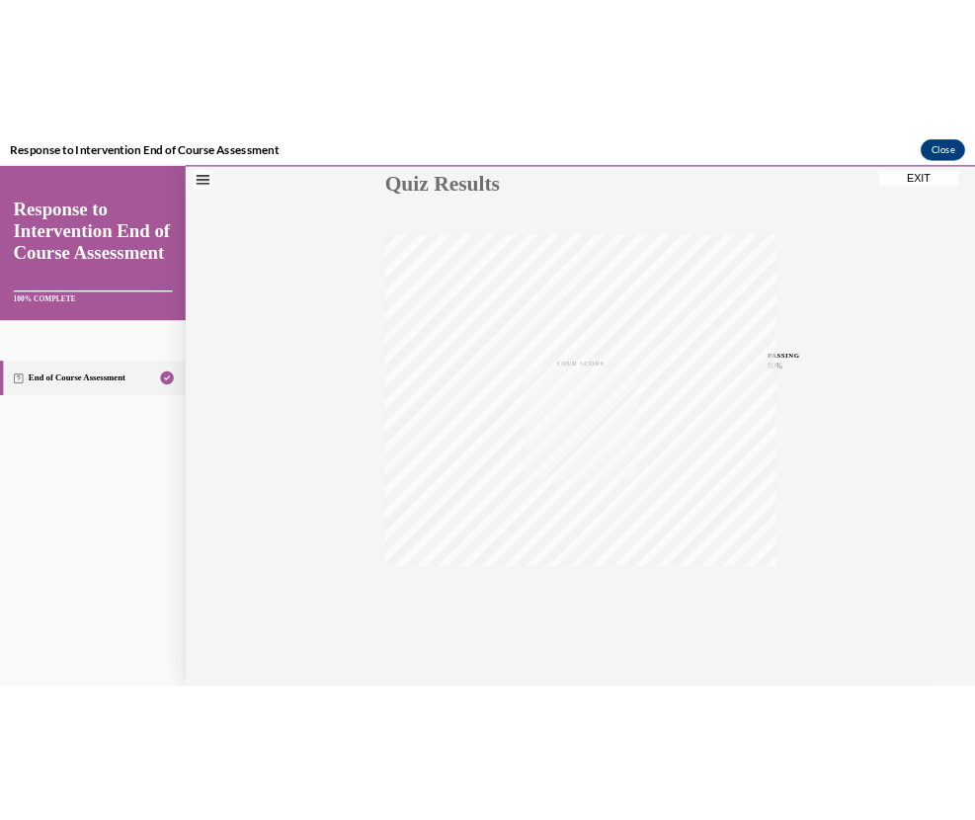
scroll to position [237, 0]
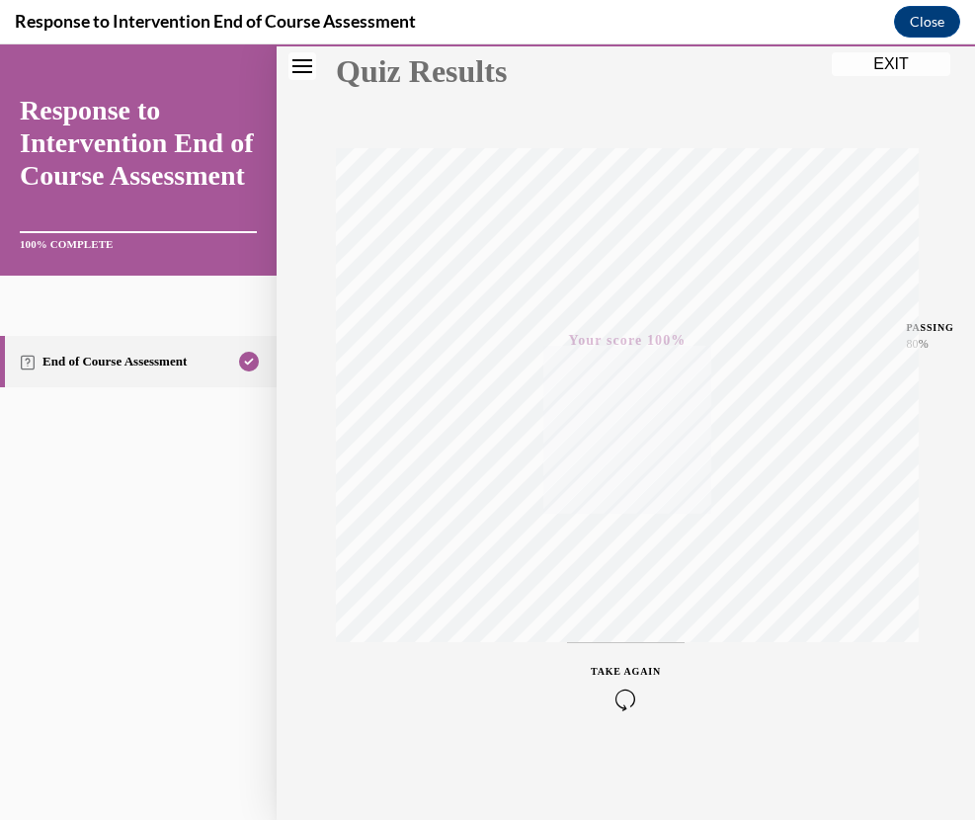
click at [889, 60] on button "EXIT" at bounding box center [891, 64] width 119 height 24
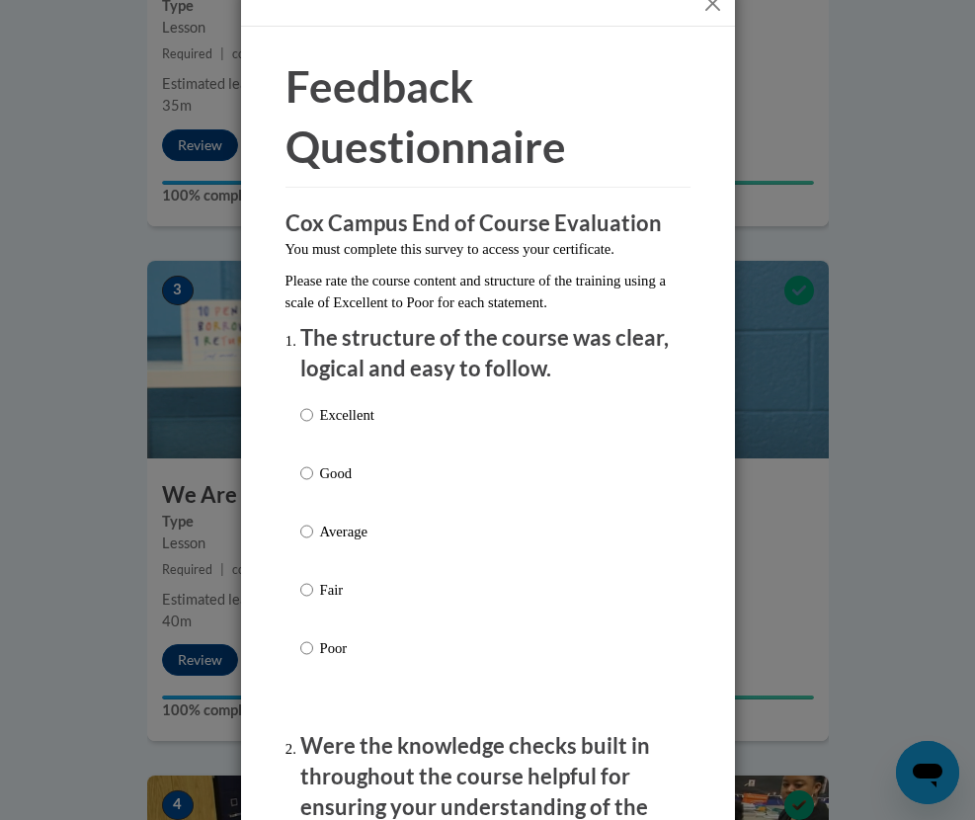
scroll to position [0, 0]
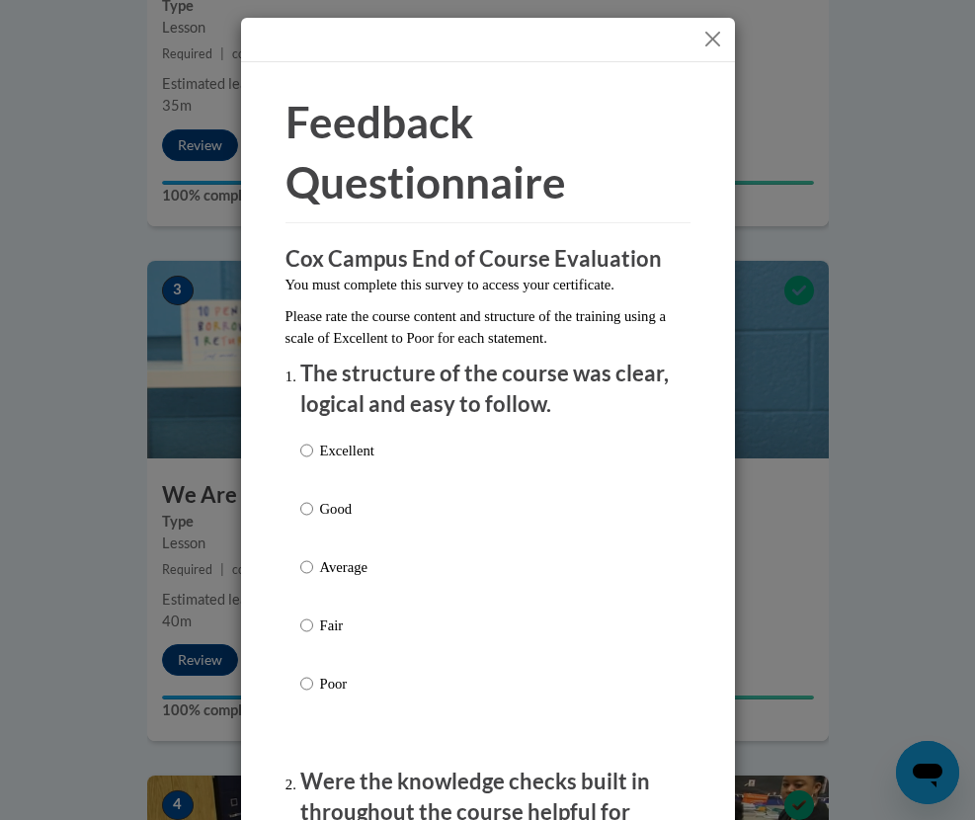
click at [342, 450] on p "Excellent" at bounding box center [347, 451] width 54 height 22
click at [313, 450] on input "Excellent" at bounding box center [306, 451] width 13 height 22
radio input "true"
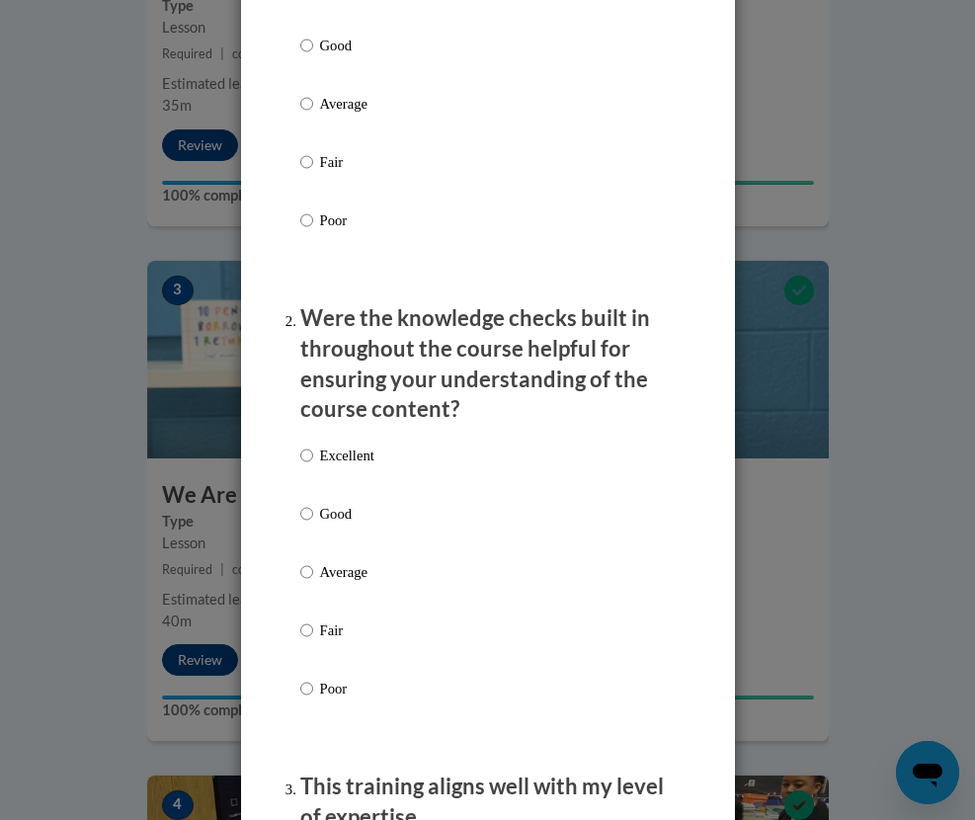
click at [344, 466] on label "Excellent" at bounding box center [337, 471] width 74 height 53
click at [313, 466] on input "Excellent" at bounding box center [306, 456] width 13 height 22
radio input "true"
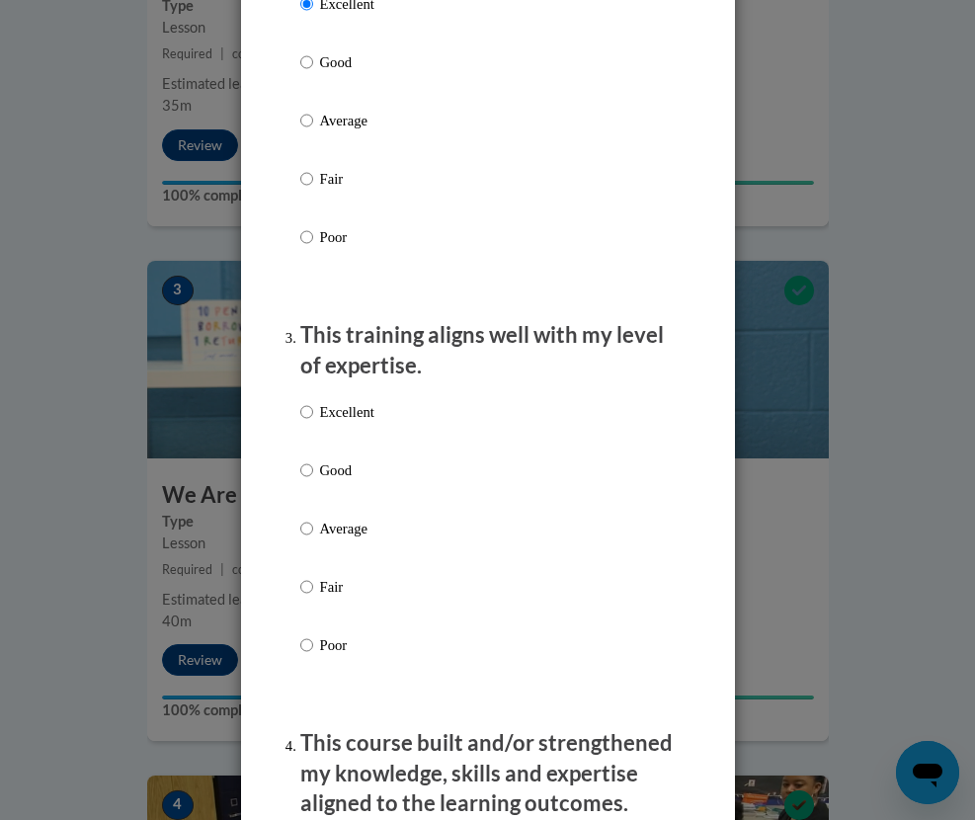
click at [350, 410] on p "Excellent" at bounding box center [347, 412] width 54 height 22
click at [313, 410] on input "Excellent" at bounding box center [306, 412] width 13 height 22
radio input "true"
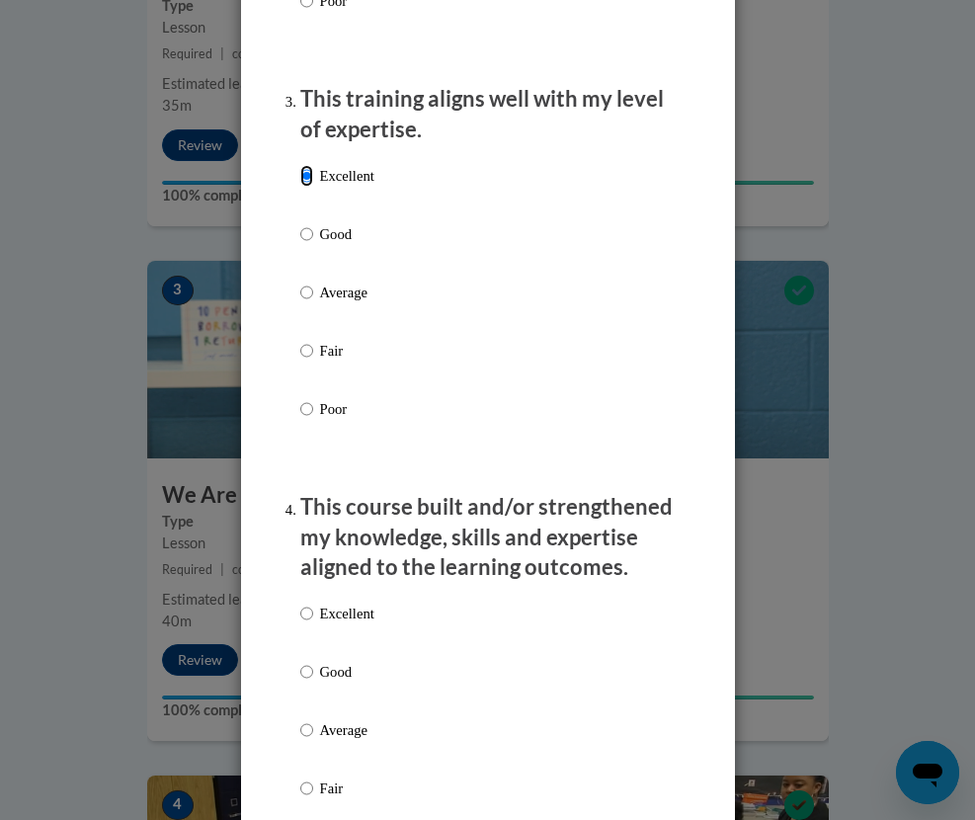
scroll to position [1360, 0]
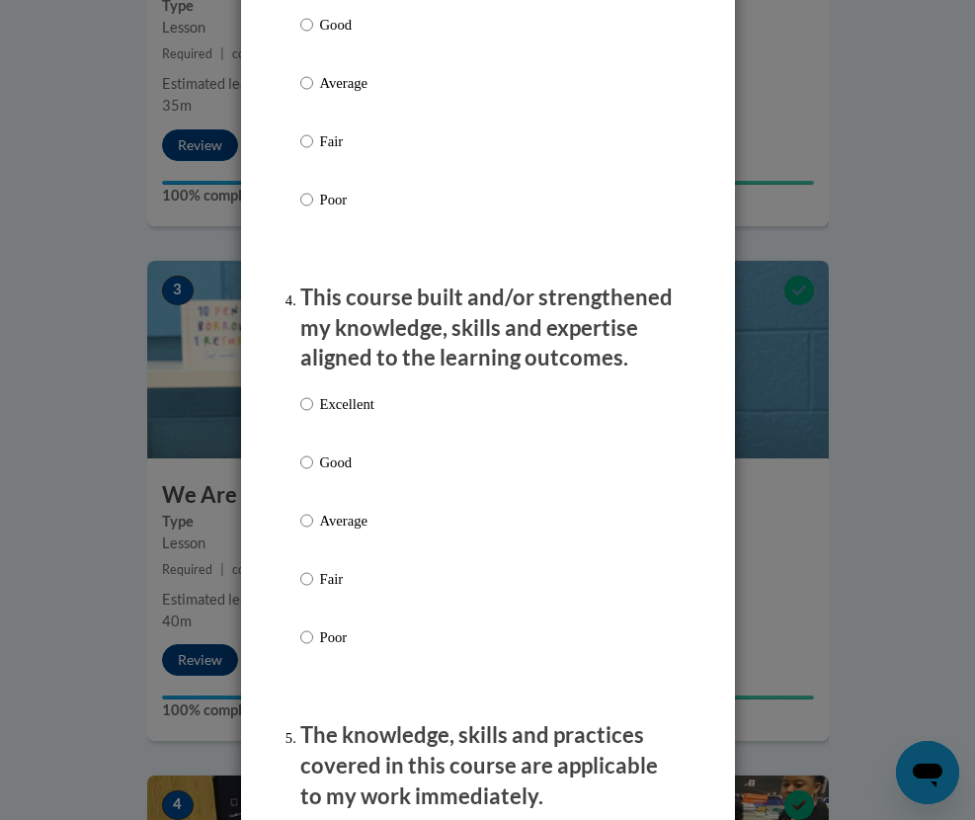
click at [347, 397] on p "Excellent" at bounding box center [347, 404] width 54 height 22
click at [313, 397] on input "Excellent" at bounding box center [306, 404] width 13 height 22
radio input "true"
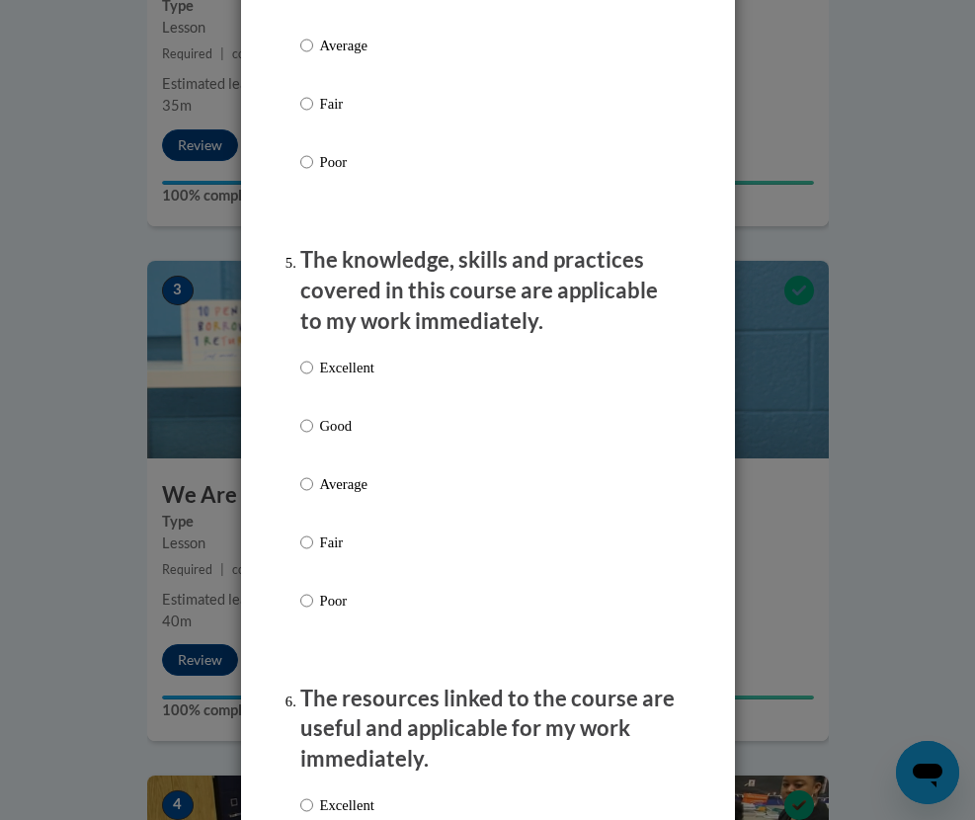
click at [344, 357] on p "Excellent" at bounding box center [347, 368] width 54 height 22
click at [313, 357] on input "Excellent" at bounding box center [306, 368] width 13 height 22
radio input "true"
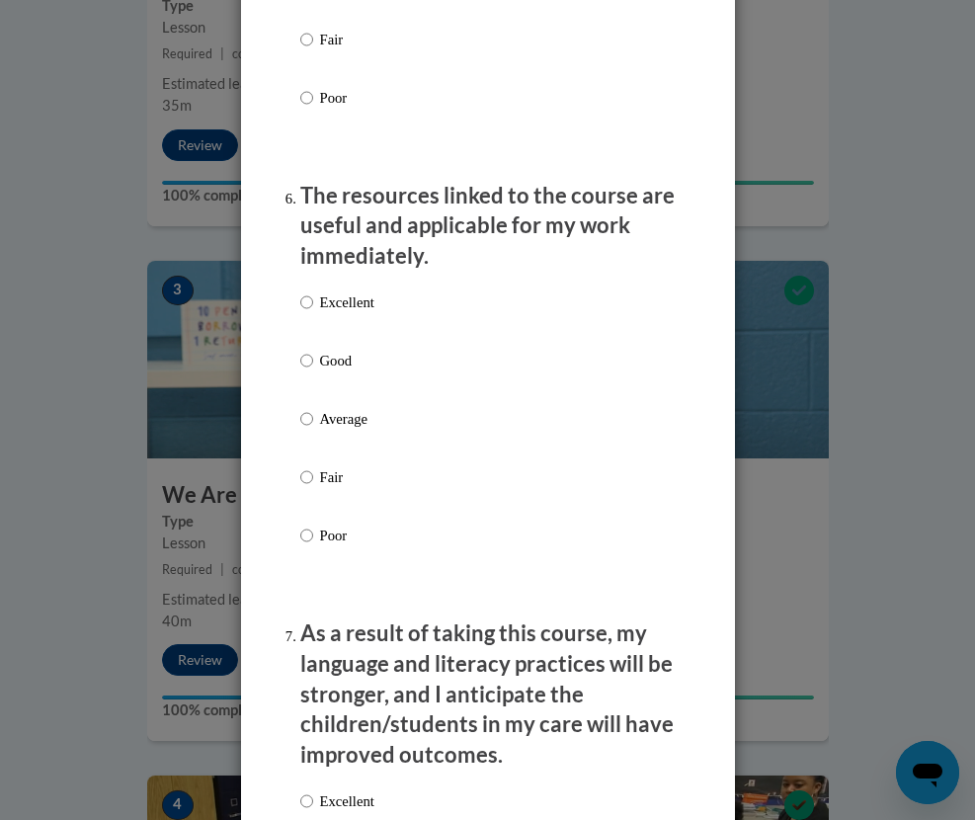
click at [344, 297] on p "Excellent" at bounding box center [347, 302] width 54 height 22
click at [313, 297] on input "Excellent" at bounding box center [306, 302] width 13 height 22
radio input "true"
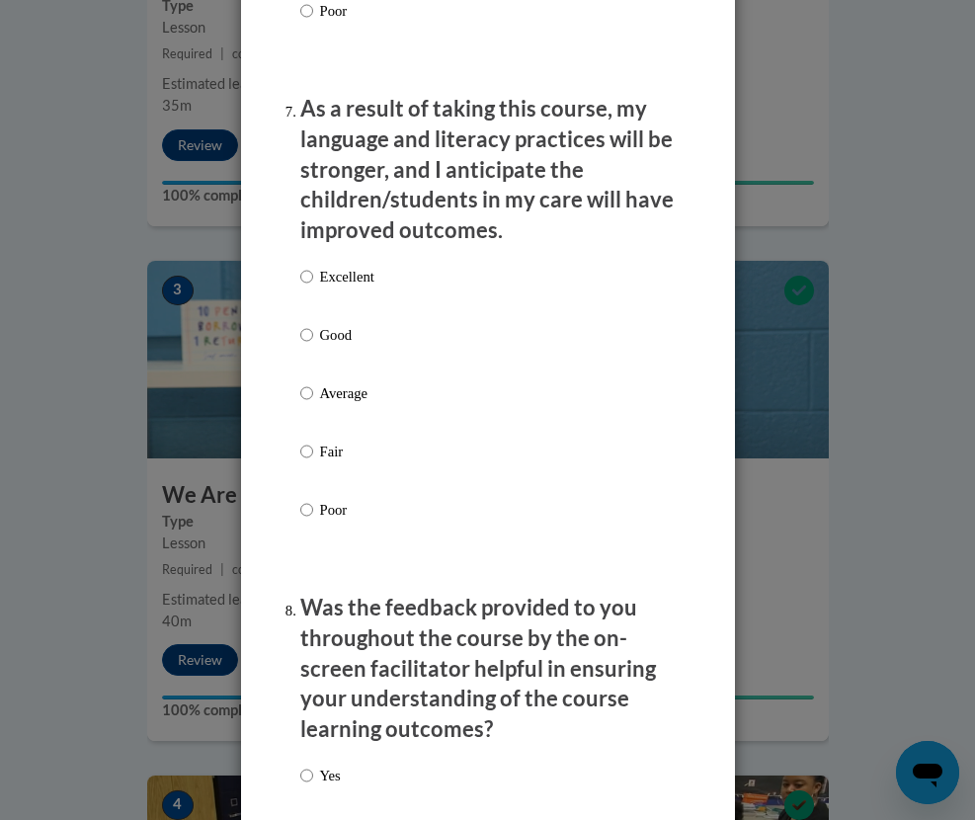
click at [343, 292] on label "Excellent" at bounding box center [337, 292] width 74 height 53
click at [313, 287] on input "Excellent" at bounding box center [306, 277] width 13 height 22
radio input "true"
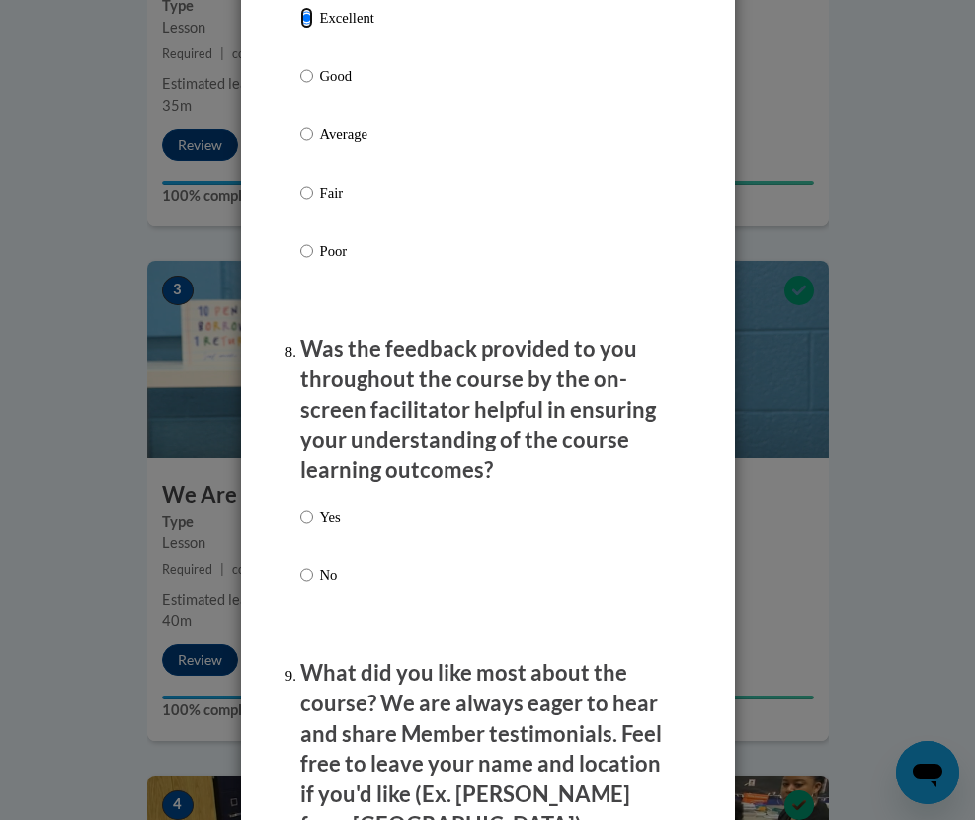
scroll to position [3288, 0]
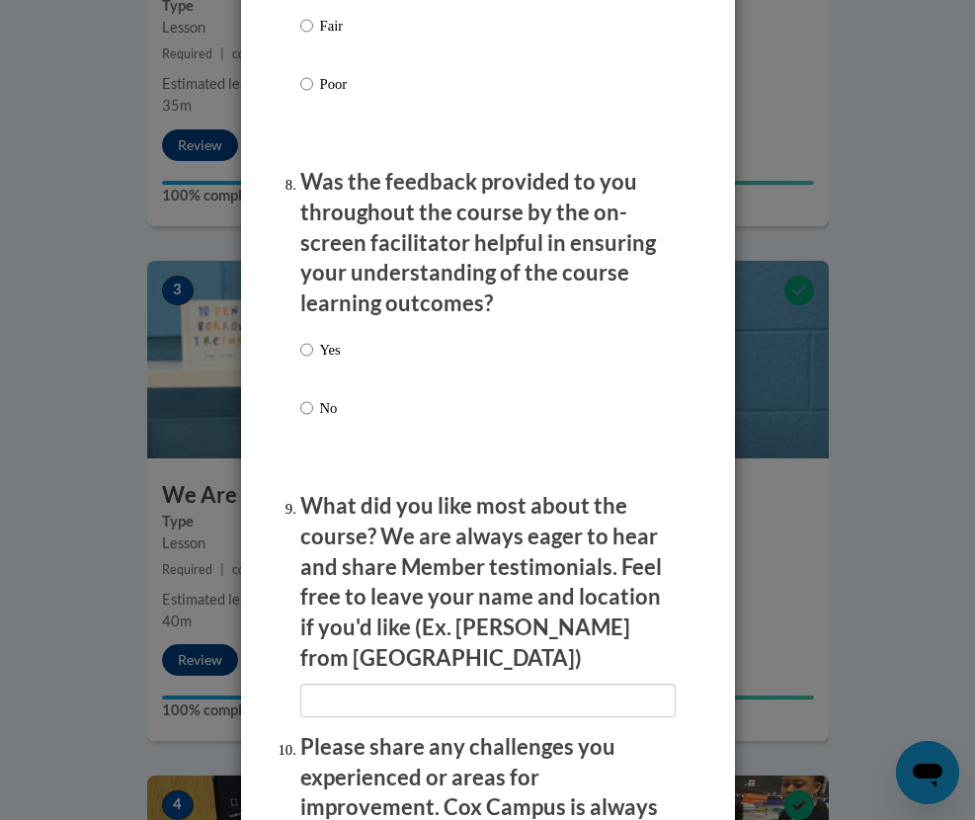
click at [338, 346] on p "Yes" at bounding box center [330, 350] width 21 height 22
click at [313, 346] on input "Yes" at bounding box center [306, 350] width 13 height 22
radio input "true"
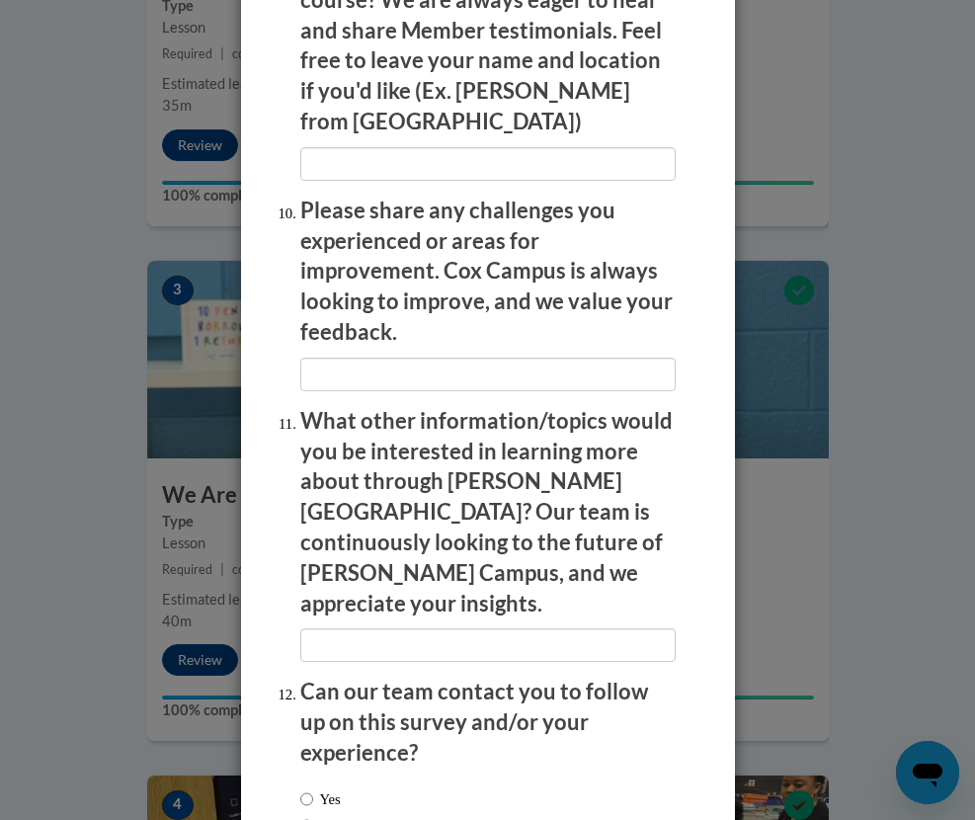
scroll to position [3868, 0]
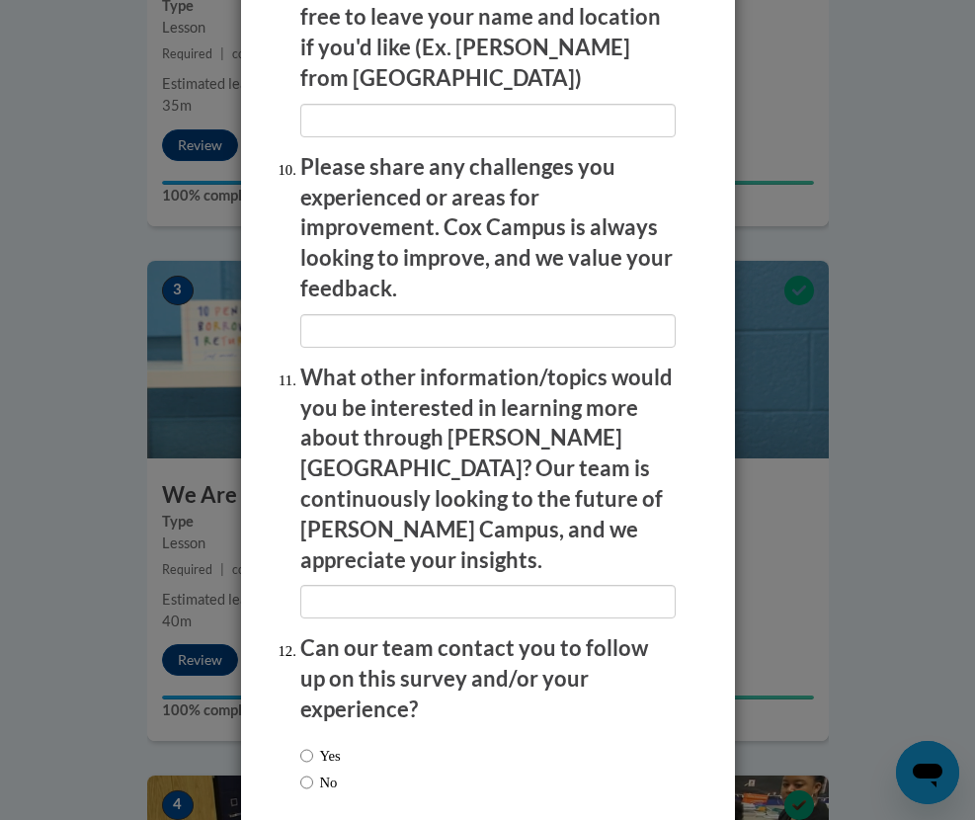
click at [325, 745] on label "Yes" at bounding box center [320, 756] width 41 height 22
click at [313, 745] on input "Yes" at bounding box center [306, 756] width 13 height 22
radio input "true"
